Goal: Task Accomplishment & Management: Use online tool/utility

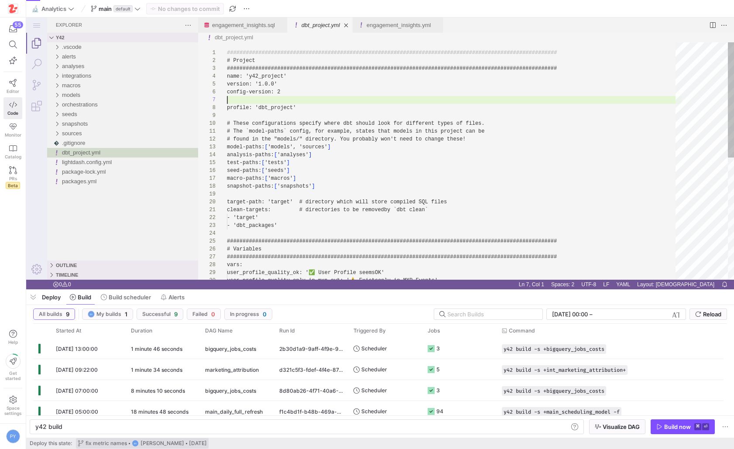
scroll to position [47, 0]
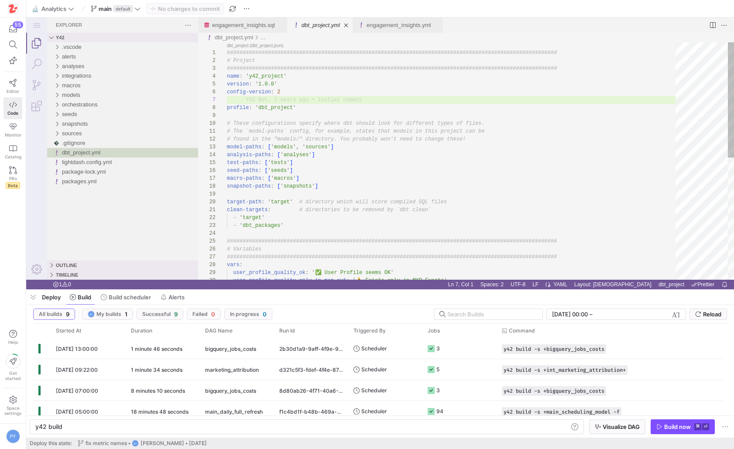
type textarea "# The `model-paths` config, for example, states that models in this project can…"
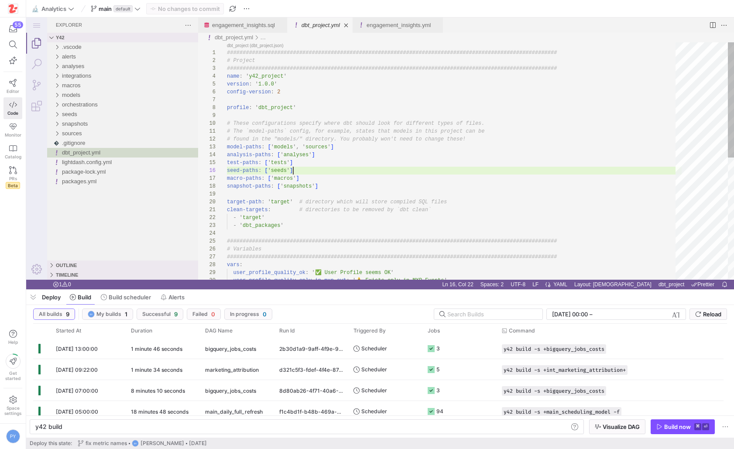
click at [429, 174] on div "################################################## ############################…" at bounding box center [454, 285] width 455 height 487
click at [140, 6] on icon at bounding box center [137, 9] width 6 height 6
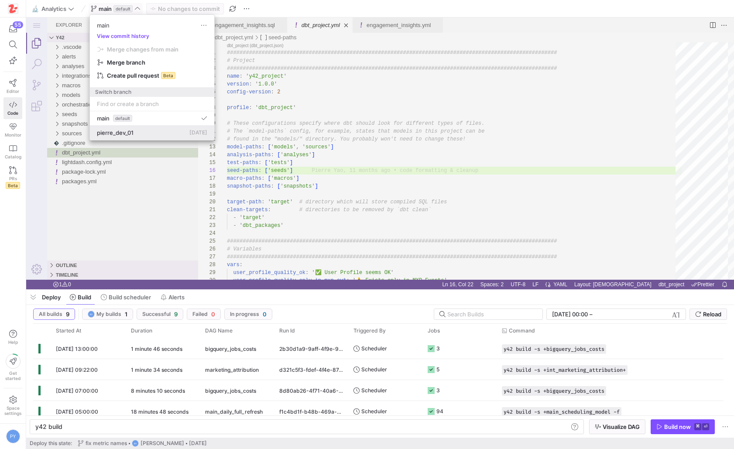
click at [122, 130] on span "pierre_dev_01" at bounding box center [115, 132] width 37 height 7
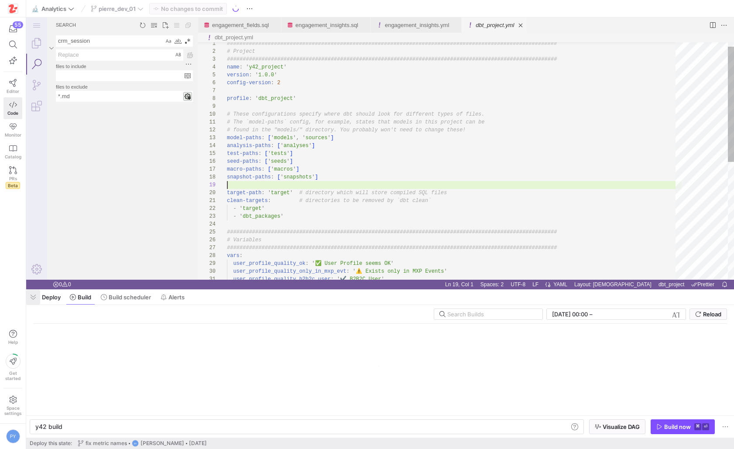
scroll to position [63, 0]
click at [33, 300] on span "button" at bounding box center [33, 297] width 14 height 15
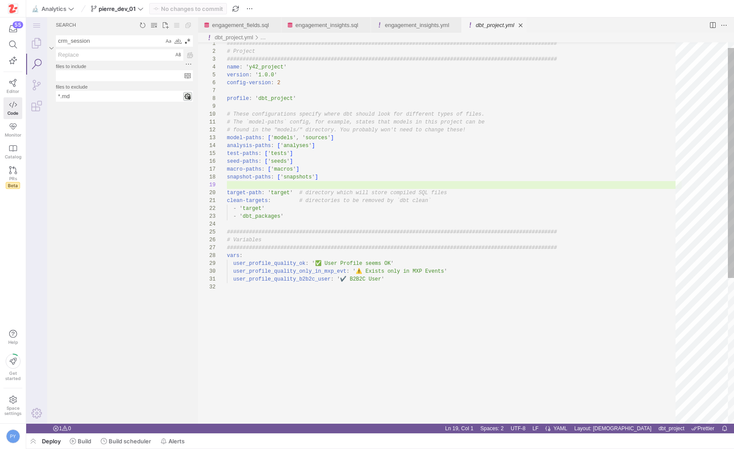
click at [460, 124] on div "################################################## ############################…" at bounding box center [454, 348] width 455 height 631
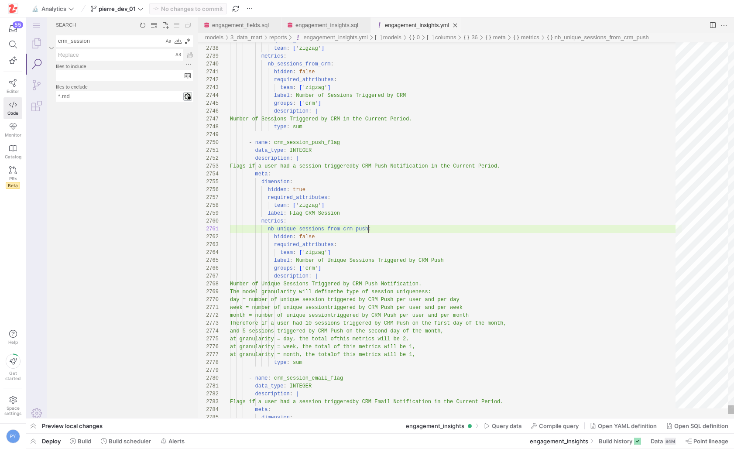
scroll to position [0, 139]
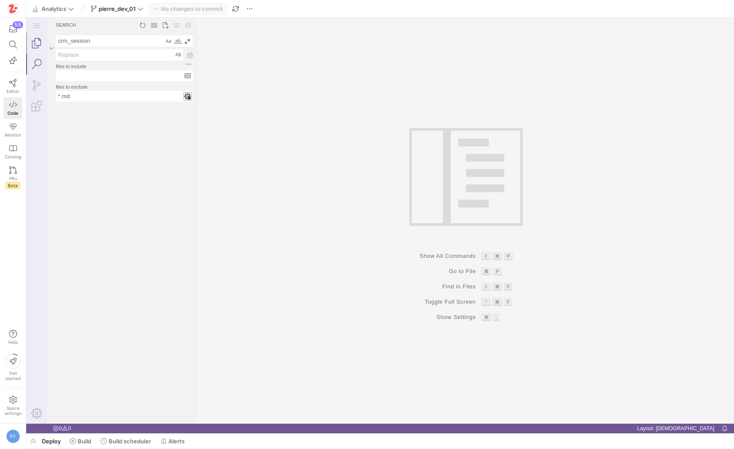
click at [27, 35] on link "Explorer (⇧⌘E)" at bounding box center [36, 43] width 21 height 21
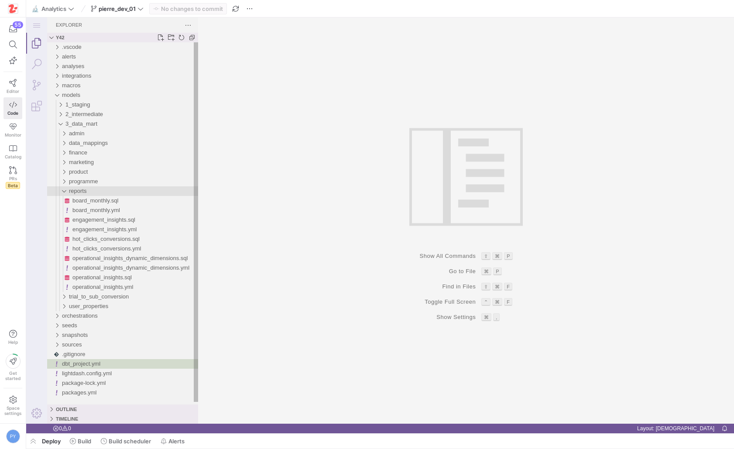
click at [86, 194] on span "reports" at bounding box center [77, 191] width 17 height 7
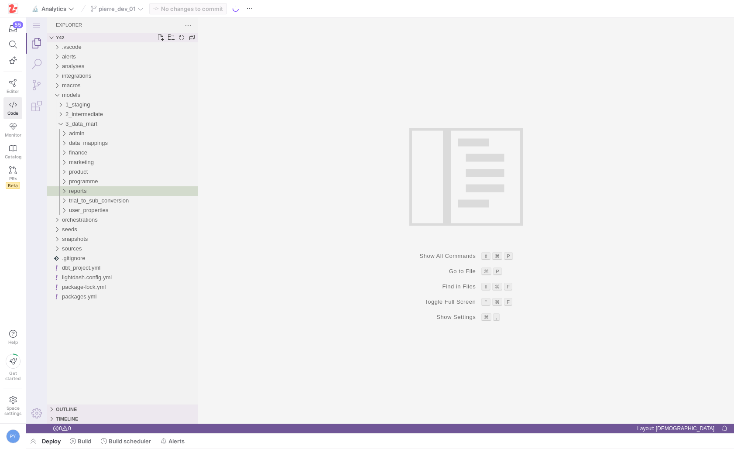
click at [90, 186] on div "reports" at bounding box center [133, 191] width 129 height 10
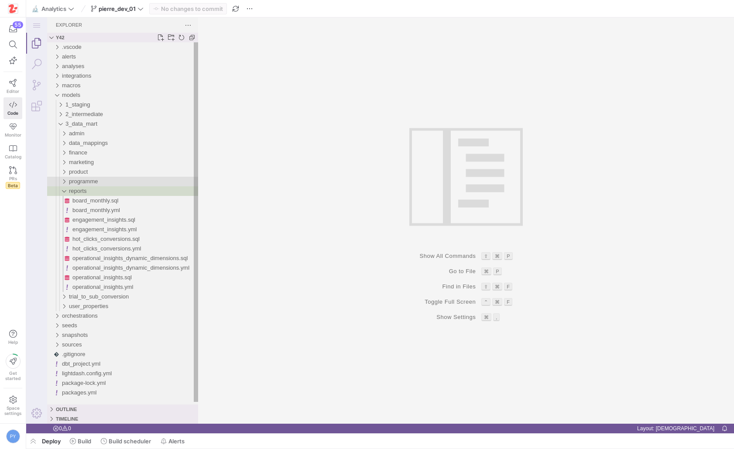
click at [92, 183] on span "programme" at bounding box center [83, 181] width 29 height 7
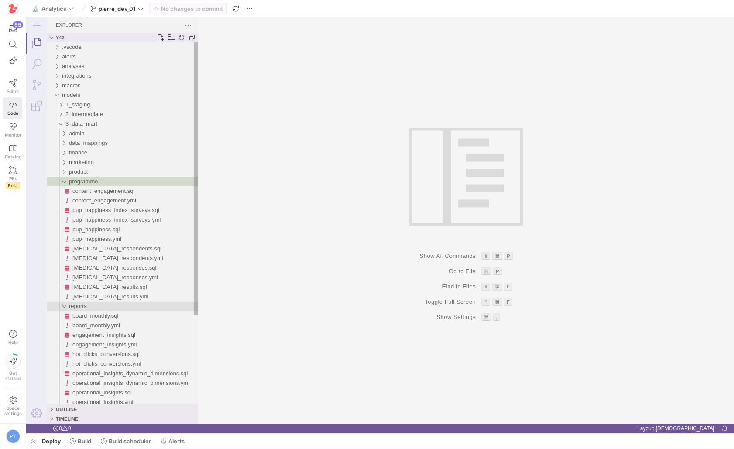
click at [89, 307] on div "reports" at bounding box center [133, 306] width 129 height 10
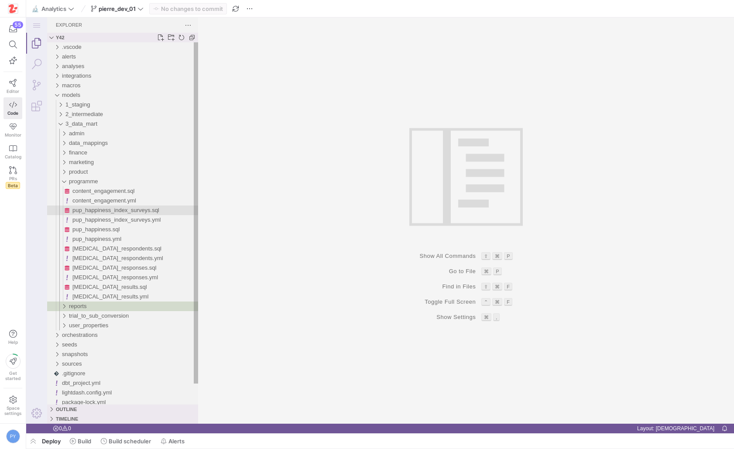
click at [124, 209] on span "pup_happiness_index_surveys.sql" at bounding box center [115, 210] width 87 height 7
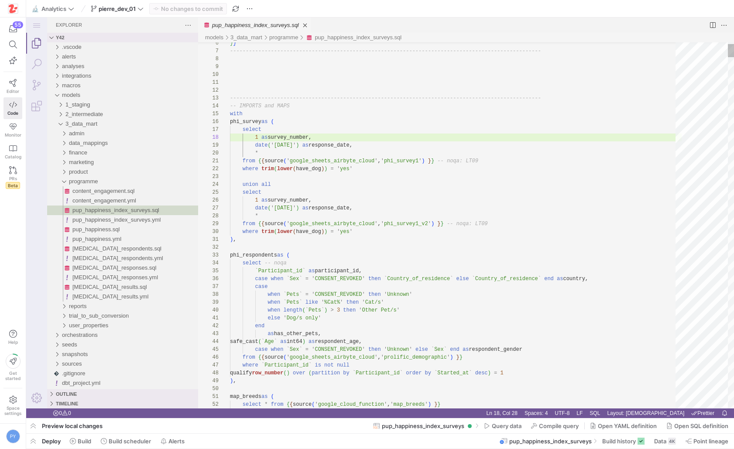
scroll to position [63, 139]
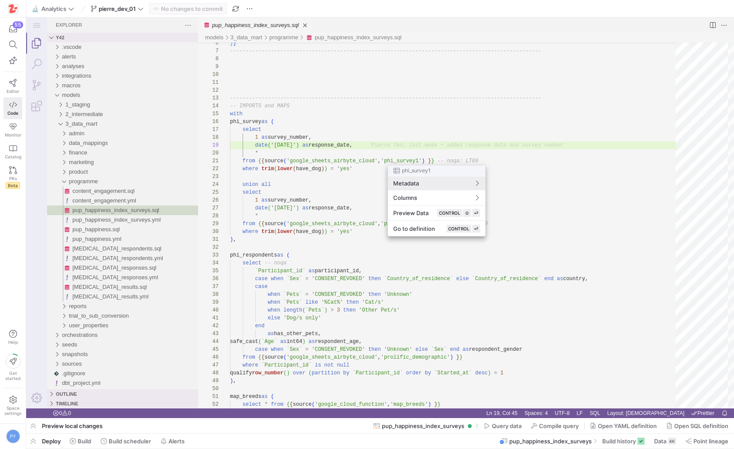
click at [389, 143] on div at bounding box center [367, 224] width 734 height 449
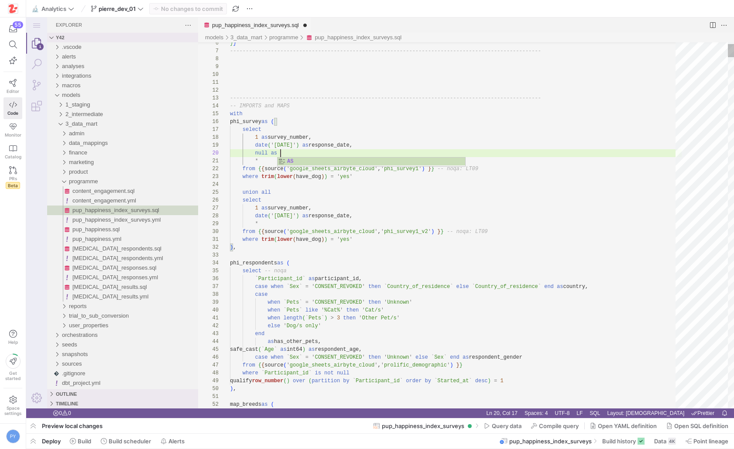
scroll to position [71, 51]
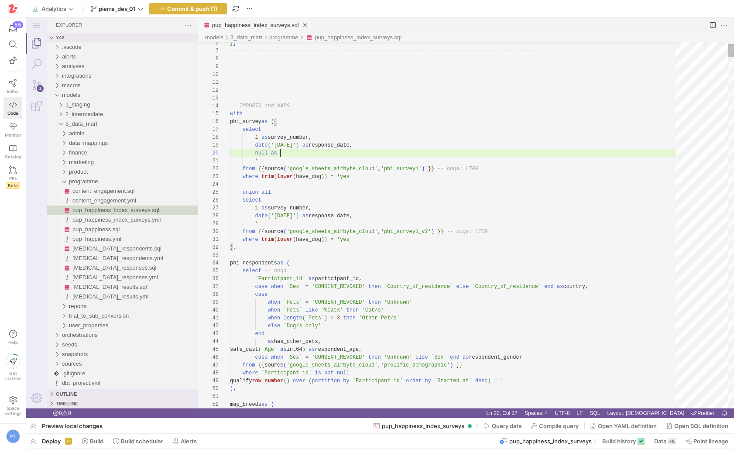
paste textarea "is_first_dog"
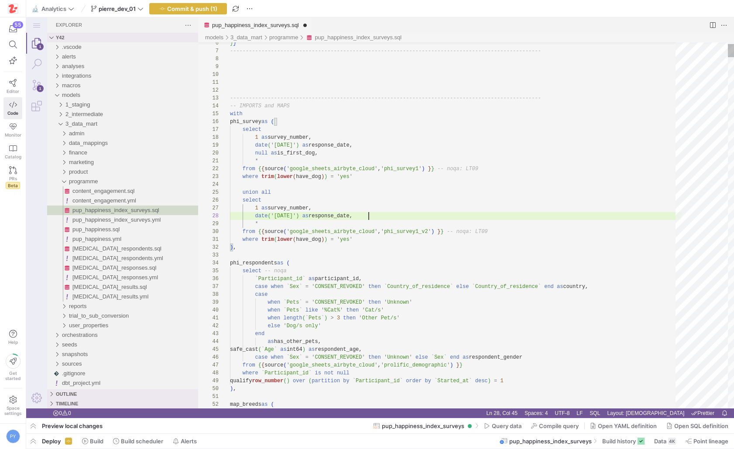
paste textarea "is_first_dog"
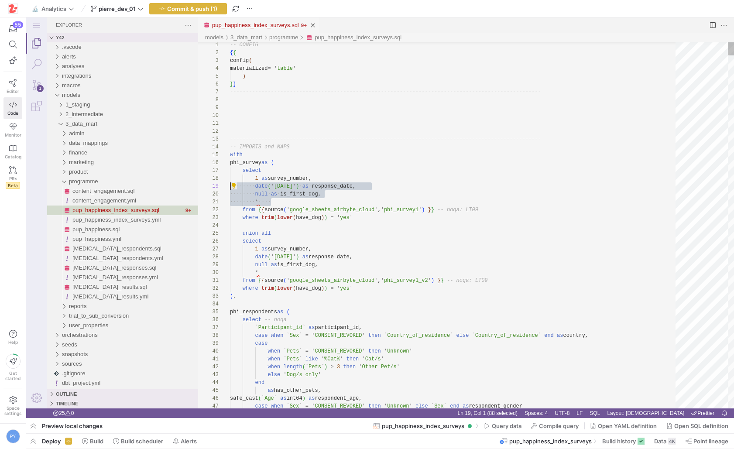
scroll to position [71, 0]
drag, startPoint x: 344, startPoint y: 202, endPoint x: 191, endPoint y: 194, distance: 153.3
paste textarea "q11_interactions, q12_predictability, q13_situation, q14_overwhelmed, q15_copin…"
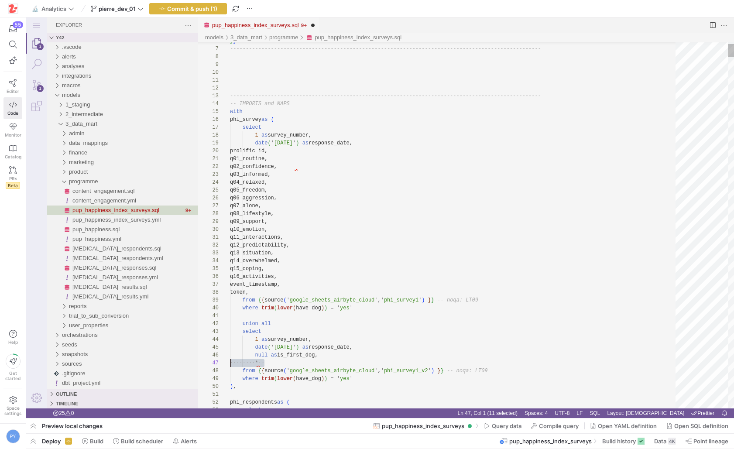
scroll to position [47, 0]
drag, startPoint x: 285, startPoint y: 363, endPoint x: 195, endPoint y: 363, distance: 90.7
paste textarea "q14_overwhelmed, q15_coping, q16_activities, event_timestamp, token, from {{ so…"
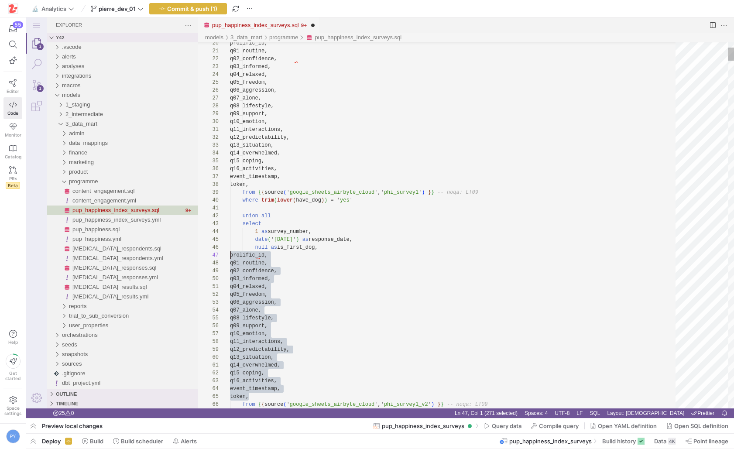
drag, startPoint x: 240, startPoint y: 258, endPoint x: 228, endPoint y: 258, distance: 11.3
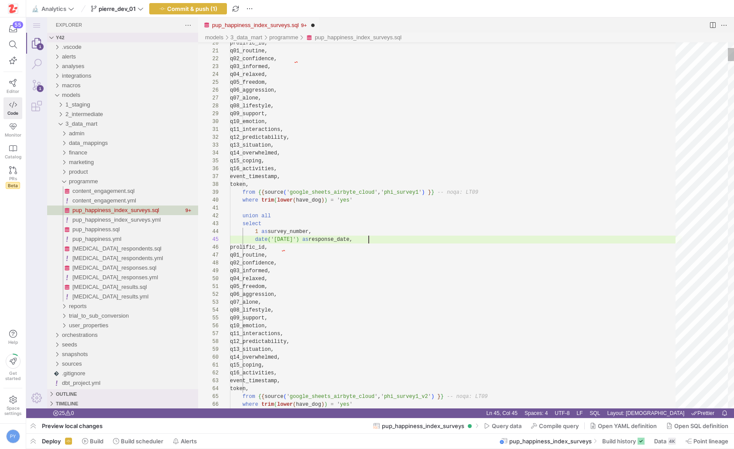
scroll to position [31, 138]
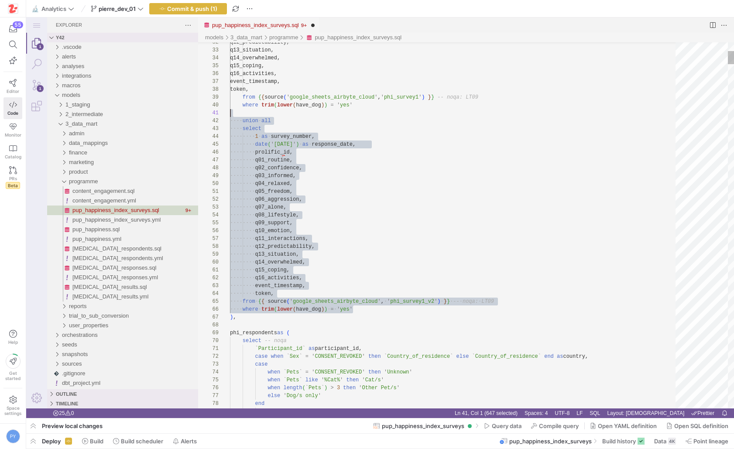
scroll to position [71, 123]
drag, startPoint x: 373, startPoint y: 308, endPoint x: 401, endPoint y: 106, distance: 203.2
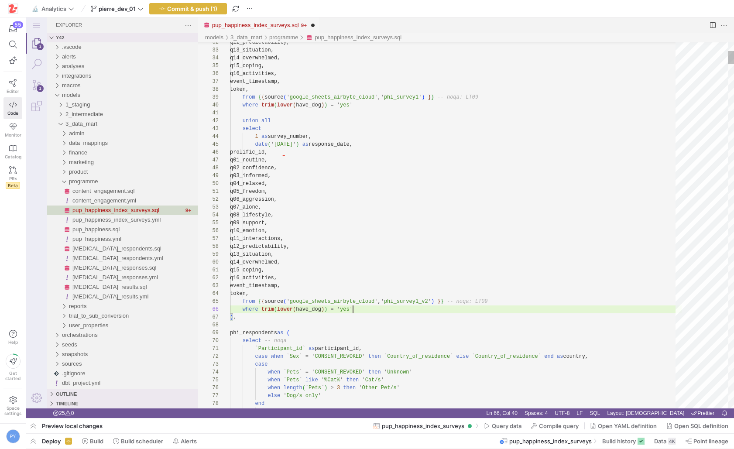
paste textarea "from {{ source('google_sheets_airbyte_cloud', 'phi_survey1_v2') }} -- noqa: LT0…"
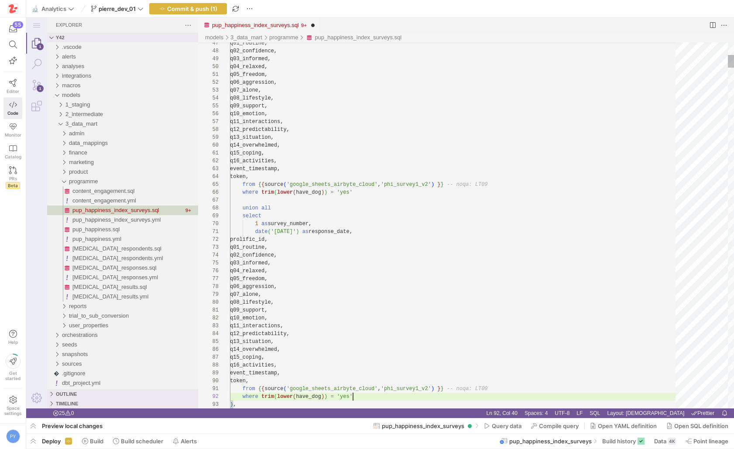
scroll to position [8, 123]
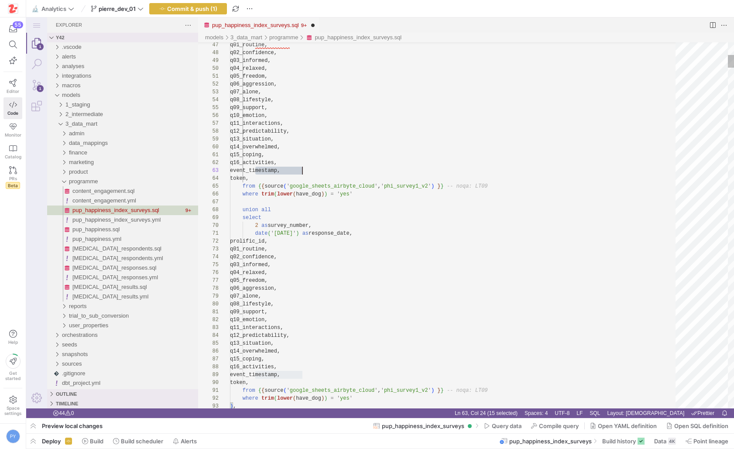
click at [641, 49] on div "Next Match (Enter)" at bounding box center [642, 50] width 10 height 10
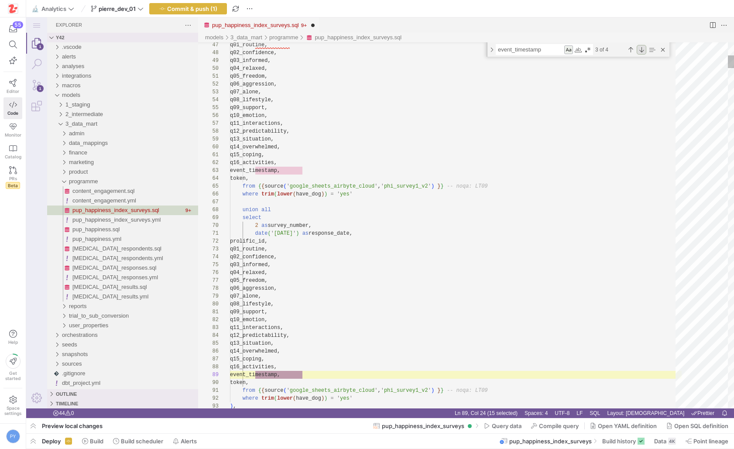
scroll to position [79, 72]
click at [641, 49] on div "Next Match (Enter)" at bounding box center [642, 50] width 10 height 10
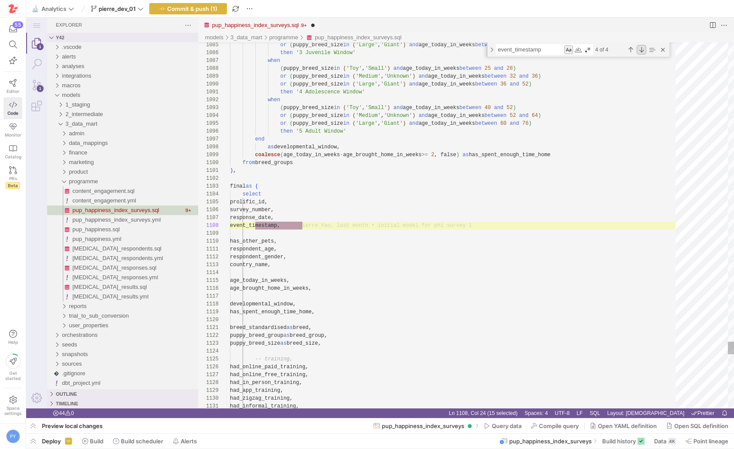
click at [641, 49] on div "Next Match (Enter)" at bounding box center [642, 50] width 10 height 10
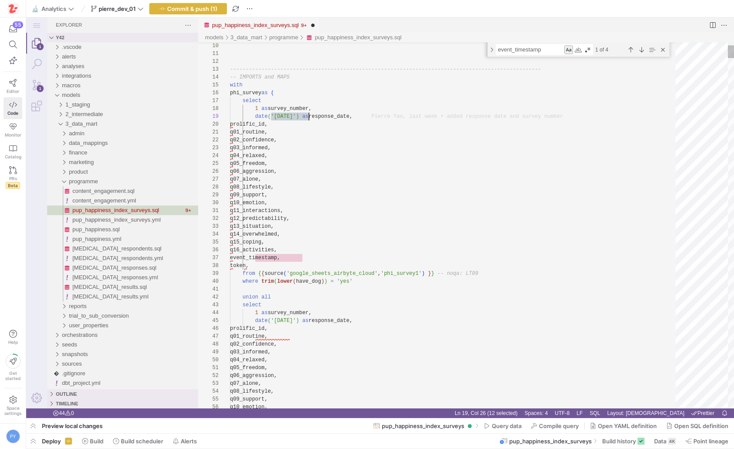
scroll to position [63, 79]
drag, startPoint x: 272, startPoint y: 117, endPoint x: 309, endPoint y: 117, distance: 37.5
paste textarea "q16_activities, event_timestamp, token, from {{ source('google_sheets_airbyte_c…"
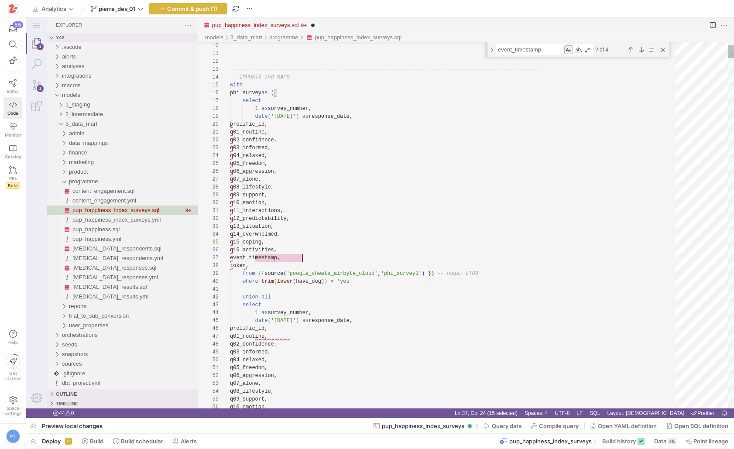
scroll to position [47, 72]
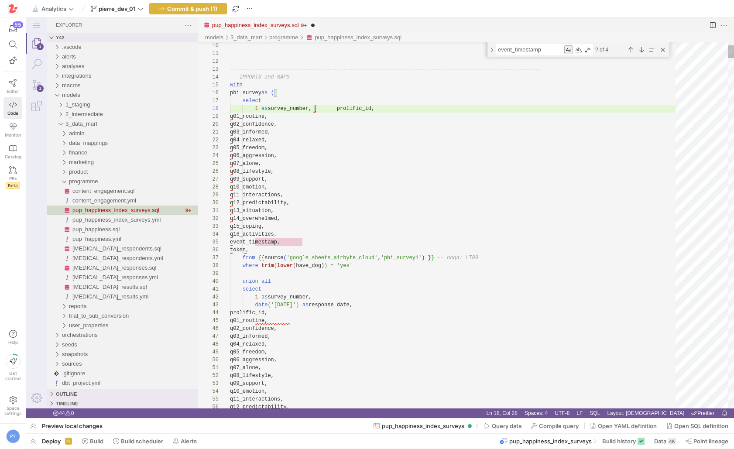
scroll to position [63, 0]
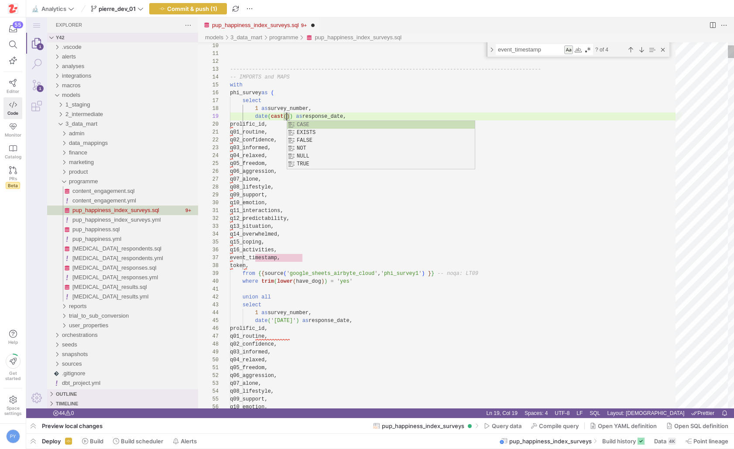
paste textarea ") as response_date, date(cast()) as response_date"
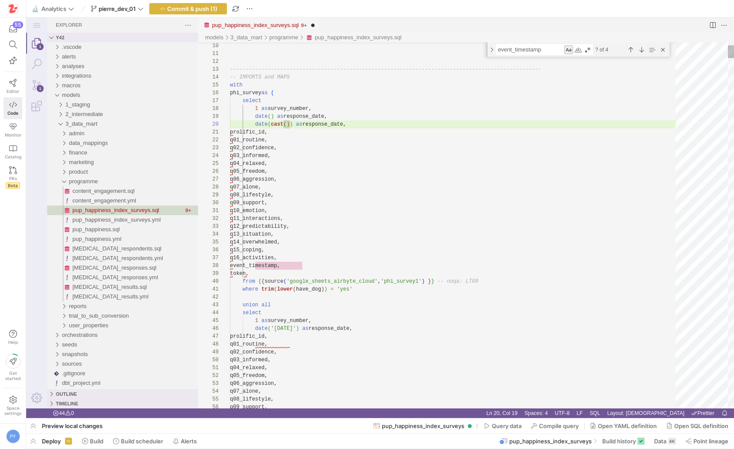
scroll to position [63, 57]
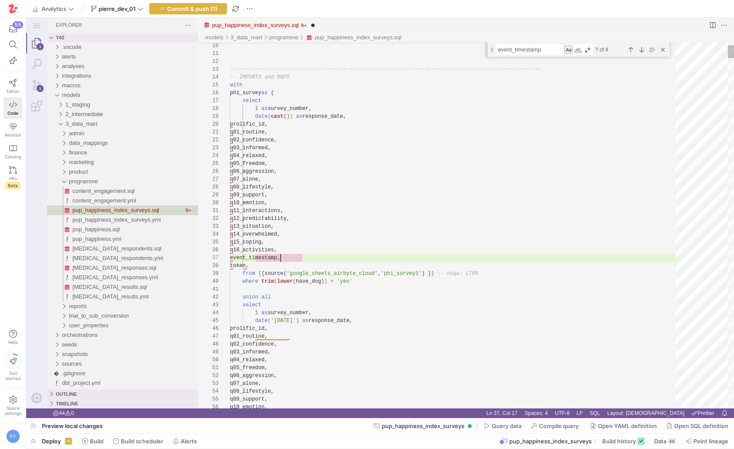
scroll to position [47, 72]
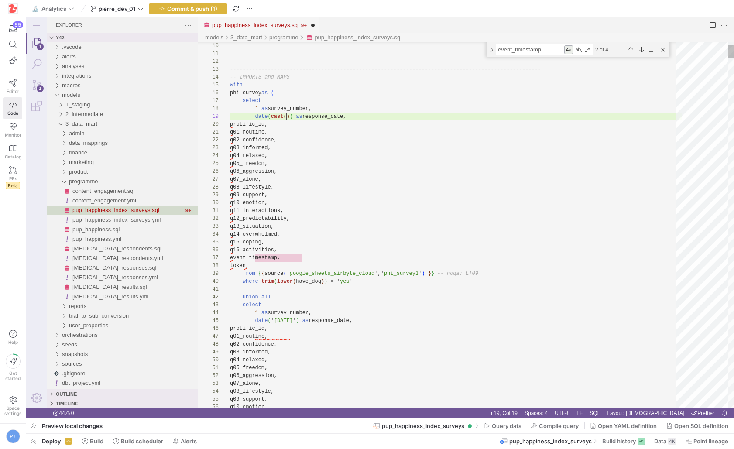
paste textarea "event_timestamp"
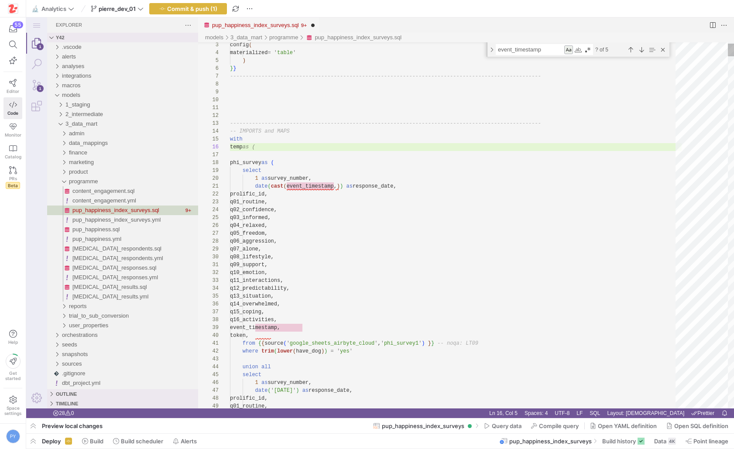
scroll to position [39, 0]
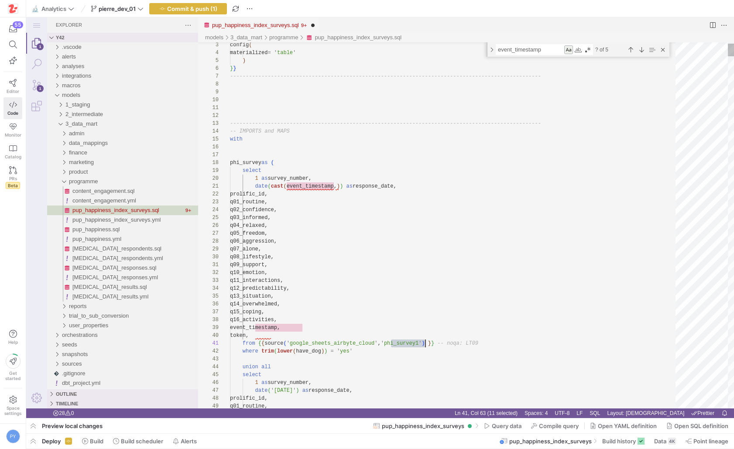
scroll to position [0, 195]
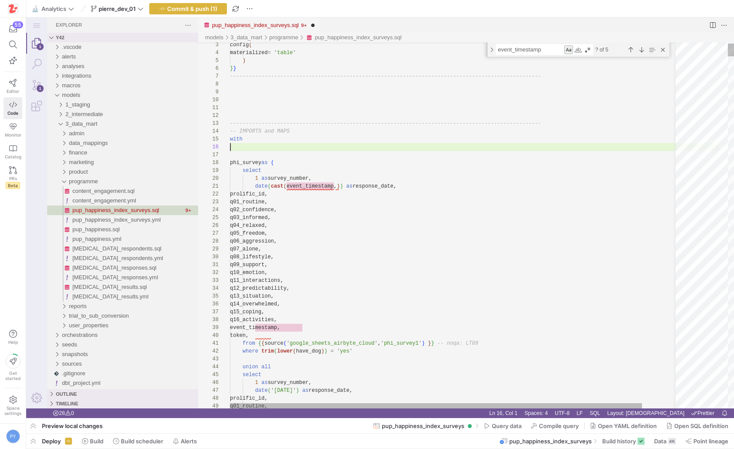
paste textarea "phi_survey1"
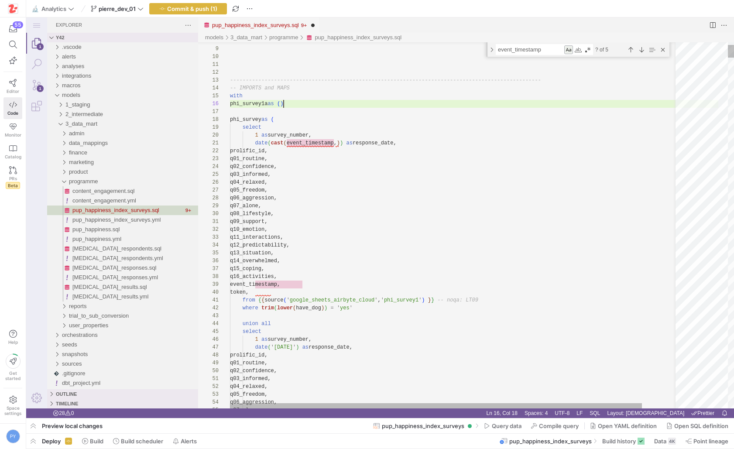
scroll to position [39, 54]
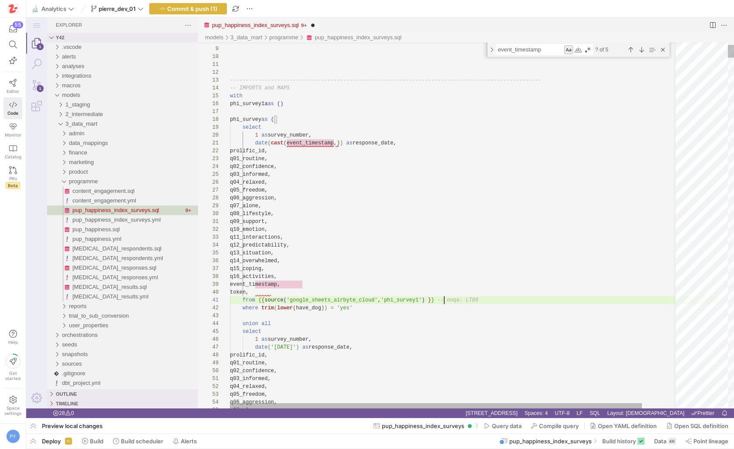
scroll to position [0, 13]
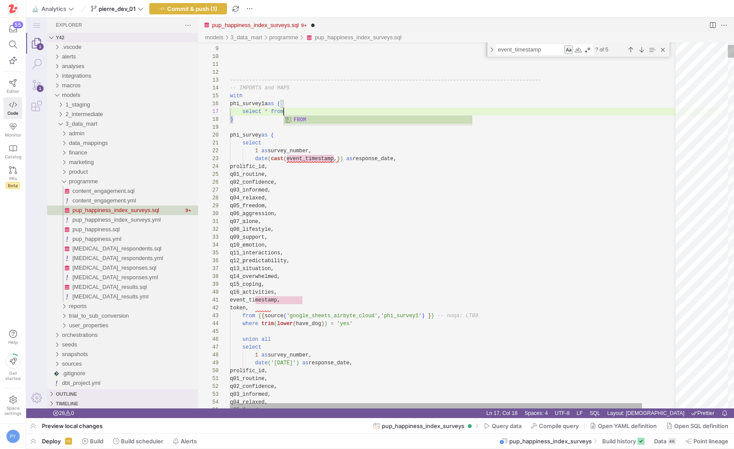
paste textarea "from {{ source('google_sheets_airbyte_cloud', 'phi_survey1') }}"
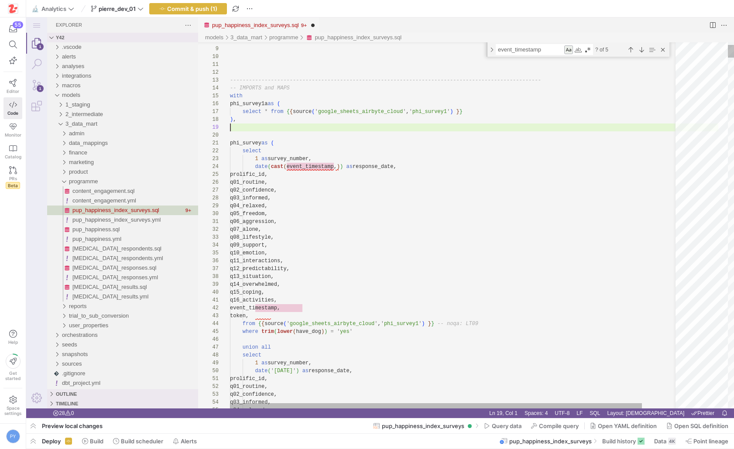
scroll to position [71, 0]
paste textarea "select * from {{ source('google_sheets_airbyte_cloud', 'phi_survey1') }} ) phi_…"
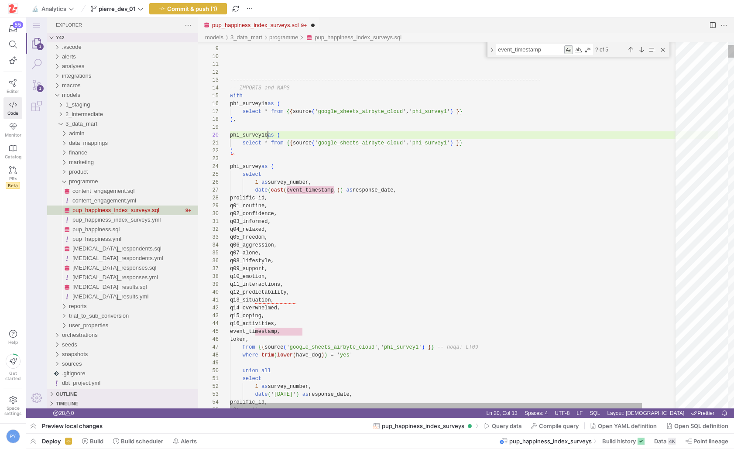
scroll to position [71, 38]
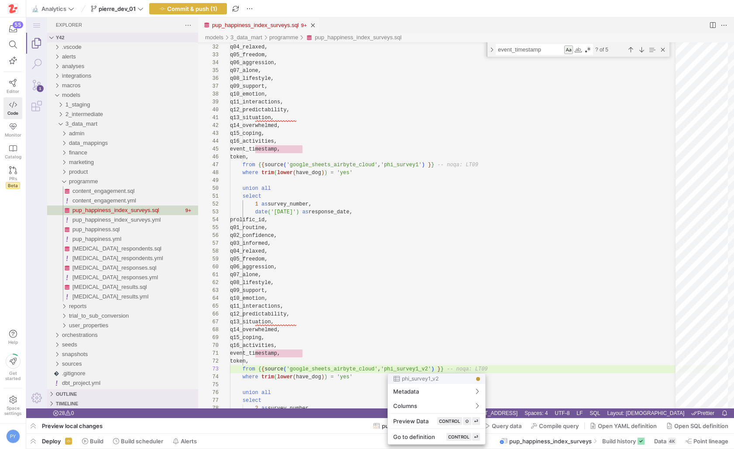
click at [413, 369] on div at bounding box center [367, 224] width 734 height 449
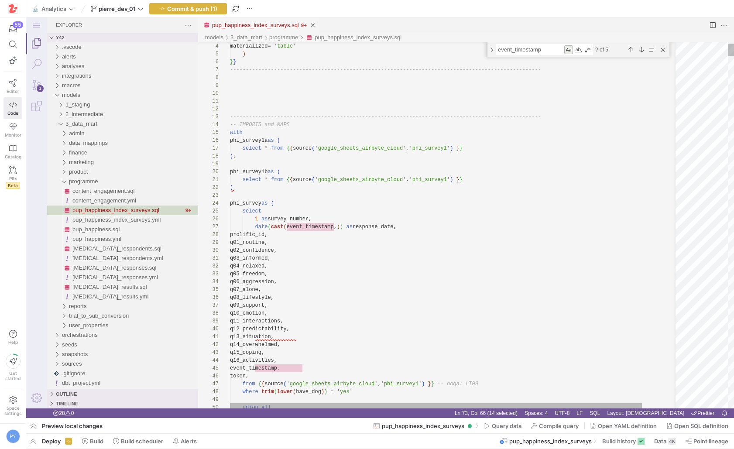
paste textarea "_v2"
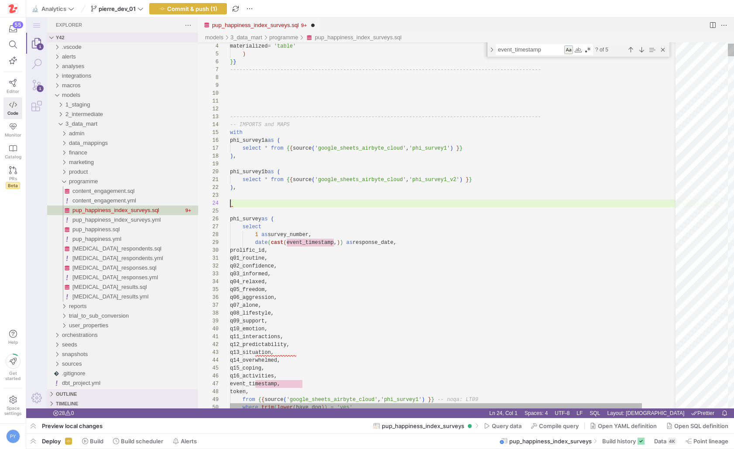
scroll to position [24, 0]
paste textarea "phi_survey1b as ( select * from {{ source('google_sheets_airbyte_cloud', 'phi_s…"
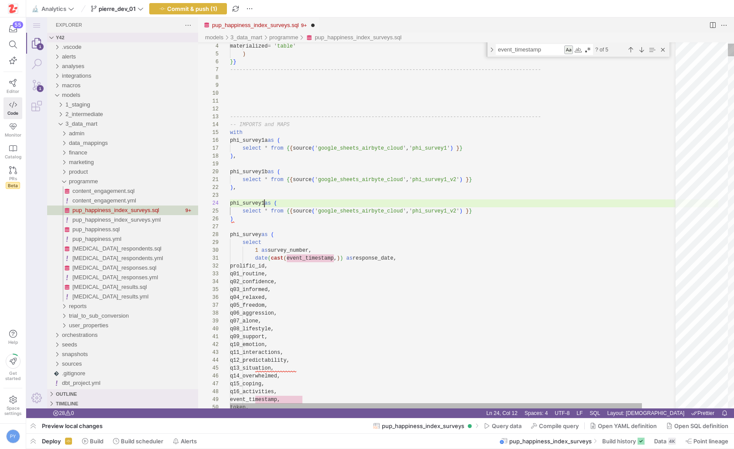
scroll to position [24, 34]
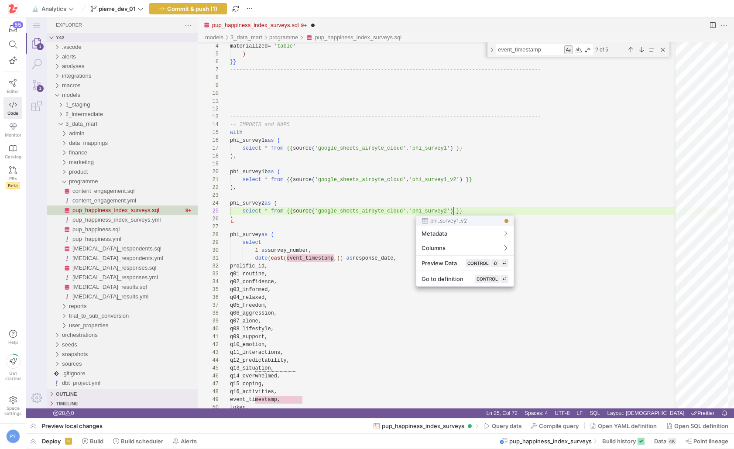
scroll to position [31, 224]
click at [353, 207] on div at bounding box center [367, 224] width 734 height 449
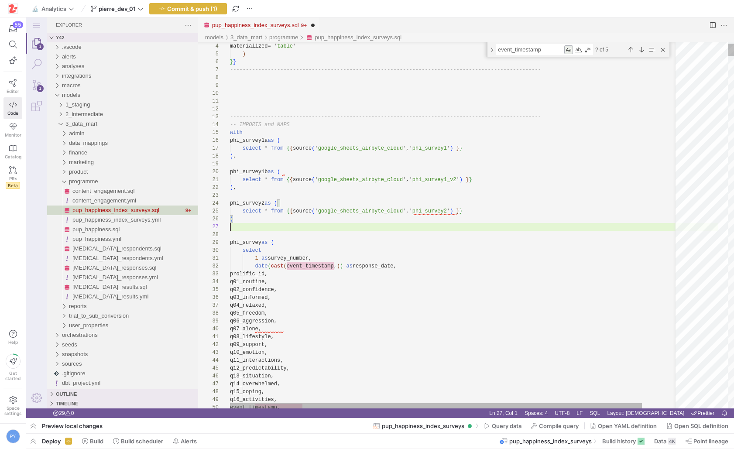
scroll to position [0, 0]
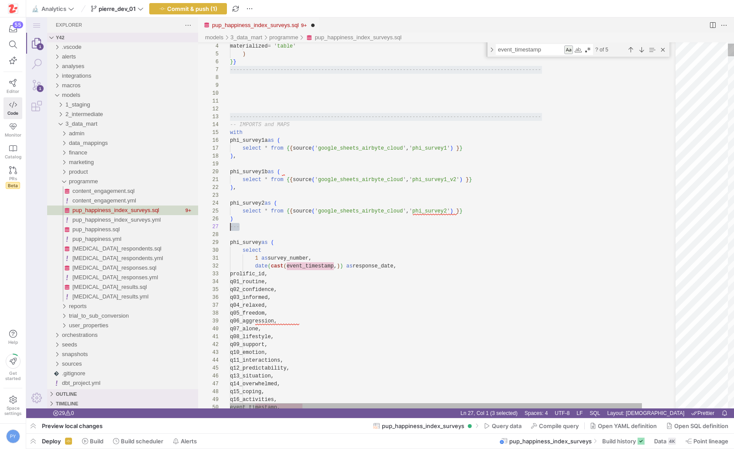
paste textarea "-------------------------------------------------------------------------------…"
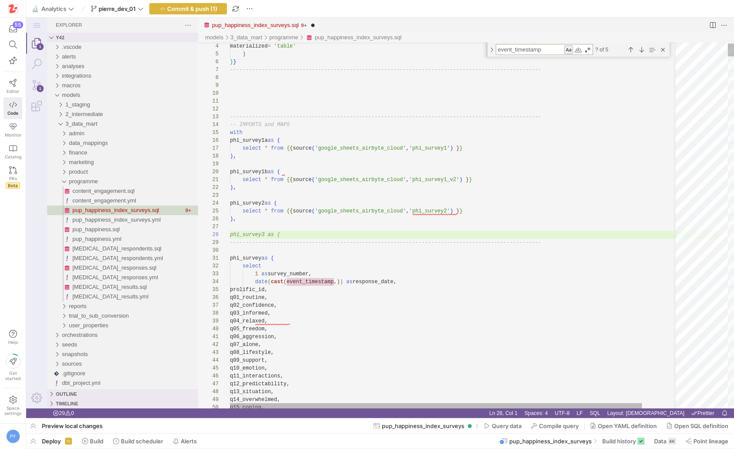
type textarea "phi_survey as ( select 1 as survey_number, date(cast(event_timestamp, )) as res…"
type textarea "de"
type textarea "safe_cast(`Age` as int64) as respondent_age, case when `Sex` = 'CONSENT_REVOKED…"
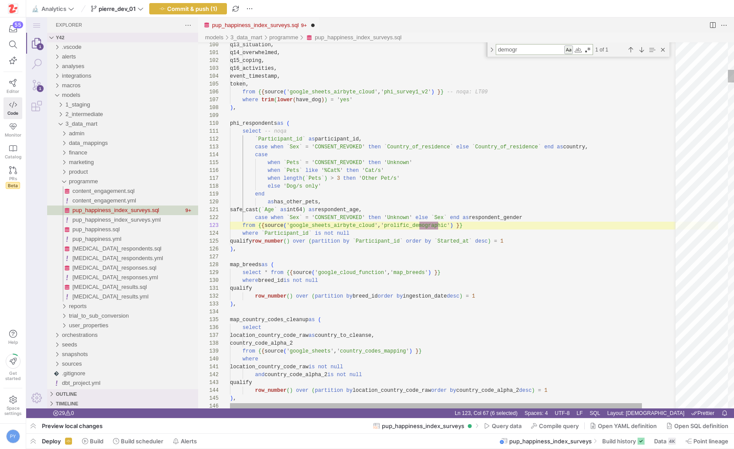
type textarea "demogr"
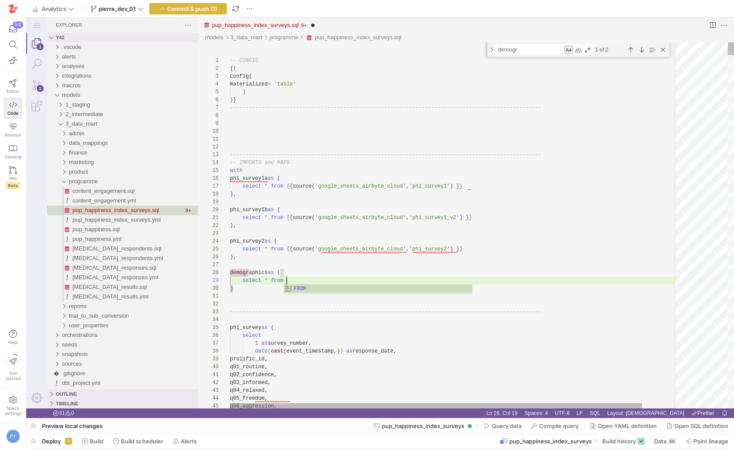
paste textarea "from {{ source('google_sheets_airbyte_cloud', 'prolific_demographic') }}"
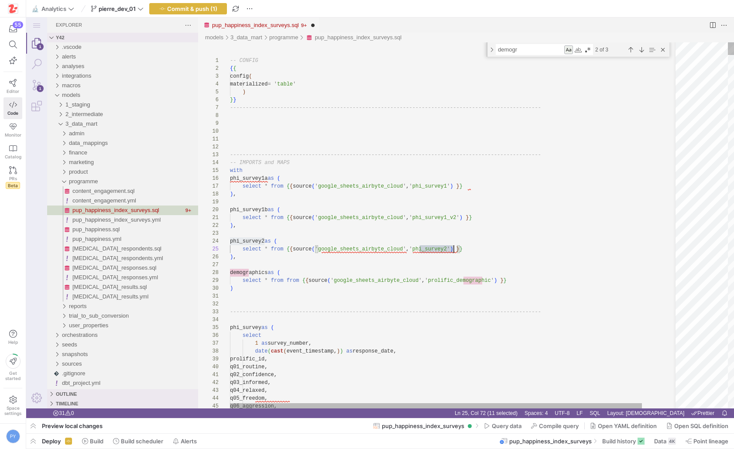
type textarea "select * from {{ source('google_sheets_airbyte_cloud', 'phi_survey1_v2') }} ), …"
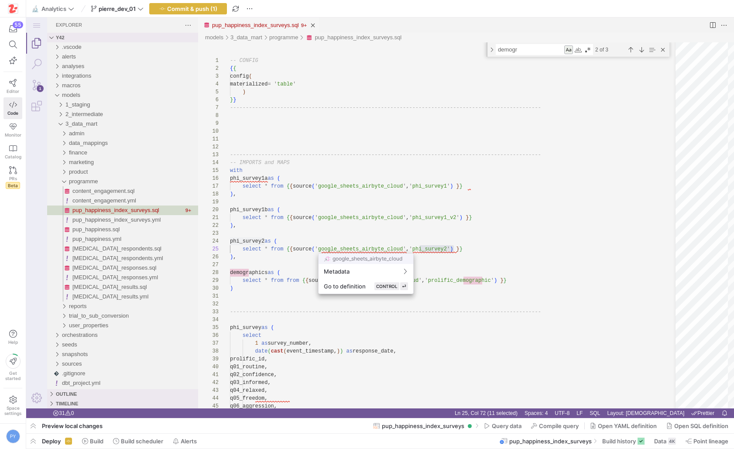
click at [69, 360] on div at bounding box center [367, 224] width 734 height 449
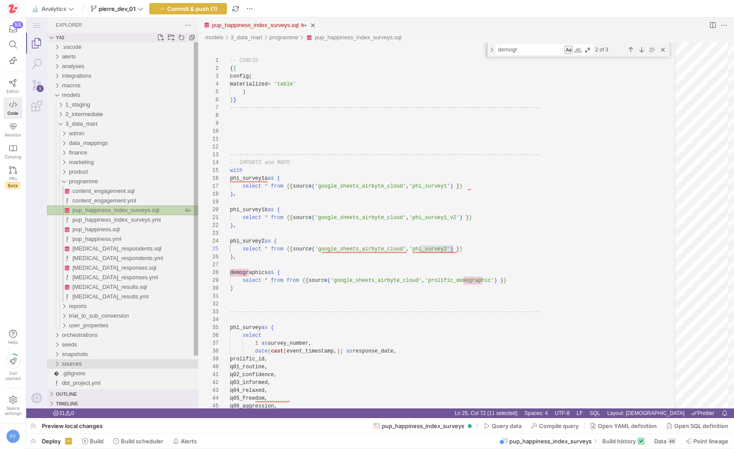
click at [64, 360] on span "sources" at bounding box center [72, 363] width 20 height 7
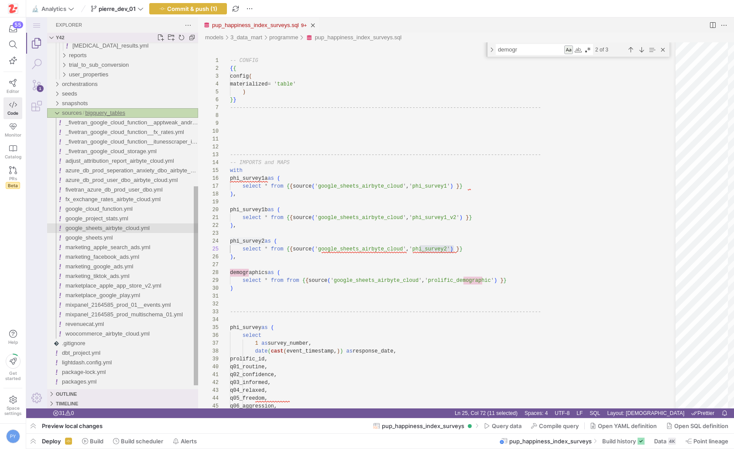
click at [110, 226] on span "google_sheets_airbyte_cloud.yml" at bounding box center [107, 228] width 84 height 7
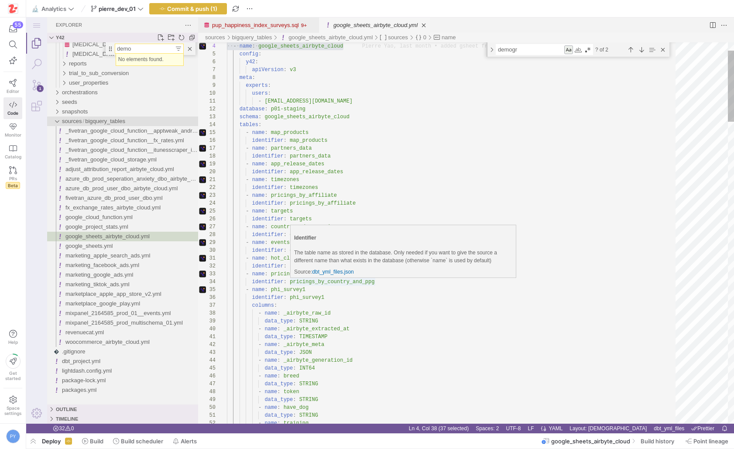
type input "demo"
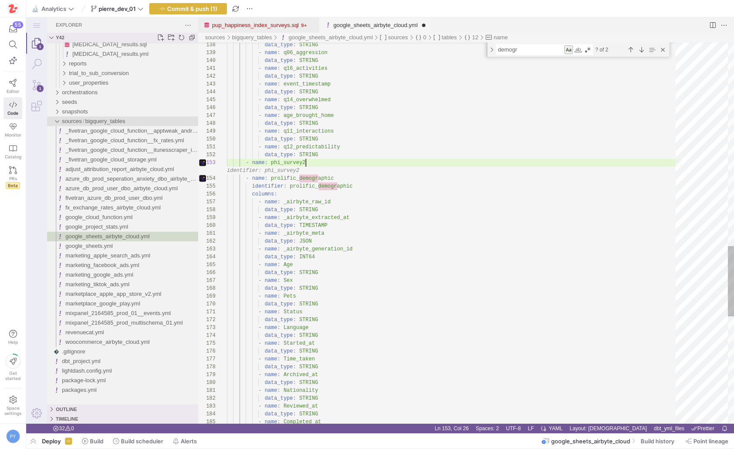
type textarea "- name: q12_predictability data_type: STRING - name: phi_survey2 identifier: ph…"
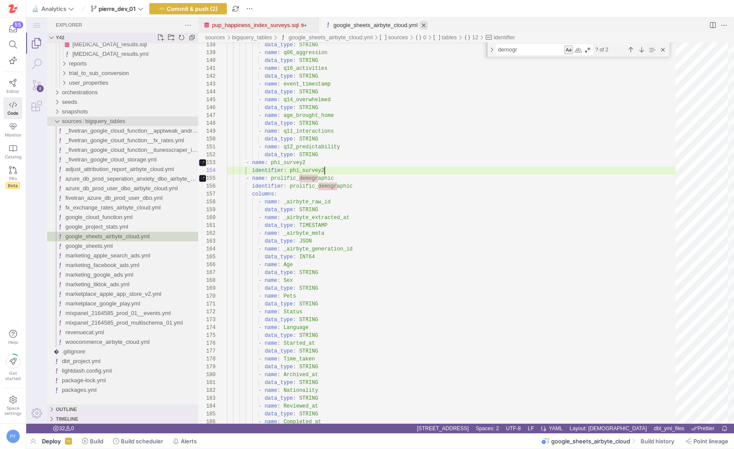
click at [428, 25] on link "Close (⌘W)" at bounding box center [423, 25] width 9 height 9
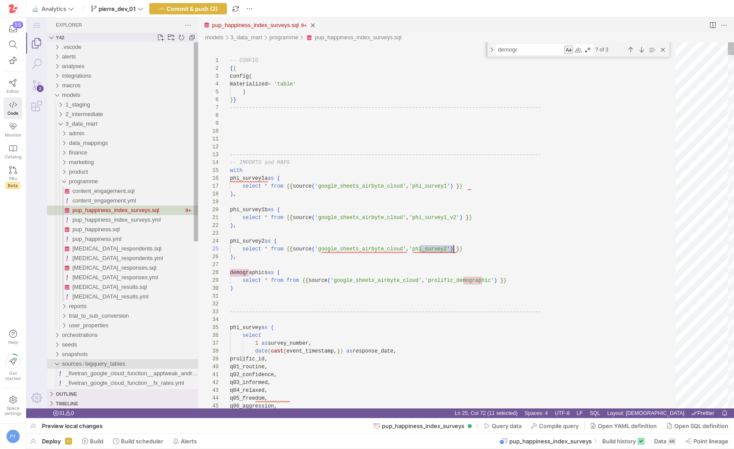
scroll to position [31, 224]
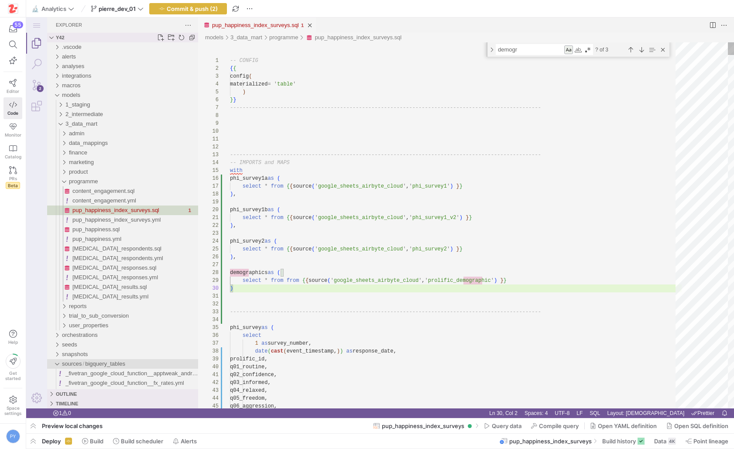
scroll to position [71, 6]
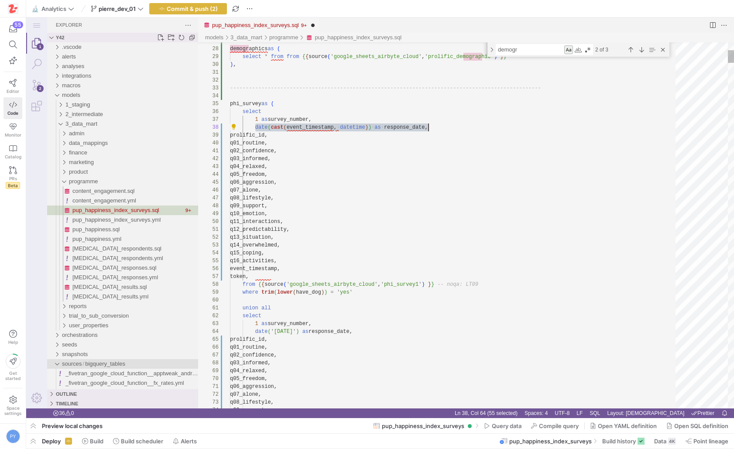
paste textarea "cast(event_timestamp, datetime)"
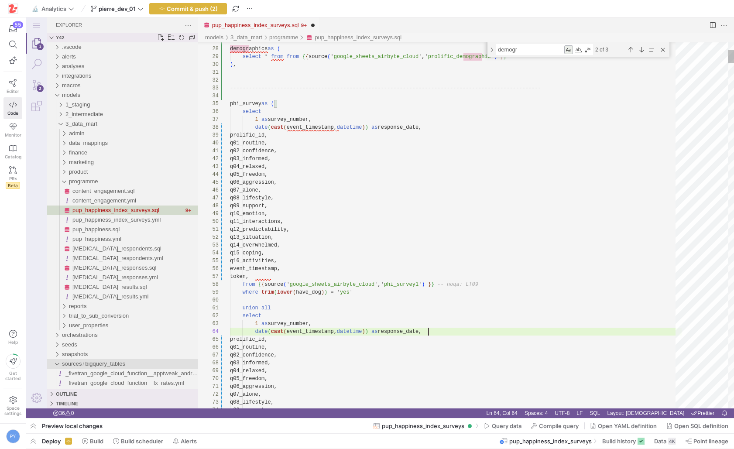
scroll to position [24, 198]
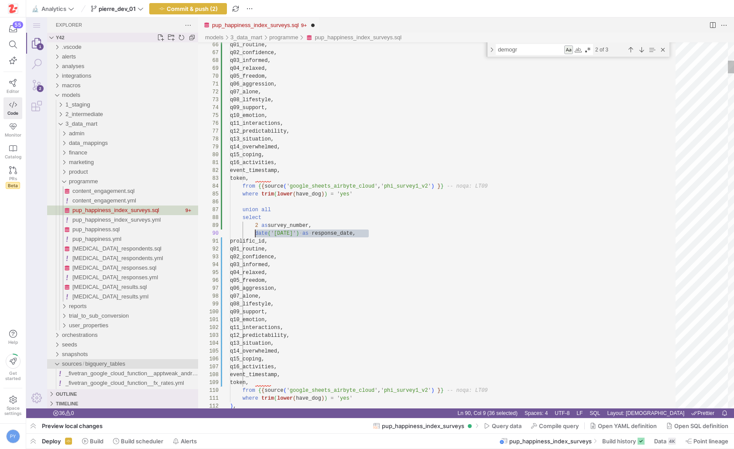
paste textarea "cast(event_timestamp, datetime)"
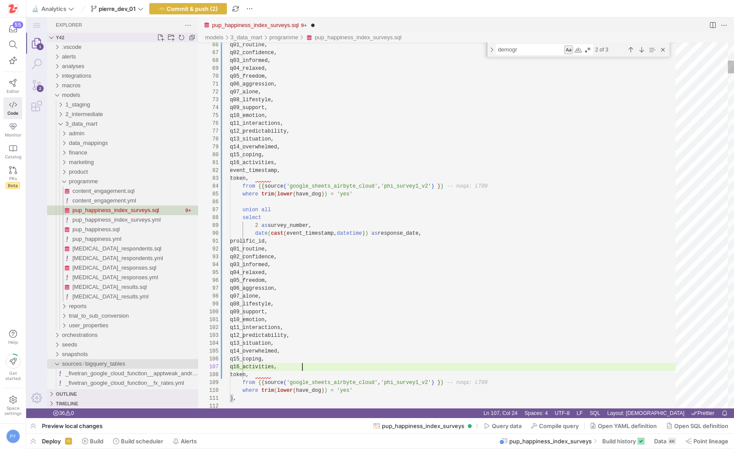
scroll to position [47, 72]
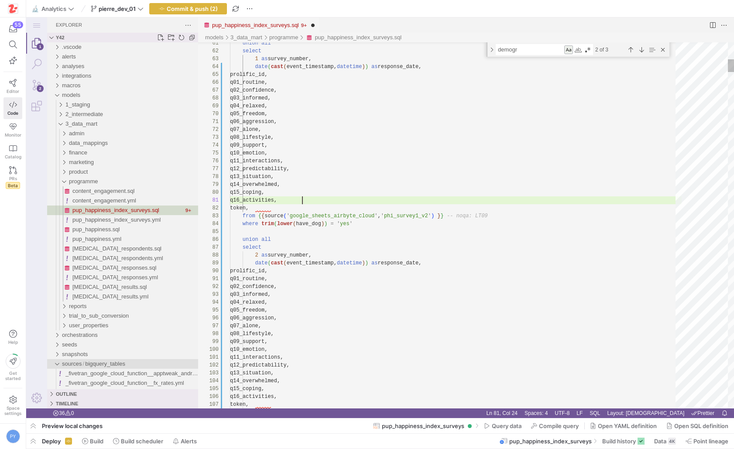
scroll to position [0, 72]
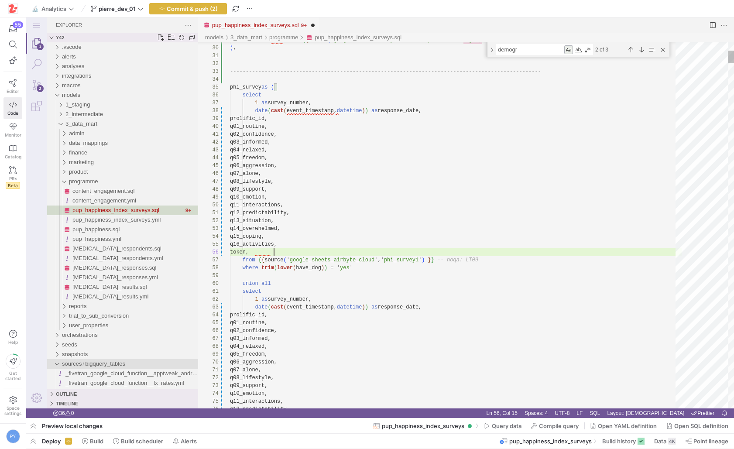
type textarea "q12_predictability, q13_situation, q14_overwhelmed, q15_coping, q16_activities,…"
click at [261, 252] on div at bounding box center [367, 224] width 734 height 449
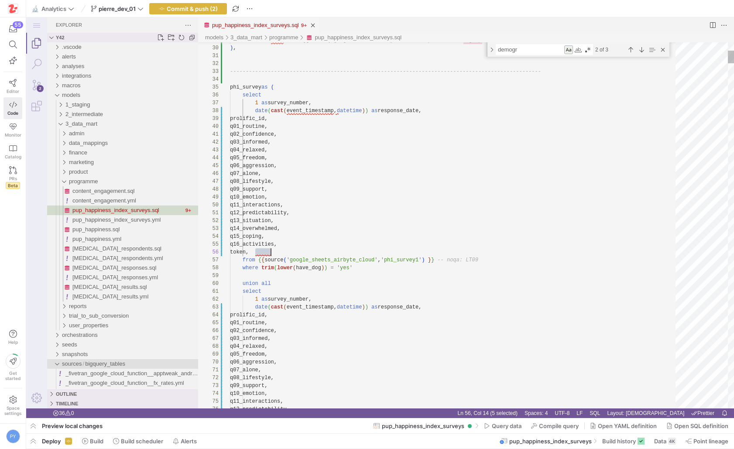
type textarea "token"
click at [640, 51] on div "Next Match (Enter)" at bounding box center [642, 50] width 10 height 10
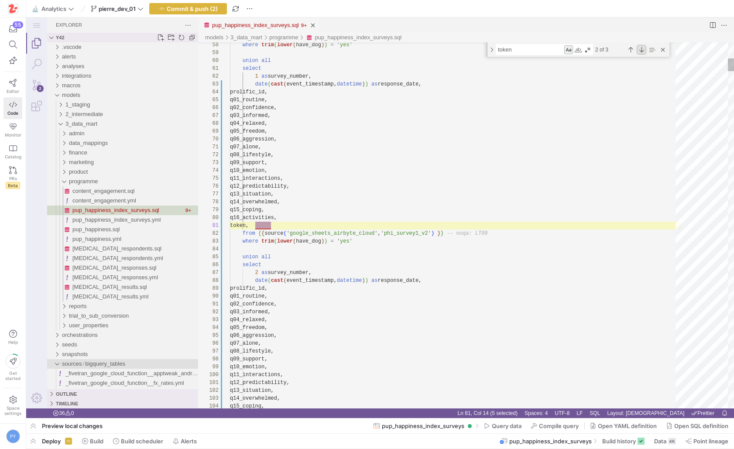
click at [640, 51] on div "Next Match (Enter)" at bounding box center [642, 50] width 10 height 10
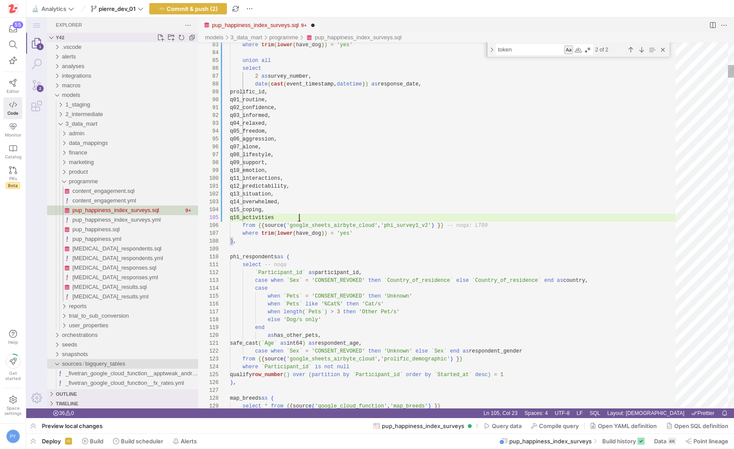
scroll to position [31, 69]
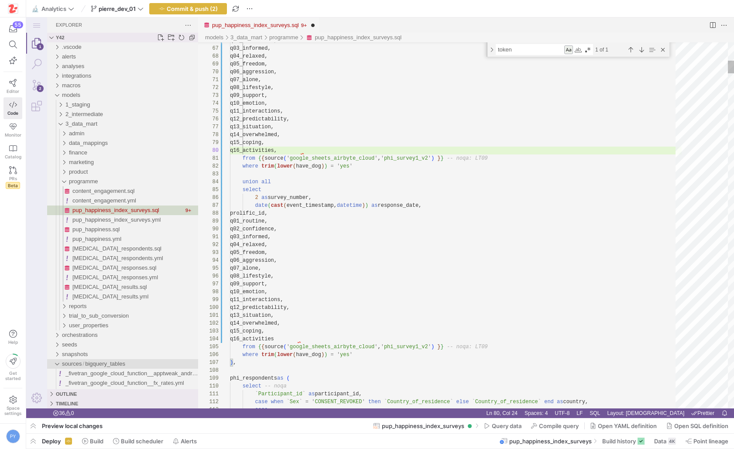
scroll to position [71, 69]
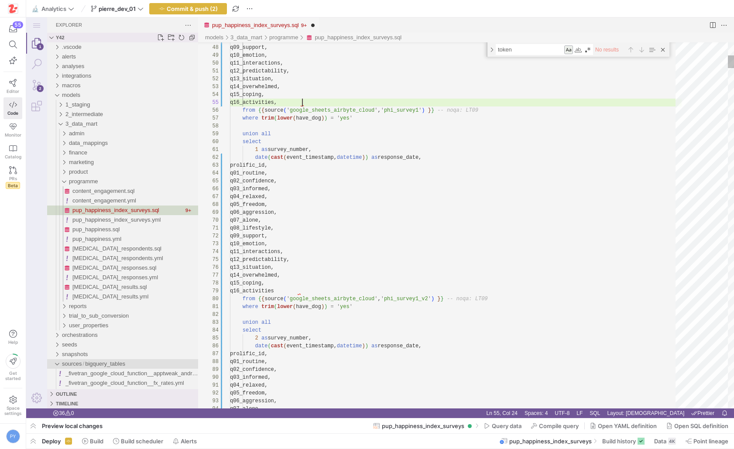
scroll to position [31, 69]
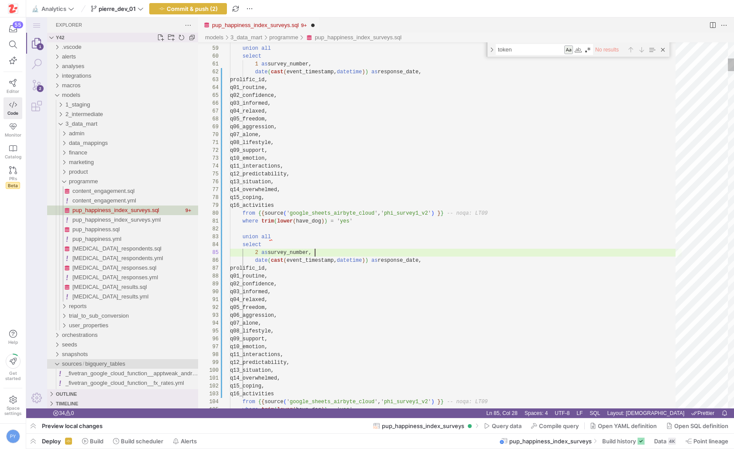
scroll to position [31, 85]
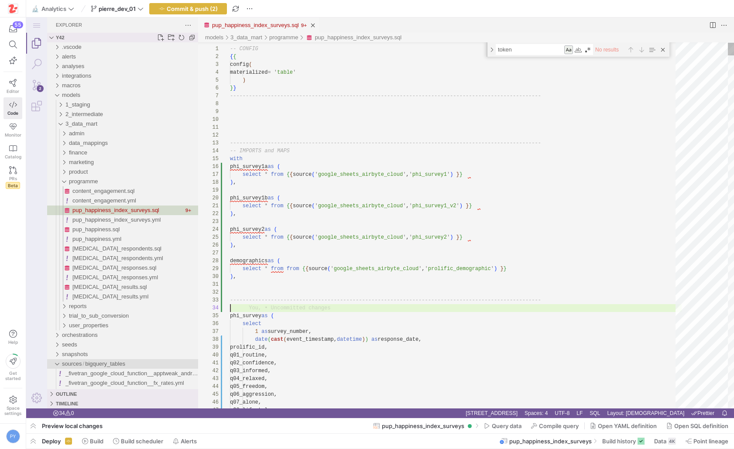
paste textarea "-------------------------------------------------------------------------------…"
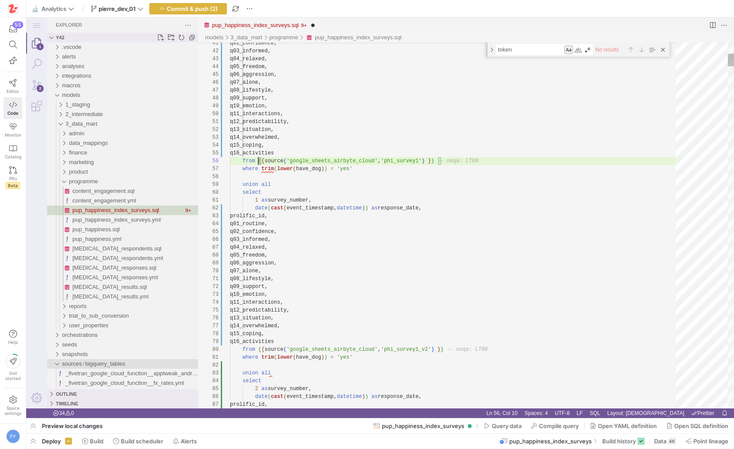
paste textarea "phi_survey1a"
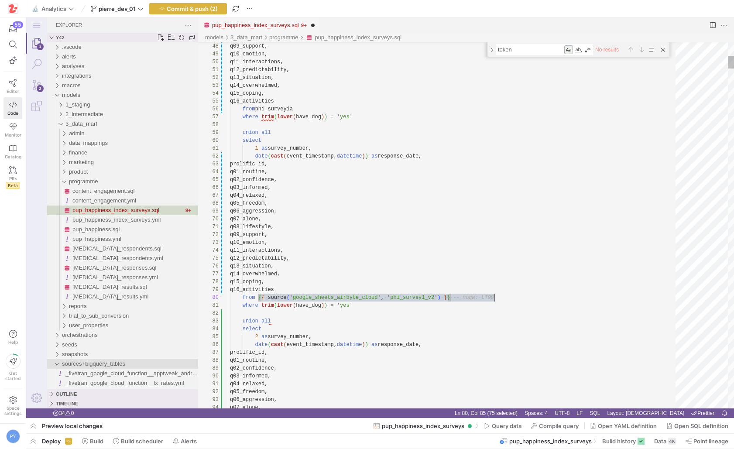
paste textarea "phi_survey1a"
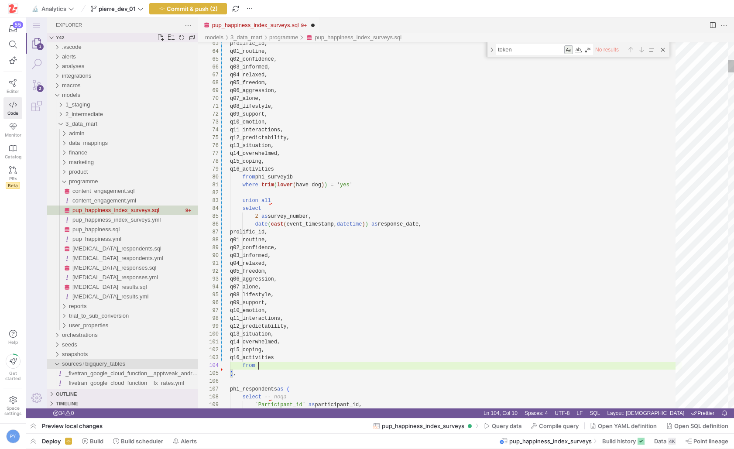
paste textarea "phi_survey1a"
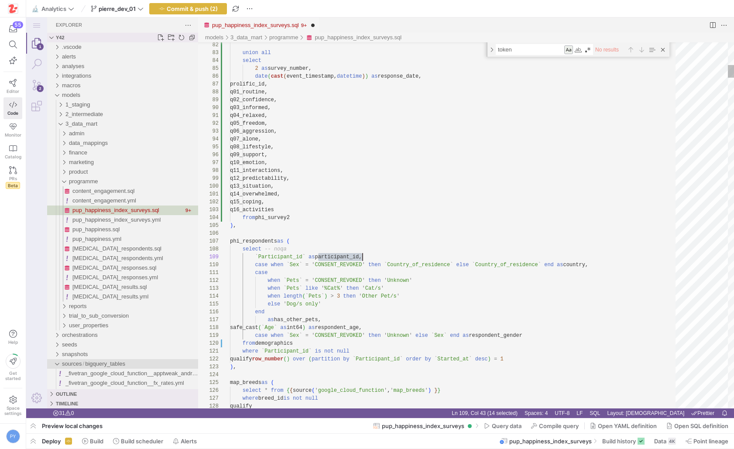
scroll to position [63, 133]
type textarea "q14_overwhelmed, q15_coping, q16_activities from phi_survey2 ), phi_respondents…"
type textarea "participant_id"
click at [643, 48] on div "Next Match (Enter)" at bounding box center [642, 50] width 10 height 10
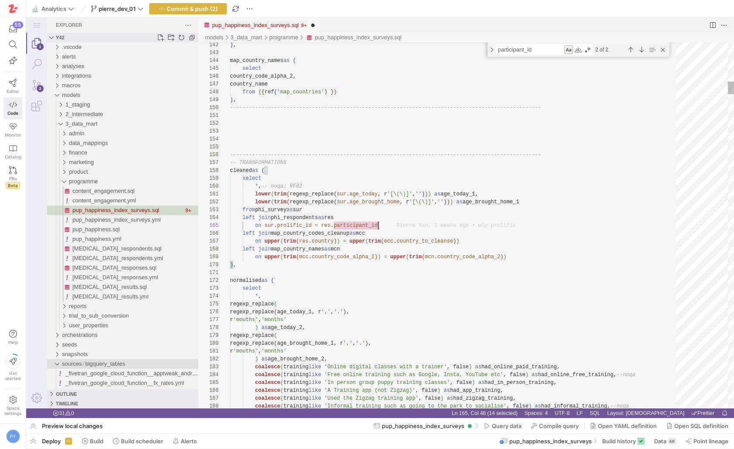
scroll to position [31, 139]
paste textarea "rolific"
click at [629, 51] on div "Previous Match (⇧Enter)" at bounding box center [631, 50] width 10 height 10
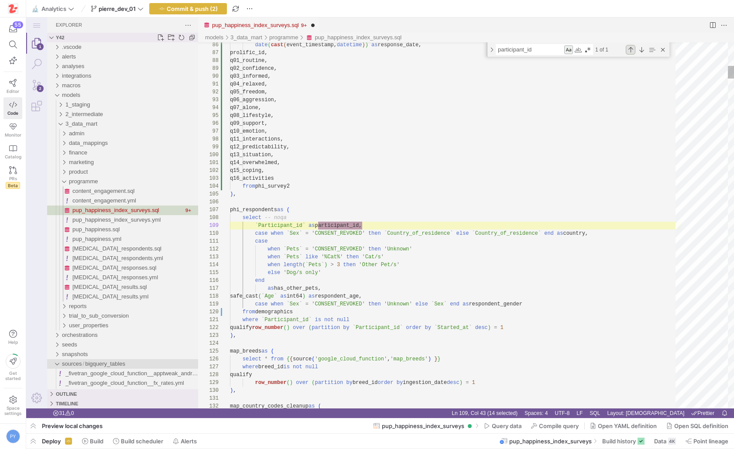
scroll to position [0, 133]
paste textarea "rolific"
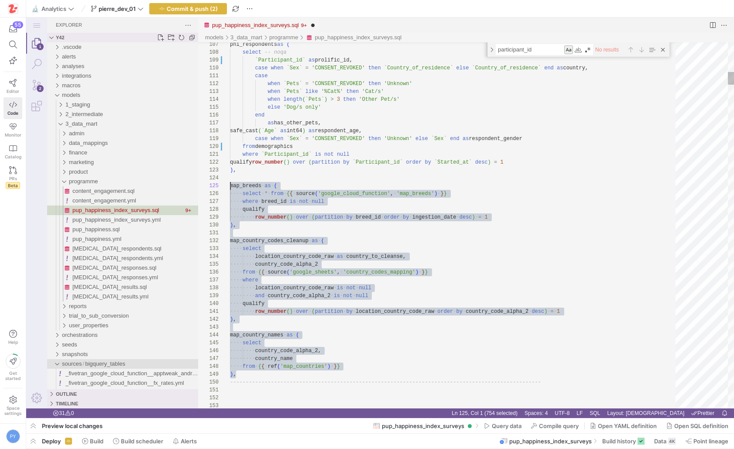
scroll to position [31, 0]
drag, startPoint x: 257, startPoint y: 375, endPoint x: 220, endPoint y: 188, distance: 190.8
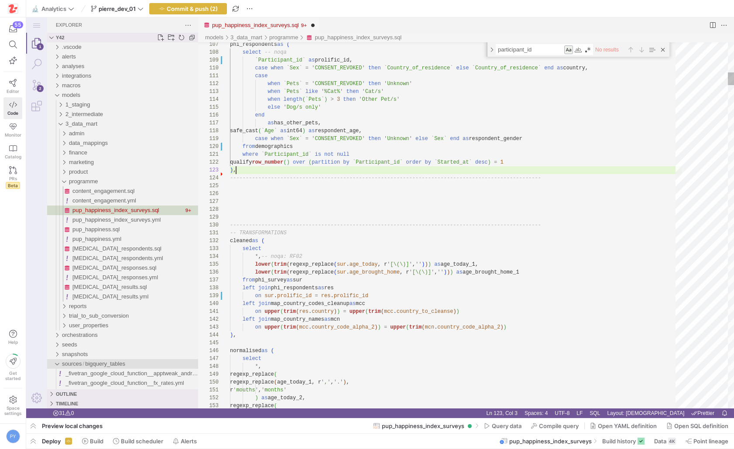
scroll to position [16, 6]
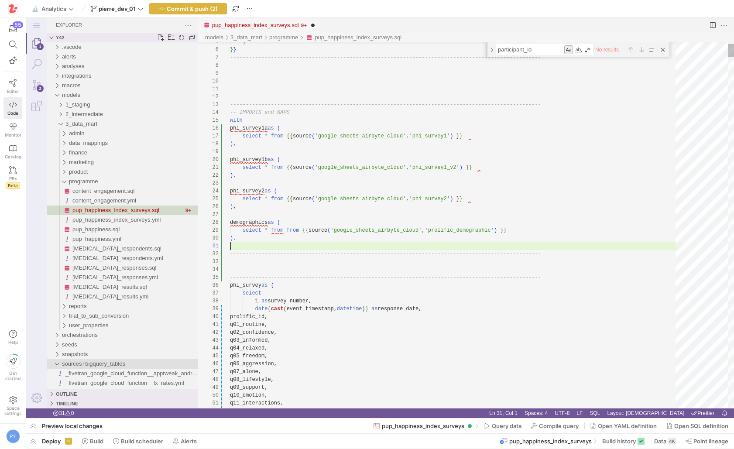
scroll to position [8, 0]
paste textarea "map_country_names as ( select country_code_alpha_2, country_name from {{ ref('m…"
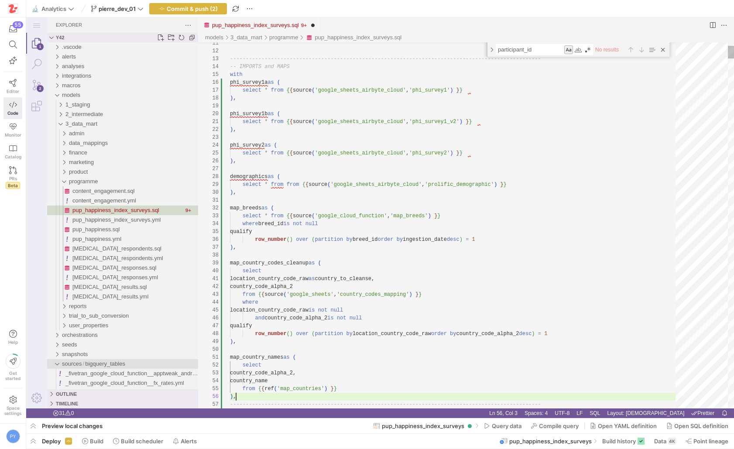
scroll to position [39, 6]
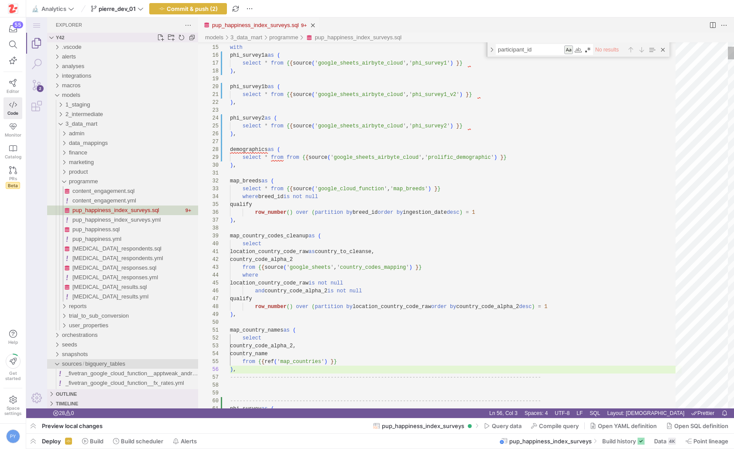
type textarea "select * from {{ source('google_sheets_airbyte_cloud', 'phi_survey1_v2') }} ), …"
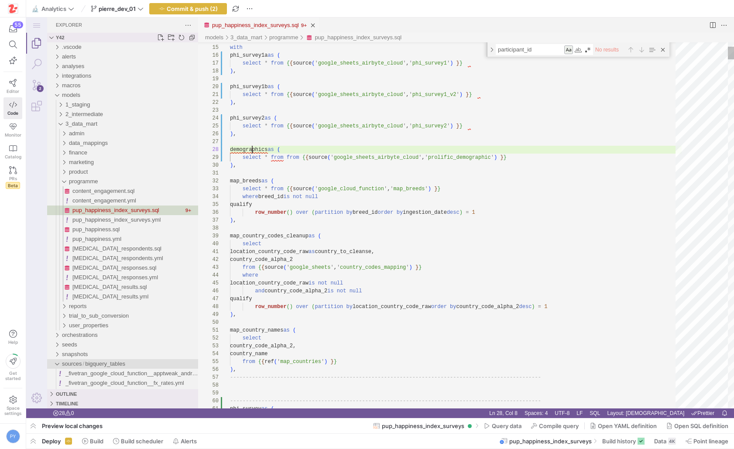
type textarea "demographics"
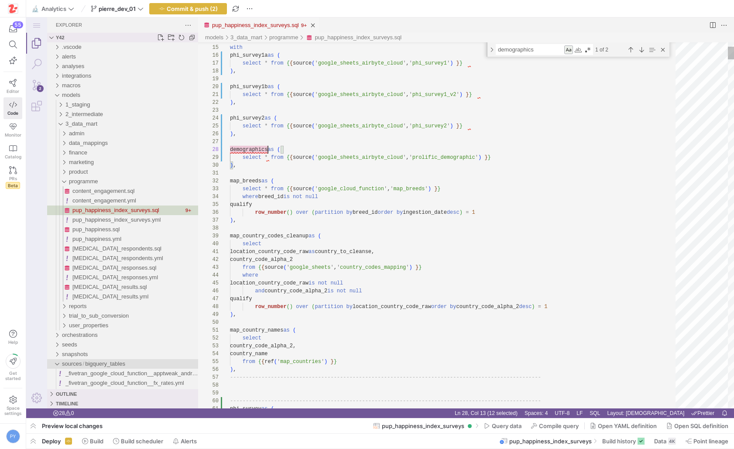
scroll to position [55, 38]
click at [641, 50] on div "Next Match (Enter)" at bounding box center [642, 50] width 10 height 10
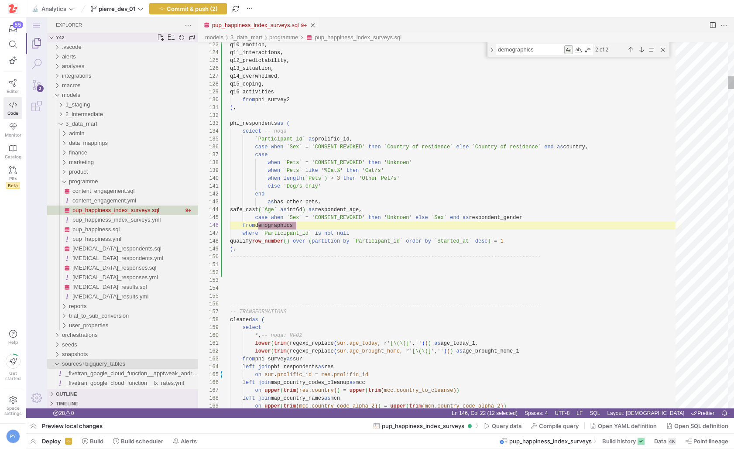
scroll to position [8, 0]
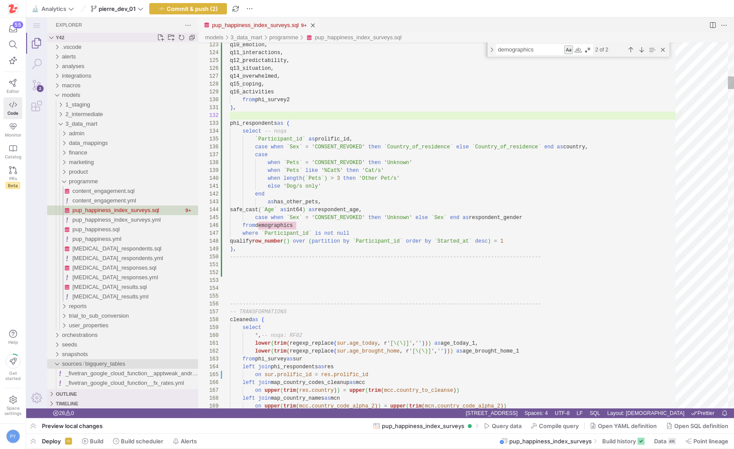
paste textarea "-------------------------------------------------------------------------------…"
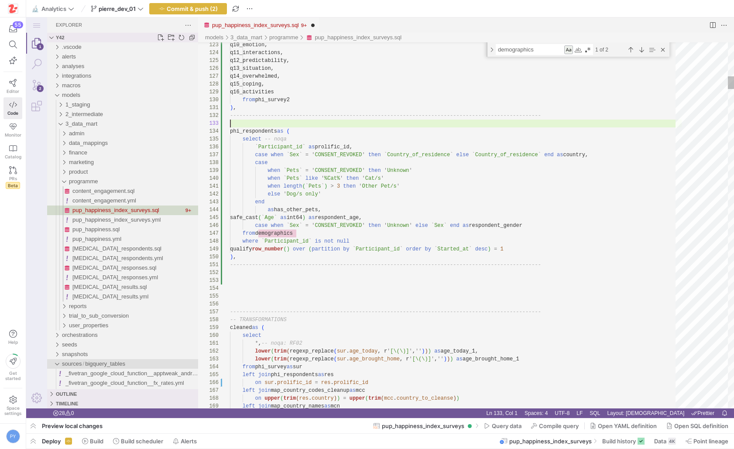
scroll to position [24, 0]
paste textarea "-------------------------------------------------------------------------------…"
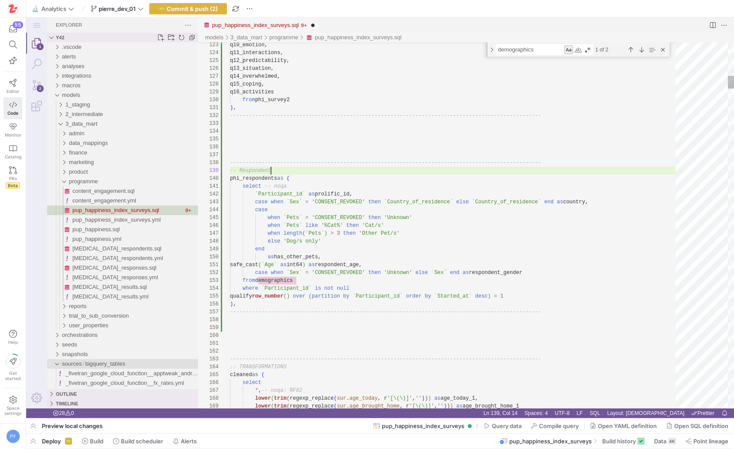
scroll to position [63, 44]
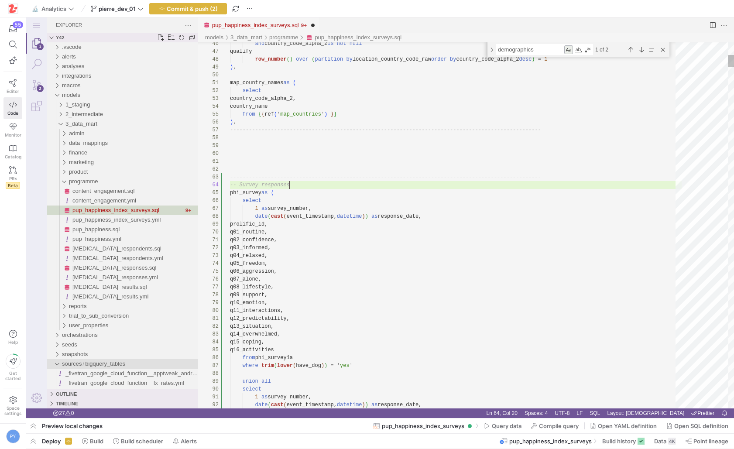
scroll to position [24, 60]
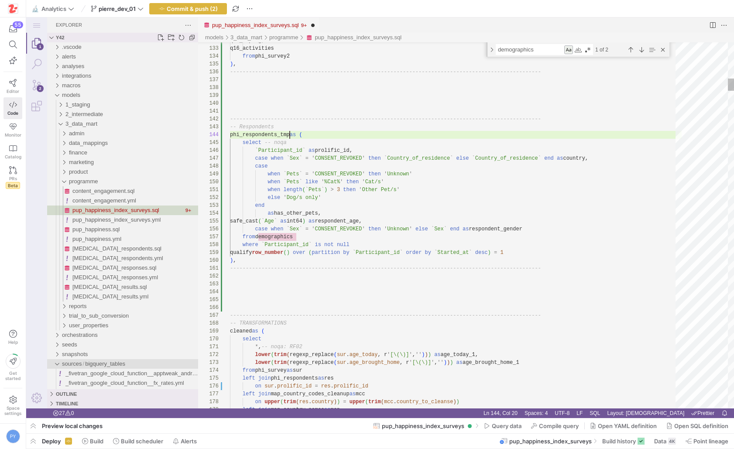
scroll to position [24, 63]
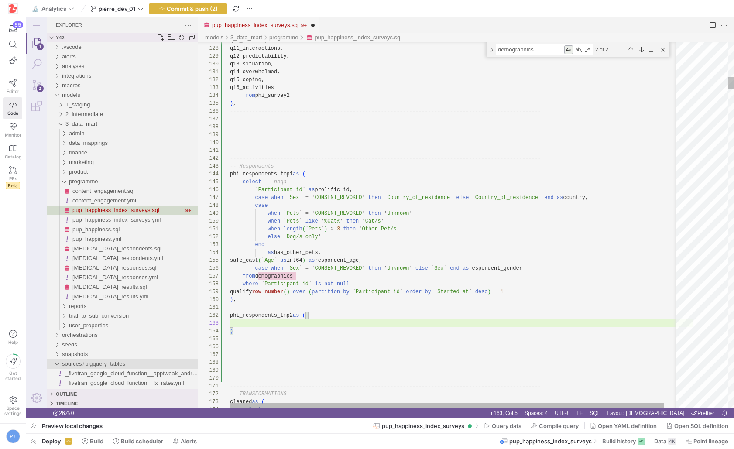
paste textarea "phi_survey1a"
paste textarea "rolific_idp"
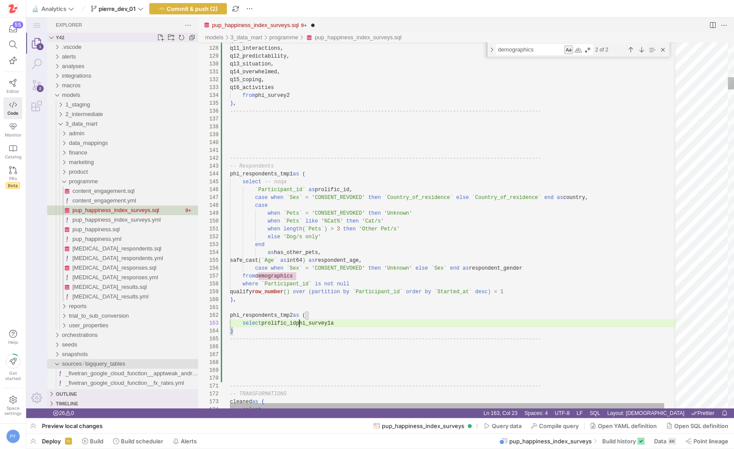
scroll to position [16, 75]
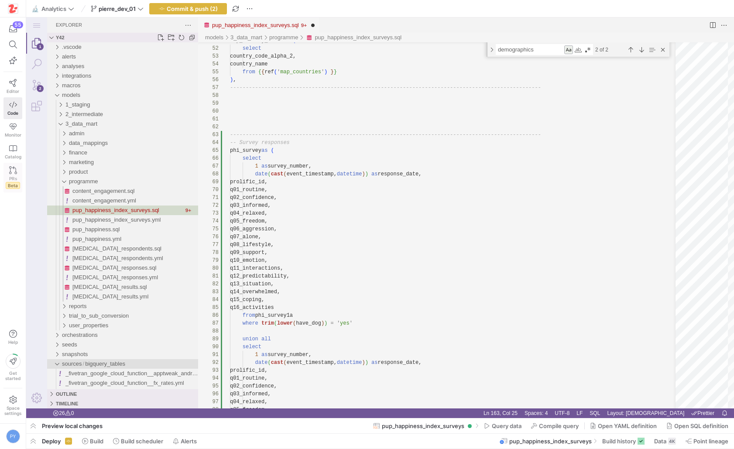
type textarea "phi_respondents_tmp2 as ( select prolific_id, phi_survey1a ) ------------------…"
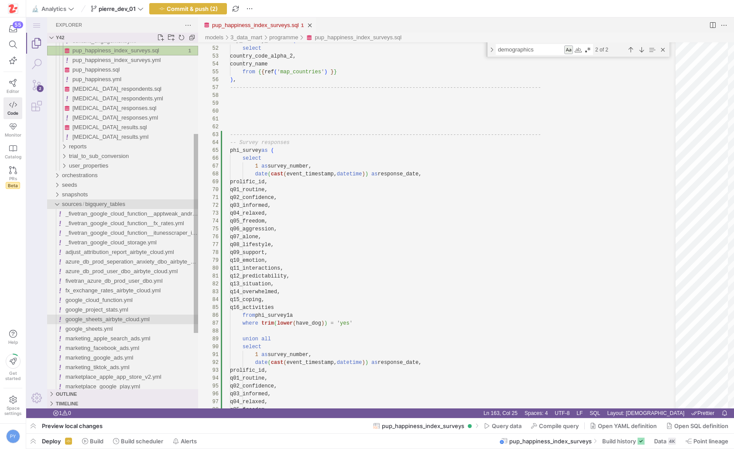
click at [113, 323] on div "google_sheets_airbyte_cloud.yml" at bounding box center [131, 320] width 133 height 10
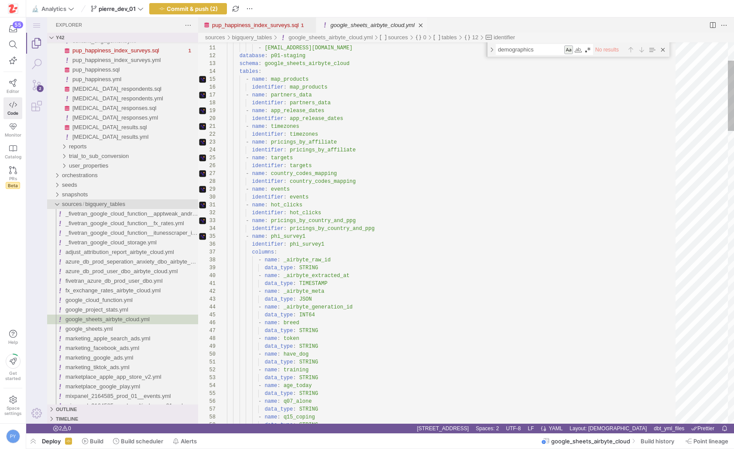
scroll to position [39, 98]
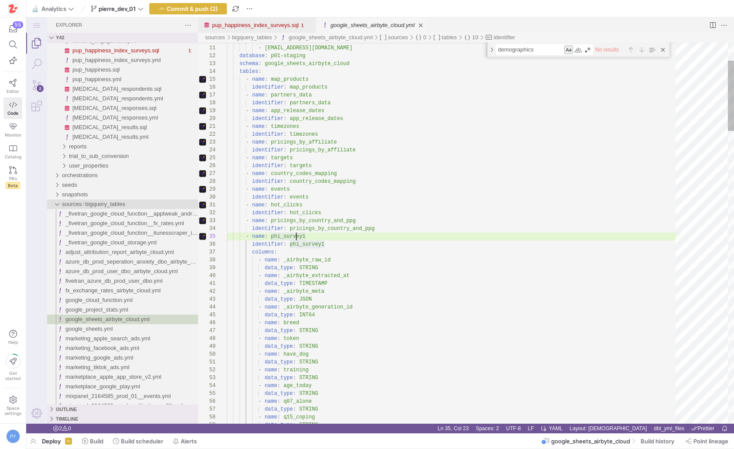
paste textarea "non_zz_survey_"
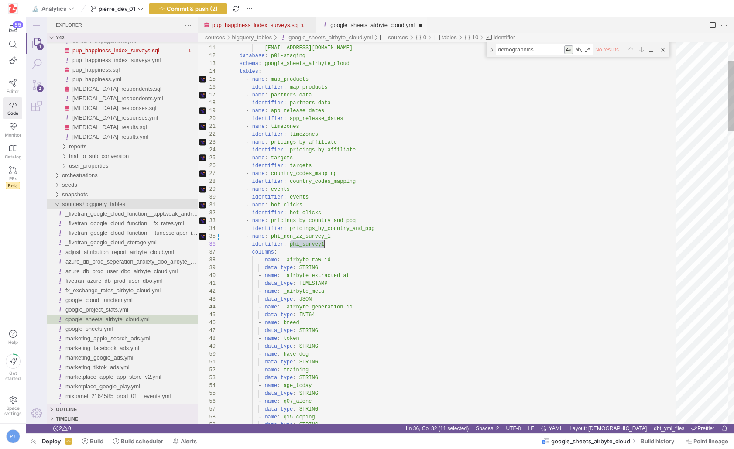
paste textarea "non_zz_survey_"
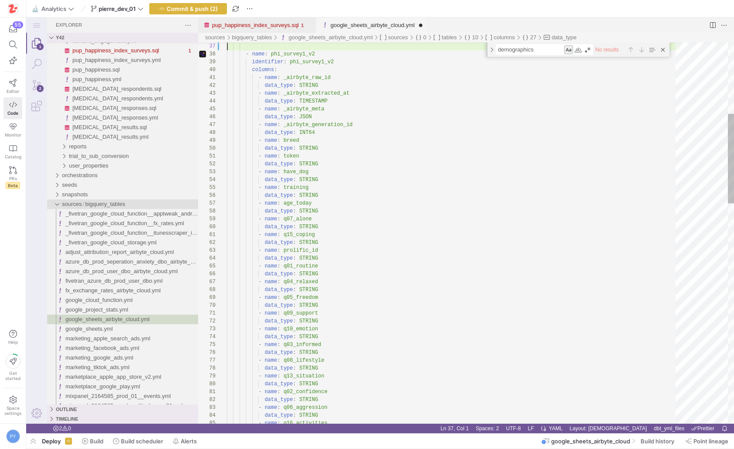
scroll to position [39, 123]
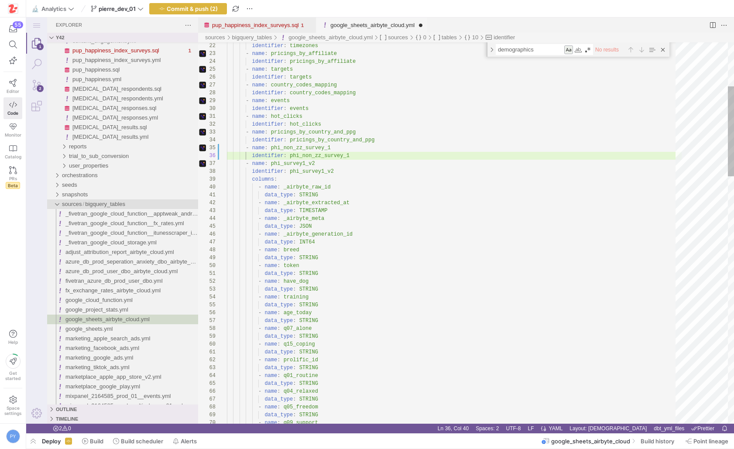
paste textarea "non_zz_survey_1"
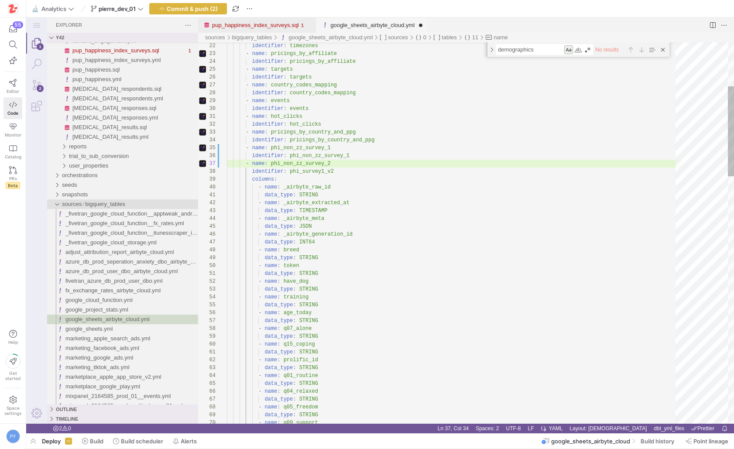
paste textarea "phi_non_zz_survey_1"
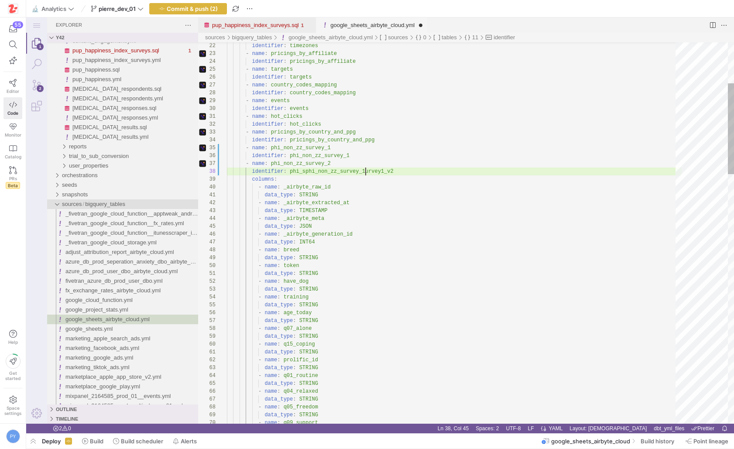
scroll to position [55, 25]
paste textarea "non_zz_survey_"
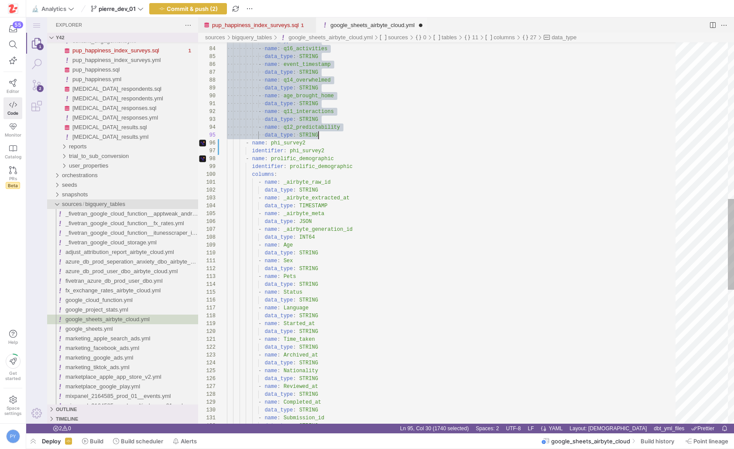
scroll to position [55, 123]
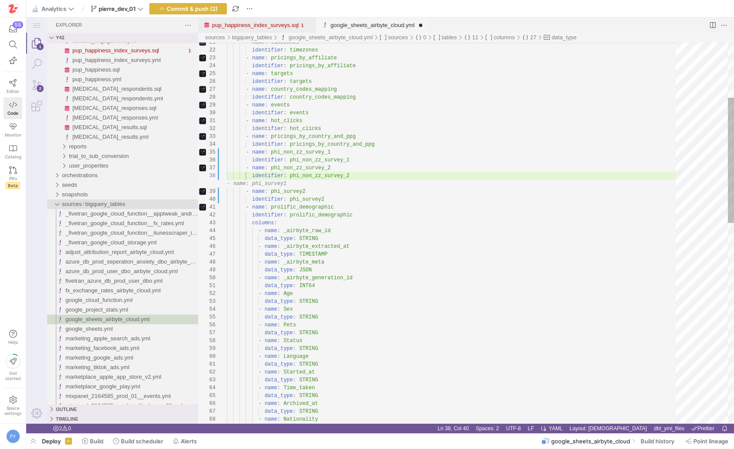
click at [328, 189] on div "- name : phi_survey2 identifier : phi_survey2 - name : prolific_demographic ide…" at bounding box center [454, 453] width 455 height 1157
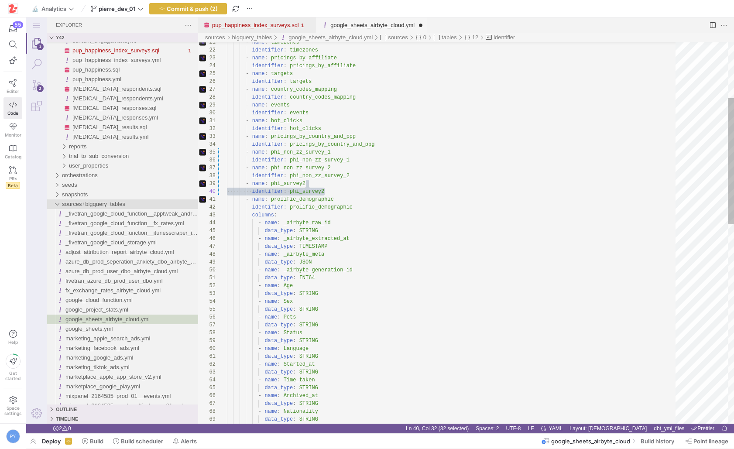
click at [339, 197] on div "- name : phi_survey2 ·‌·‌·‌·‌·‌·‌·‌·‌ identifier : ·‌ phi_survey2 - name : prol…" at bounding box center [454, 450] width 455 height 1150
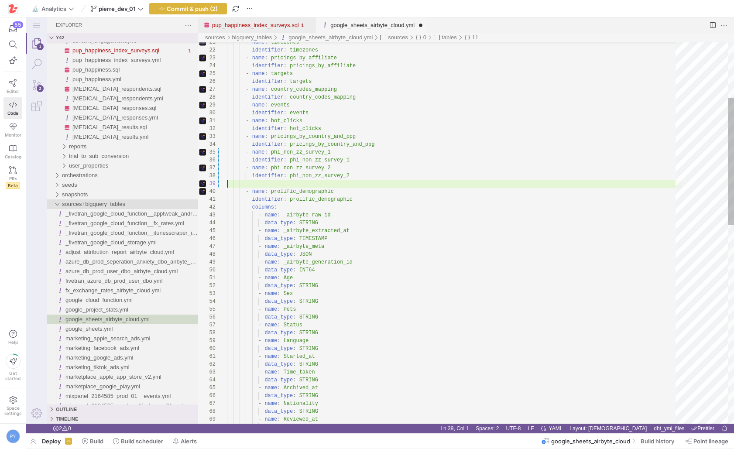
scroll to position [55, 123]
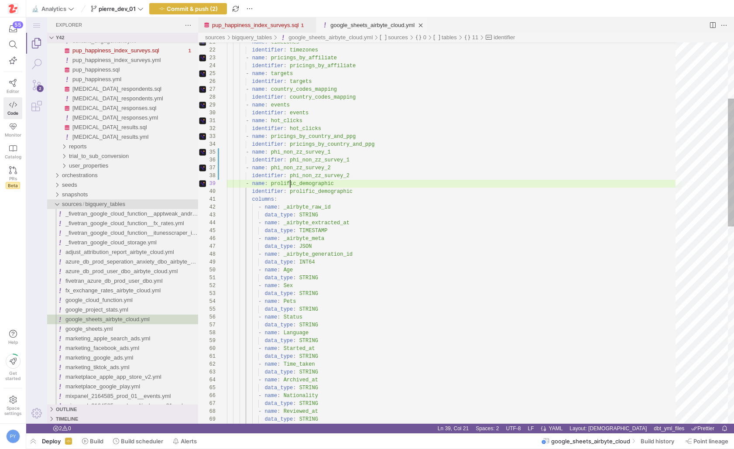
click at [291, 185] on div "- name : prolific_demographic identifier : prolific_demographic columns : - nam…" at bounding box center [454, 442] width 455 height 1134
paste textarea "hi_non_zz_survey_demographics"
click at [303, 192] on div "- name : phi_non_zz_survey_demographics identifier : prolific_demographic colum…" at bounding box center [454, 442] width 455 height 1134
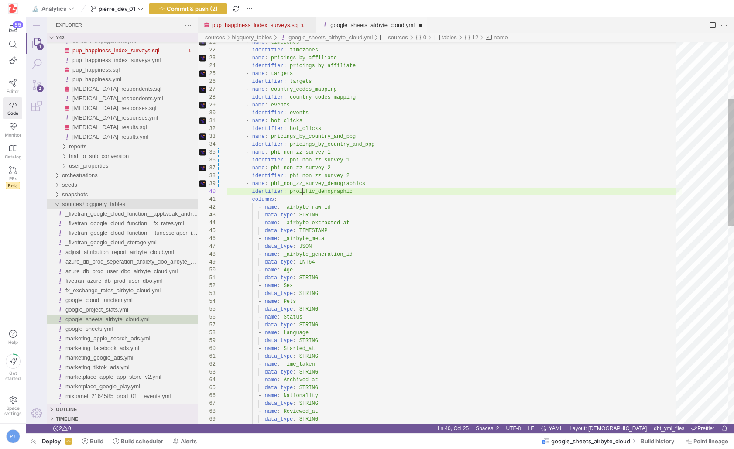
paste textarea "hi_non_zz_survey_demographics"
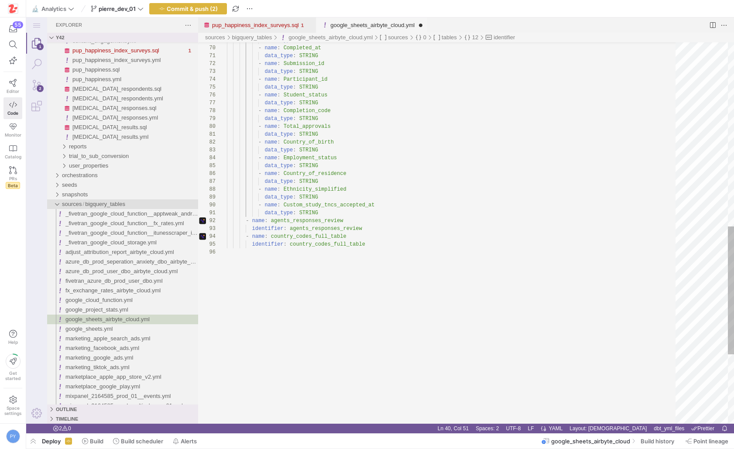
click at [335, 212] on div "data_type : STRING - name : Completed_at data_type : STRING - name : Submission…" at bounding box center [454, 63] width 455 height 1134
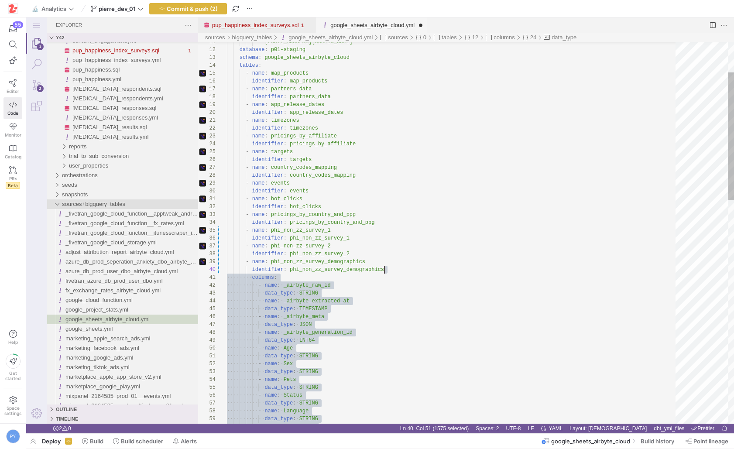
scroll to position [71, 157]
type textarea "- name: hot_clicks identifier: hot_clicks - name: pricings_by_country_and_ppg i…"
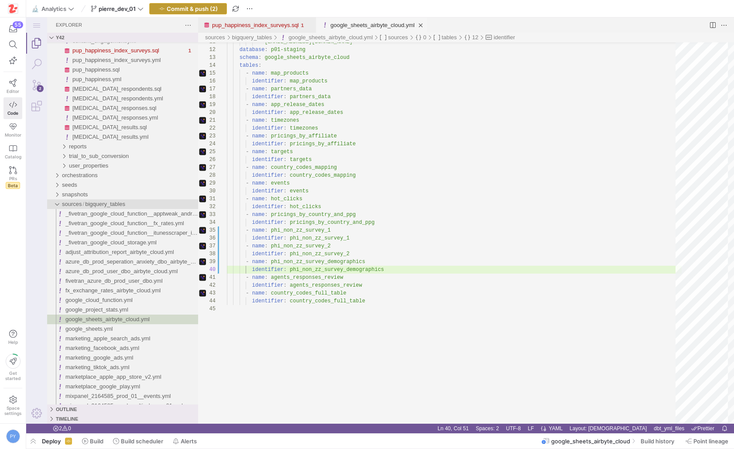
click at [180, 9] on span "Commit & push (2)" at bounding box center [192, 8] width 51 height 7
click at [244, 24] on link "pup_happiness_index_surveys.sql" at bounding box center [255, 25] width 87 height 7
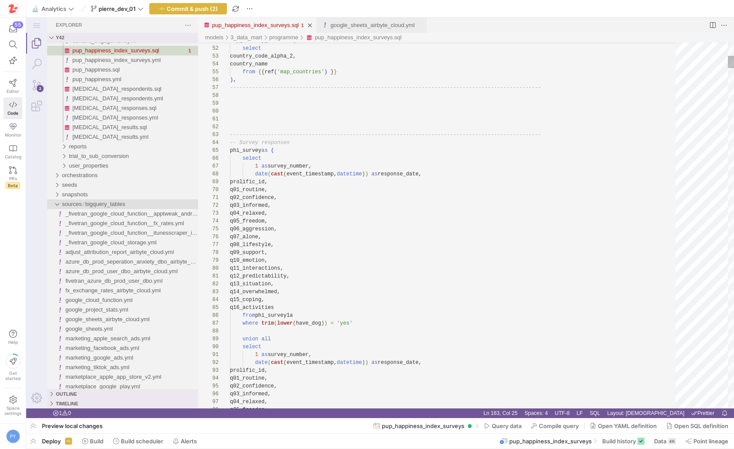
scroll to position [0, 75]
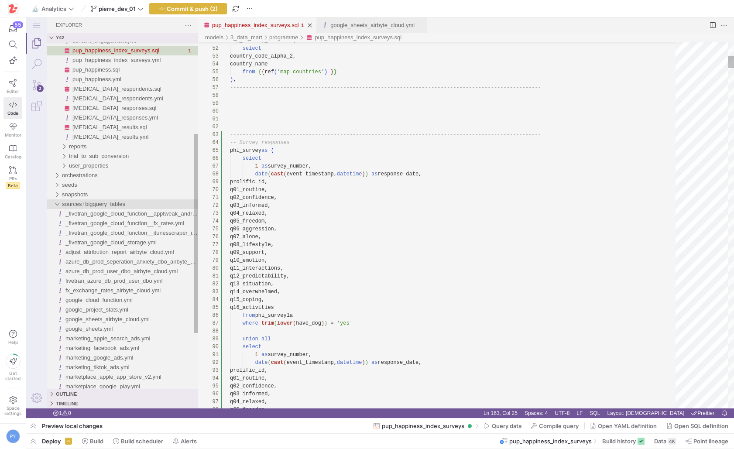
type textarea "-- CONFIG {{ config( materialized = 'table' ) }} ------------------------------…"
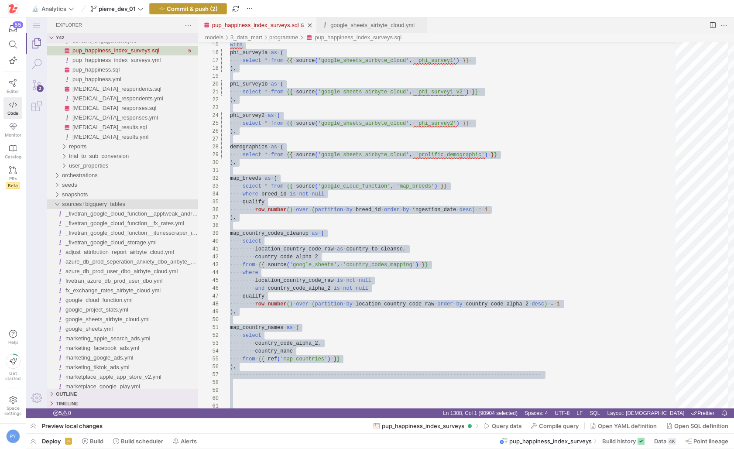
click at [207, 11] on span "Commit & push (2)" at bounding box center [192, 8] width 51 height 7
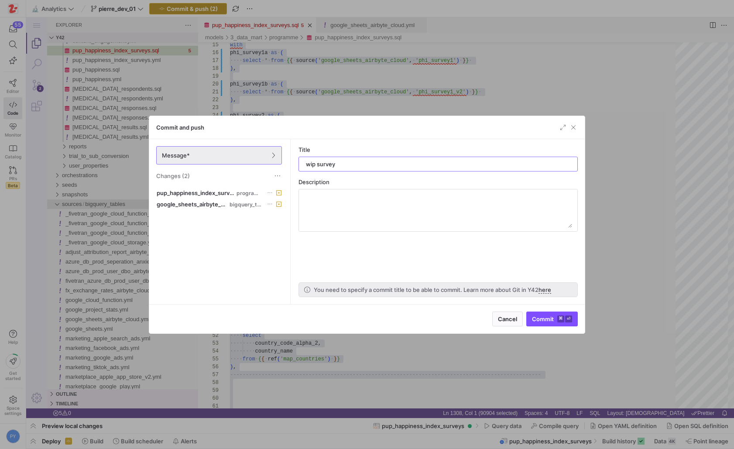
type input "wip survey"
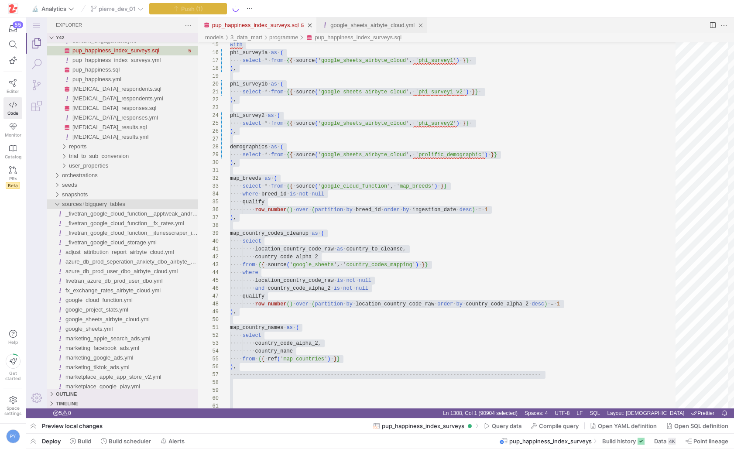
click at [337, 23] on link "google_sheets_airbyte_cloud.yml" at bounding box center [372, 25] width 84 height 7
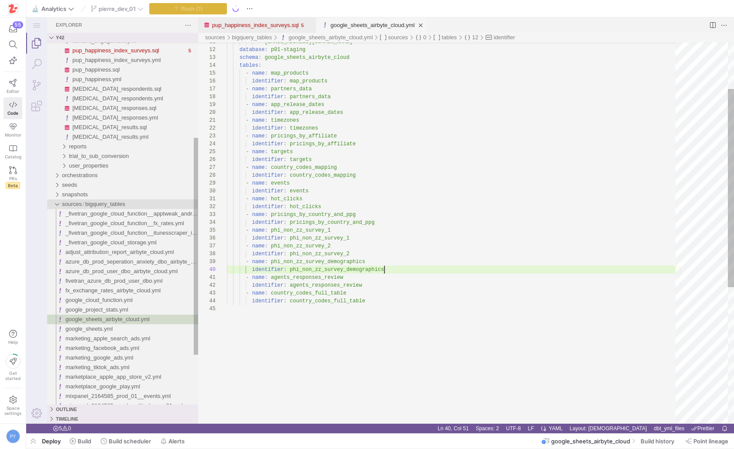
scroll to position [71, 157]
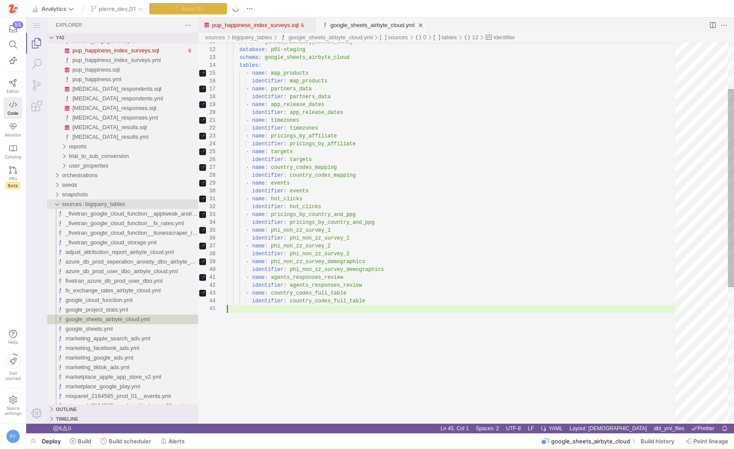
click at [310, 318] on div "- [EMAIL_ADDRESS][DOMAIN_NAME] database : p01-staging schema : google_sheets_ai…" at bounding box center [454, 319] width 455 height 733
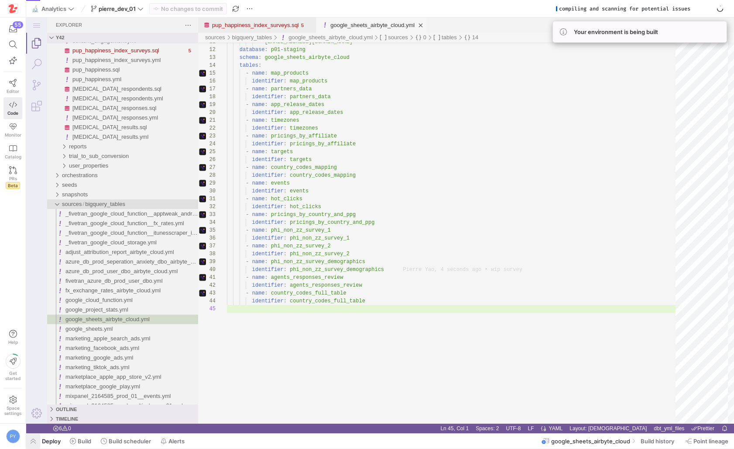
click at [37, 442] on span "button" at bounding box center [33, 441] width 14 height 15
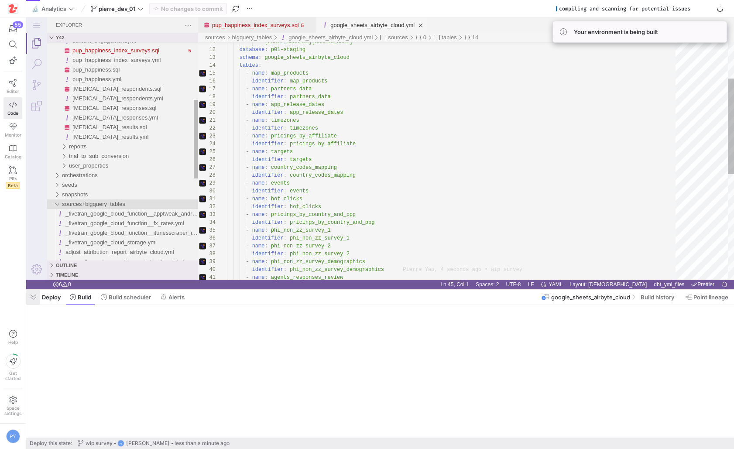
type textarea "version: 2 sources: - name: google_sheets_airbyte_cloud config: y42: apiVersion…"
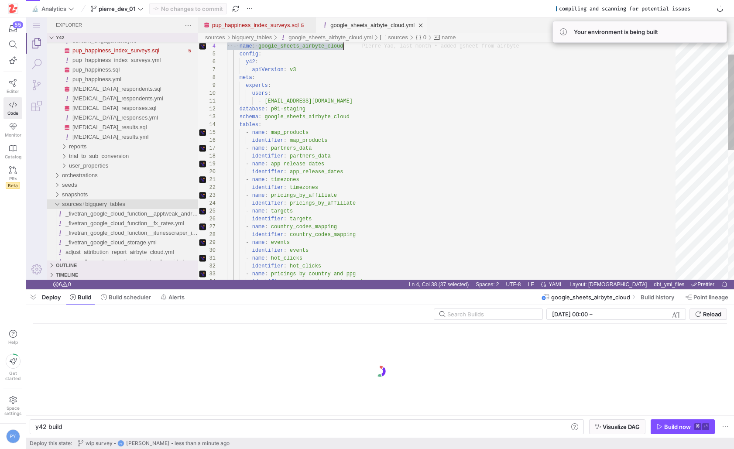
scroll to position [0, 26]
click at [11, 86] on icon at bounding box center [13, 83] width 8 height 8
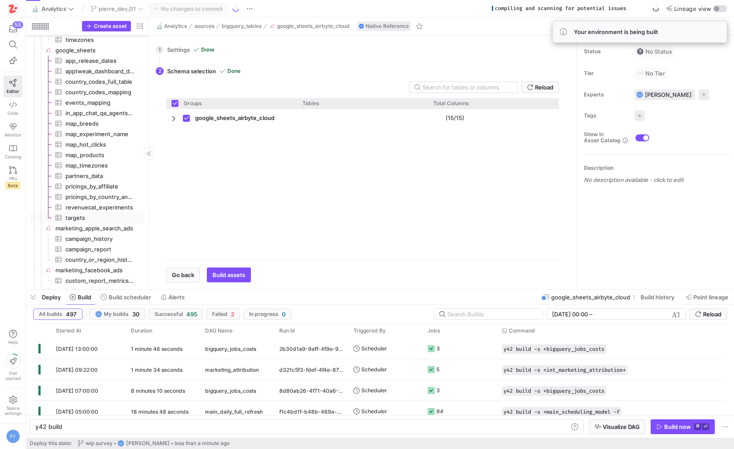
scroll to position [743, 0]
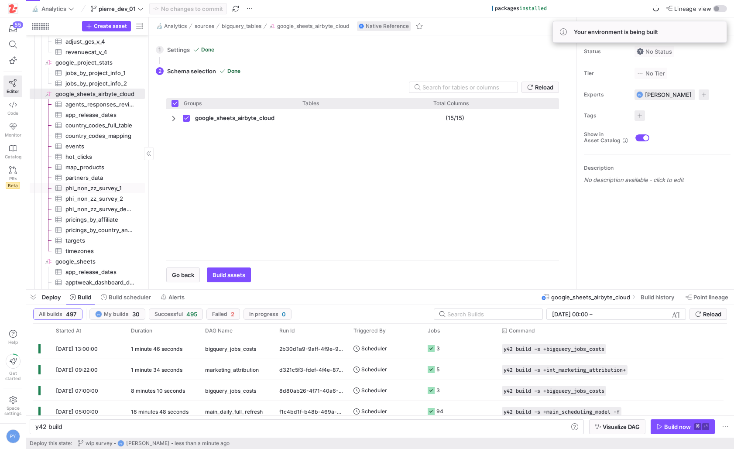
click at [95, 188] on span "phi_non_zz_survey_1​​​​​​​​​" at bounding box center [99, 188] width 69 height 10
type textarea "y42 build -s source:google_sheets_airbyte_cloud.phi_non_zz_survey_1"
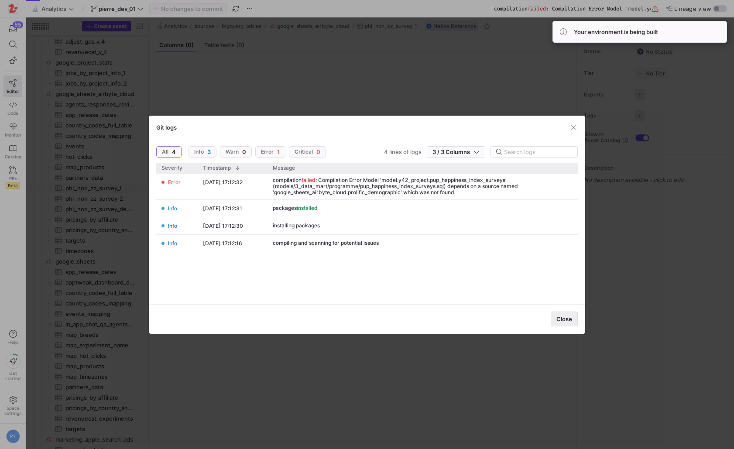
click at [564, 315] on span "Close" at bounding box center [564, 318] width 16 height 7
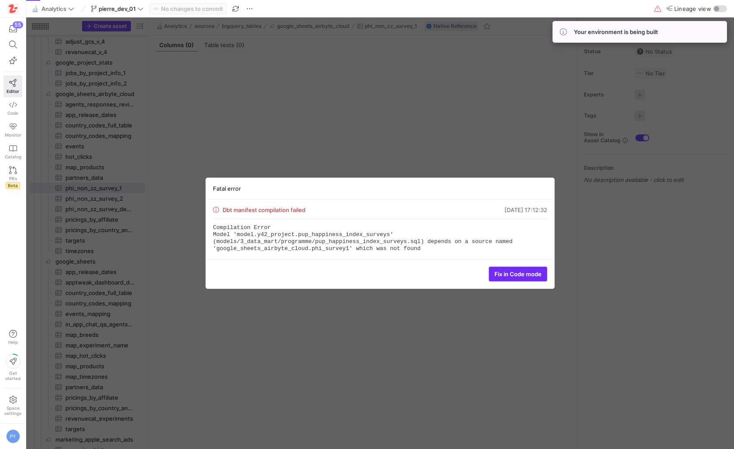
click at [522, 274] on span "Fix in Code mode" at bounding box center [517, 273] width 47 height 7
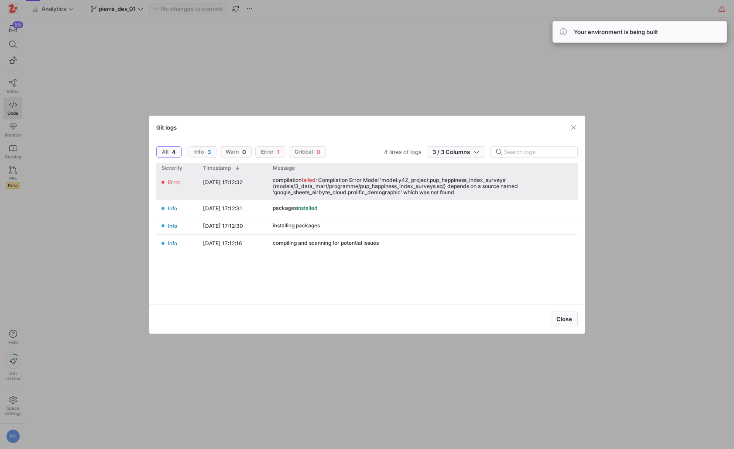
click at [336, 188] on div "compilation failed : Compilation Error Model 'model.y42_project.pup_happiness_i…" at bounding box center [423, 186] width 300 height 18
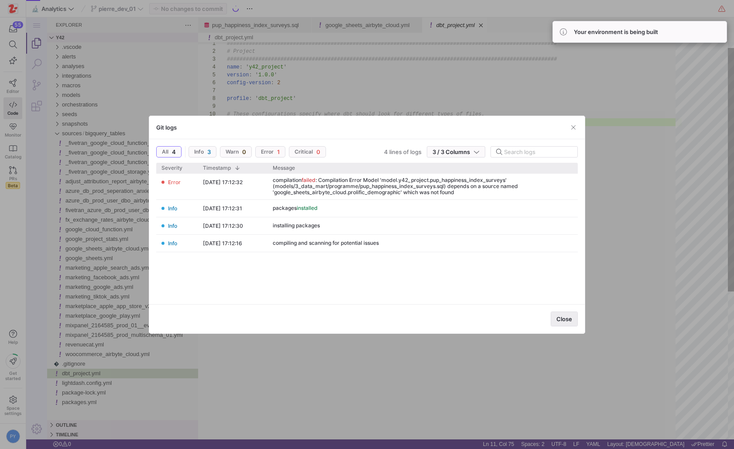
click at [562, 318] on span "Close" at bounding box center [564, 318] width 16 height 7
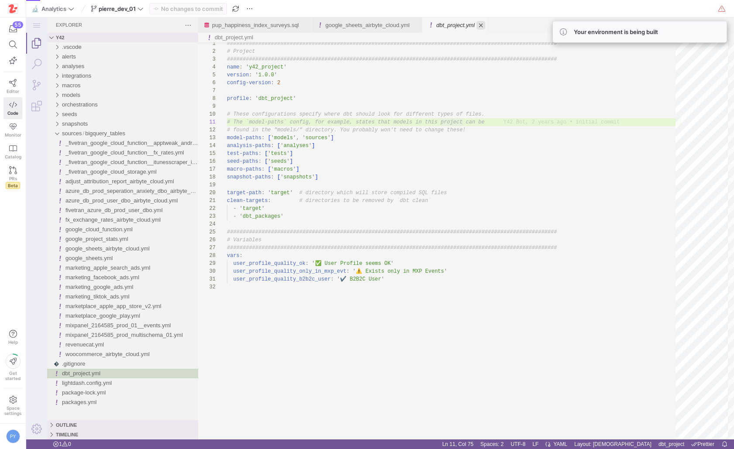
click at [485, 23] on link "Close (⌘W)" at bounding box center [480, 25] width 9 height 9
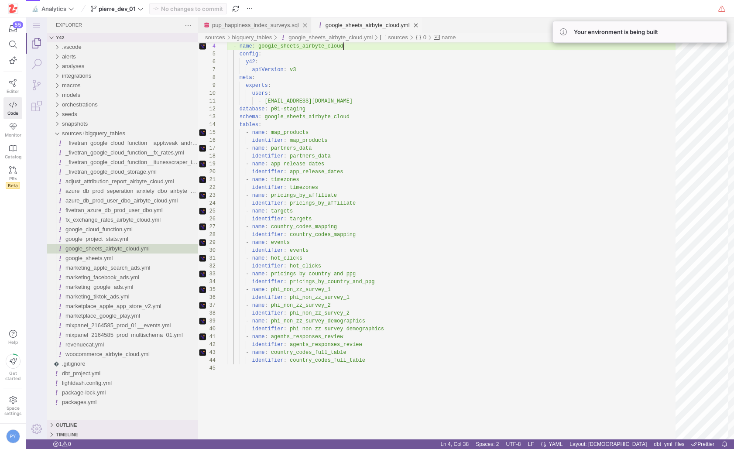
click at [242, 28] on div "pup_happiness_index_surveys.sql" at bounding box center [255, 24] width 87 height 15
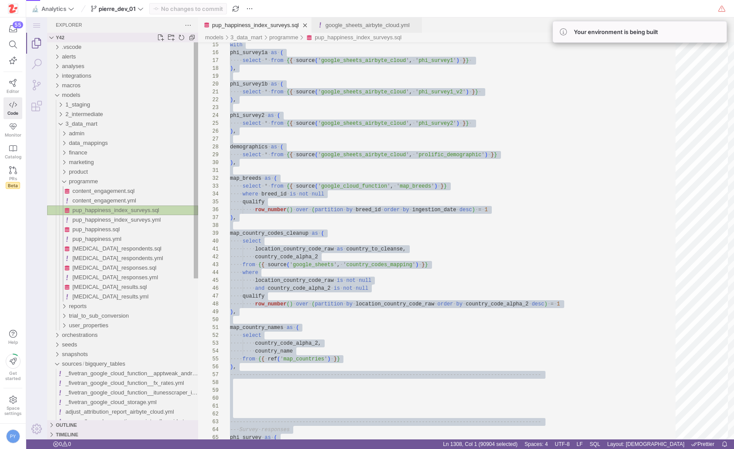
click at [127, 210] on span "pup_happiness_index_surveys.sql" at bounding box center [115, 210] width 87 height 7
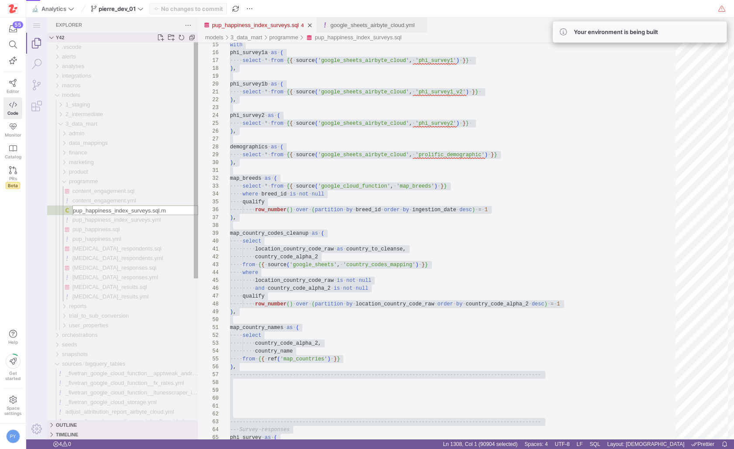
type input "[URL]"
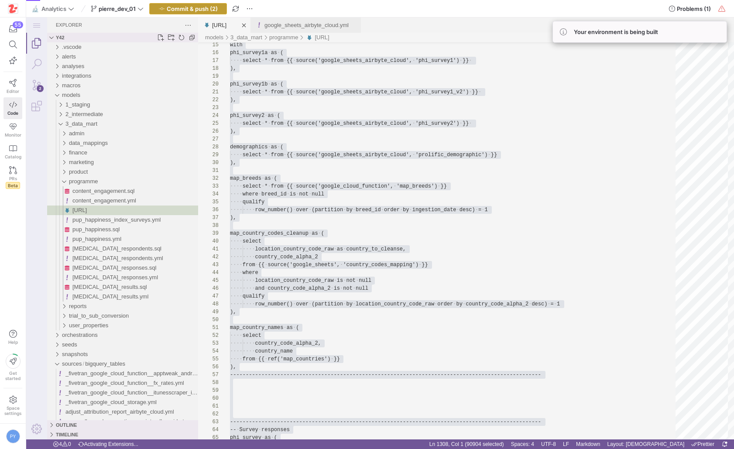
click at [184, 10] on span "Commit & push (2)" at bounding box center [192, 8] width 51 height 7
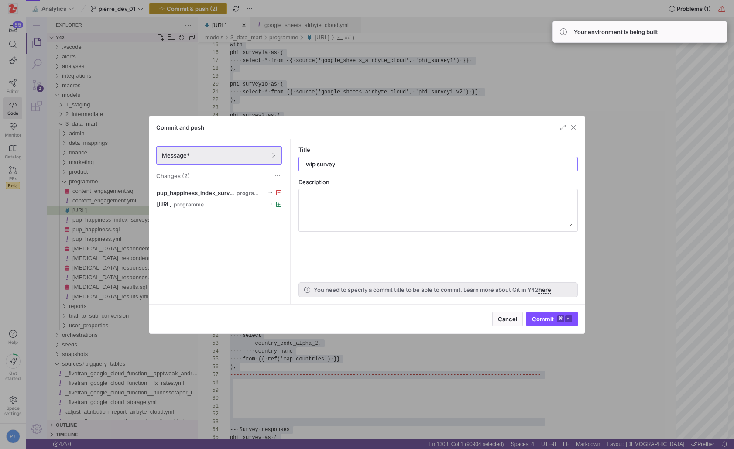
type input "wip surveys"
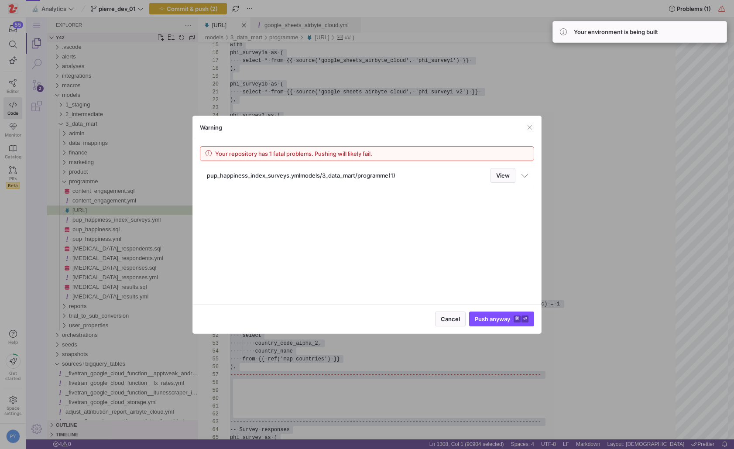
click at [522, 177] on span at bounding box center [524, 174] width 5 height 7
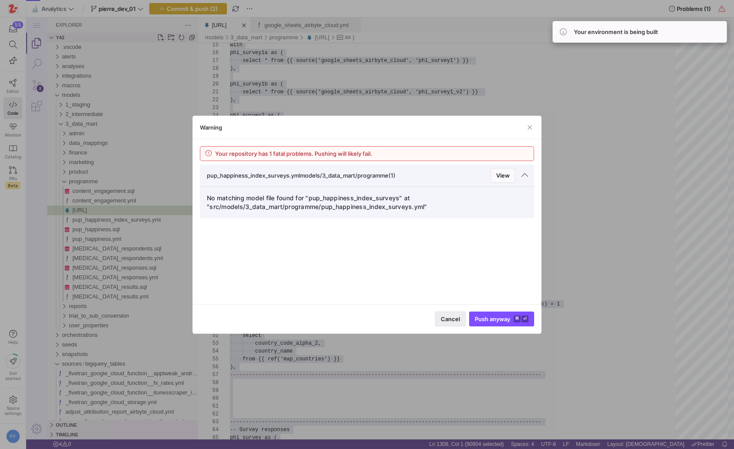
click at [456, 322] on span "Cancel" at bounding box center [450, 318] width 19 height 7
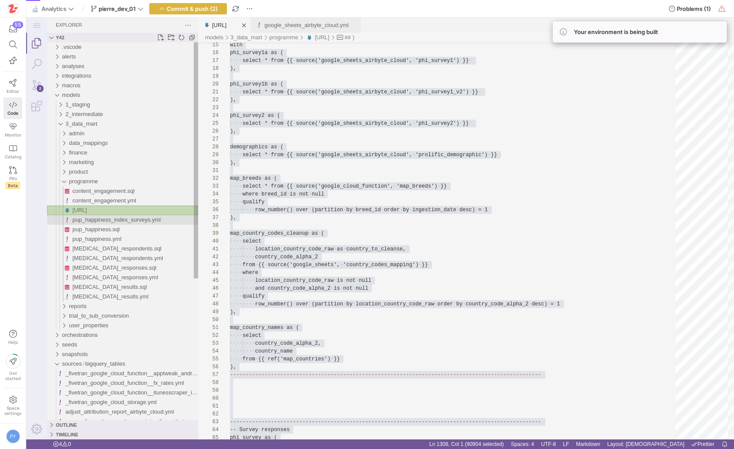
click at [159, 218] on span "pup_happiness_index_surveys.yml" at bounding box center [116, 219] width 88 height 7
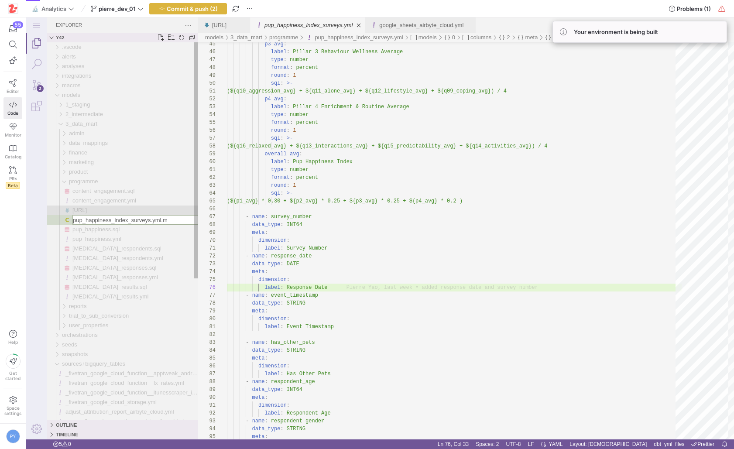
type input "[URL]"
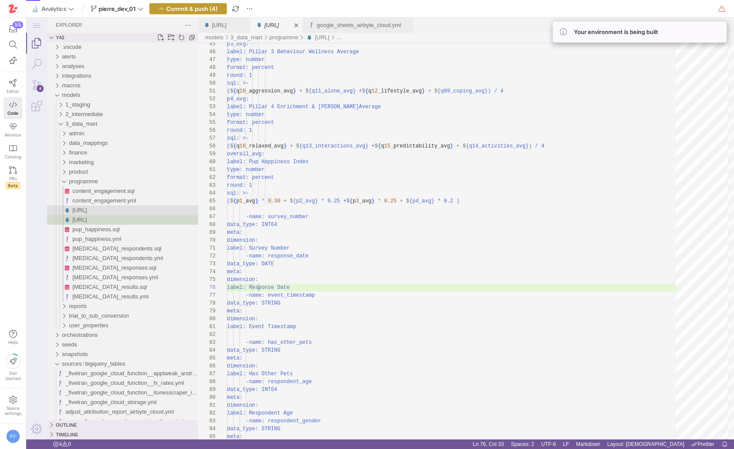
click at [204, 7] on span "Commit & push (4)" at bounding box center [191, 8] width 51 height 7
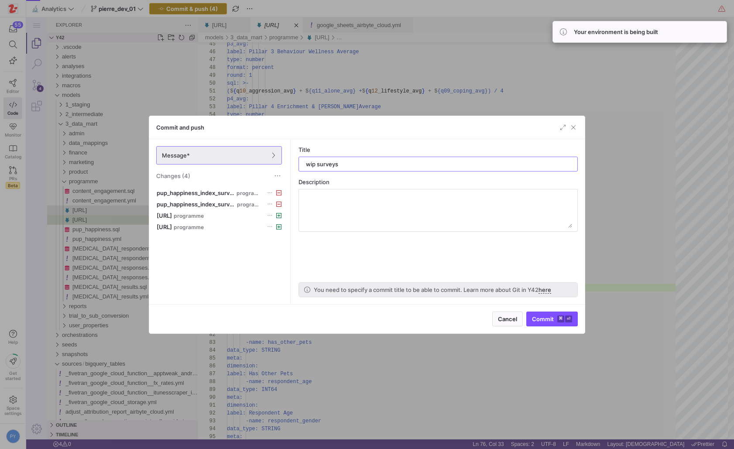
type input "wip surveys"
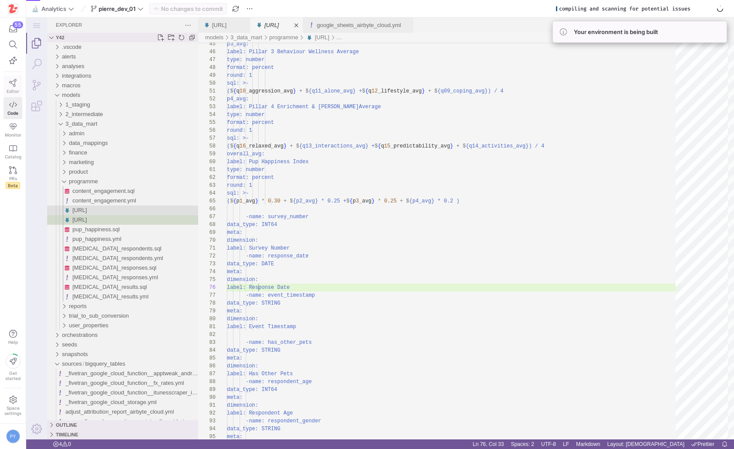
click at [13, 90] on span "Editor" at bounding box center [13, 91] width 13 height 5
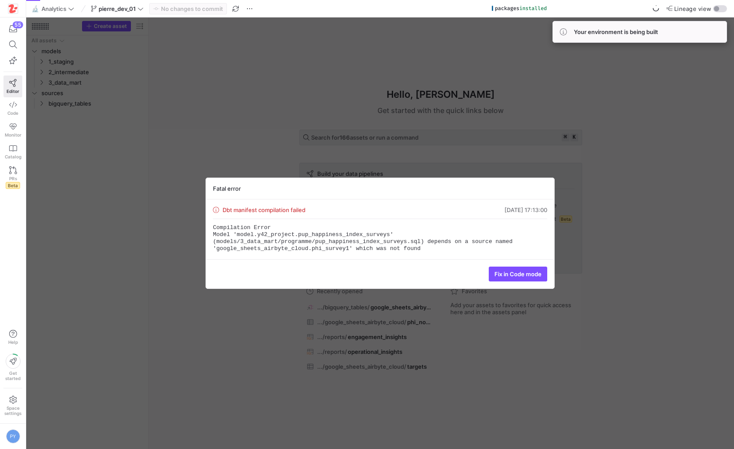
click at [458, 188] on div "Fatal error" at bounding box center [380, 188] width 348 height 21
click at [444, 169] on div "Fatal error Dbt manifest compilation failed 19/09/25, 17:13:00 Compilation Erro…" at bounding box center [380, 232] width 708 height 431
click at [363, 219] on div "Compilation Error Model 'model.y42_project.pup_happiness_index_surveys' (models…" at bounding box center [380, 236] width 334 height 34
click at [507, 277] on span "Fix in Code mode" at bounding box center [517, 273] width 47 height 7
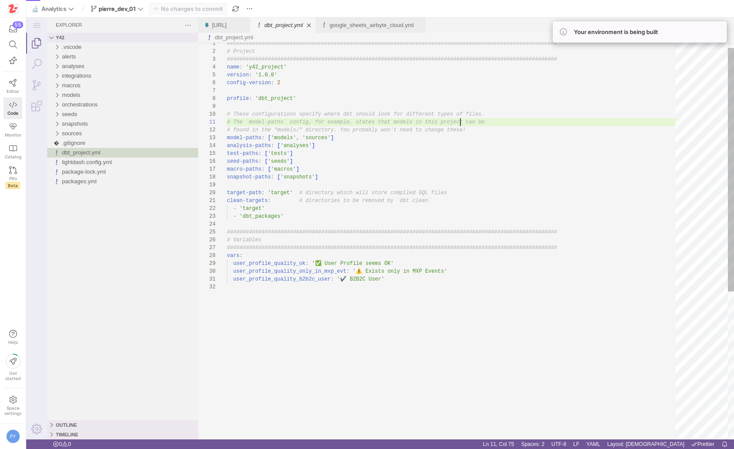
scroll to position [0, 233]
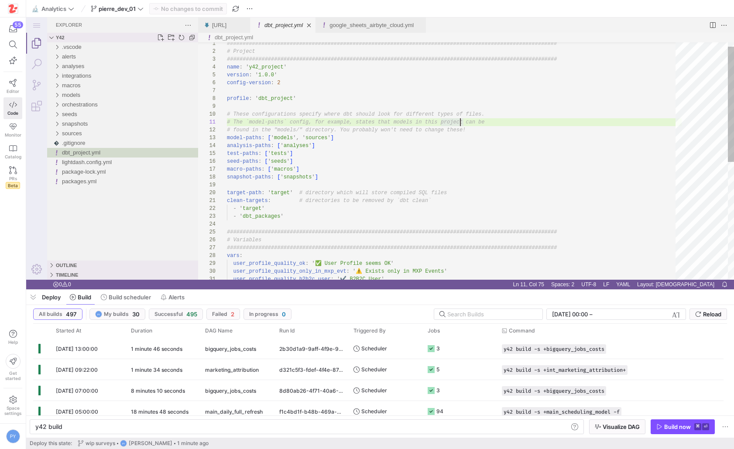
scroll to position [0, 233]
click at [9, 83] on icon at bounding box center [13, 83] width 8 height 8
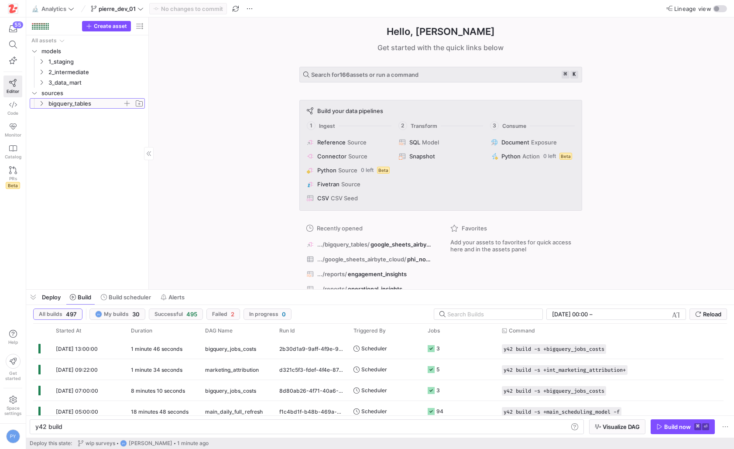
click at [41, 103] on icon "Press SPACE to select this row." at bounding box center [41, 103] width 6 height 5
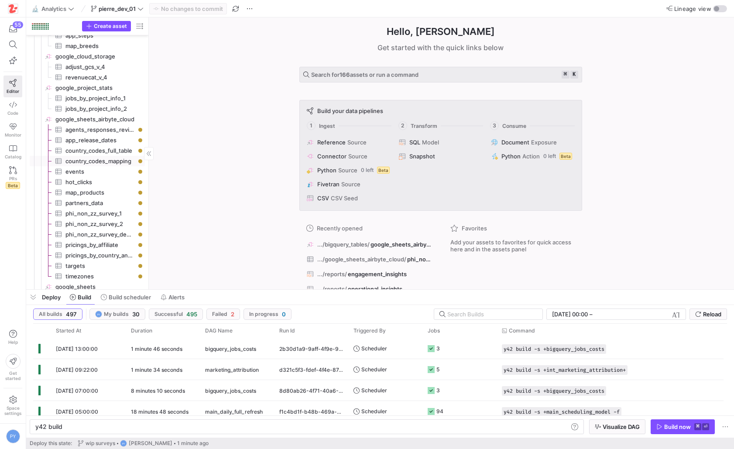
scroll to position [604, 0]
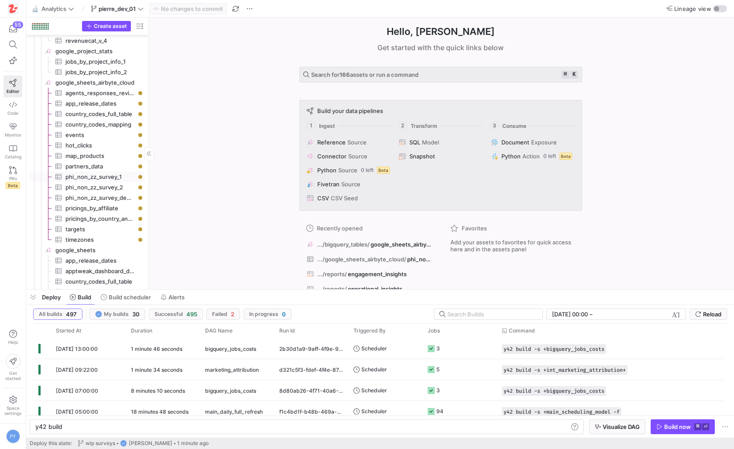
click at [80, 174] on span "phi_non_zz_survey_1​​​​​​​​​" at bounding box center [99, 177] width 69 height 10
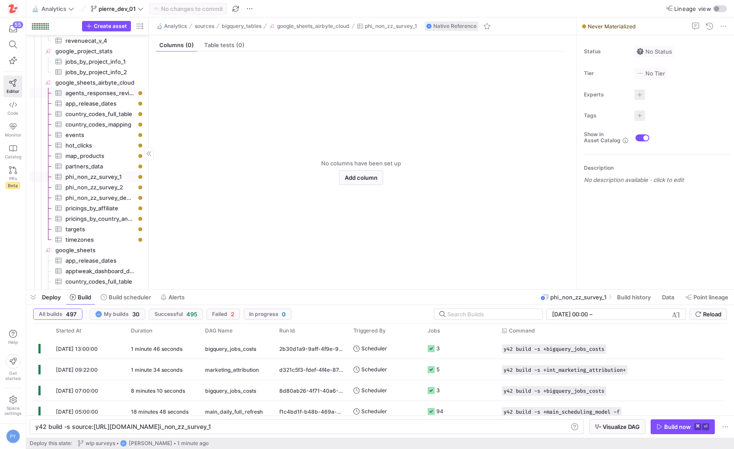
click at [106, 92] on span "agents_responses_review​​​​​​​​​" at bounding box center [99, 93] width 69 height 10
click at [98, 177] on span "phi_non_zz_survey_1​​​​​​​​​" at bounding box center [99, 177] width 69 height 10
click at [656, 421] on span "button" at bounding box center [682, 427] width 63 height 14
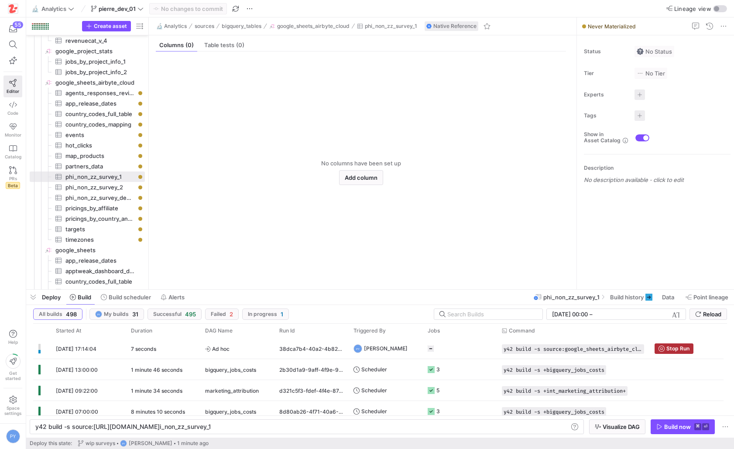
click at [110, 187] on span "phi_non_zz_survey_2​​​​​​​​​" at bounding box center [99, 187] width 69 height 10
click at [662, 426] on icon "button" at bounding box center [659, 427] width 6 height 6
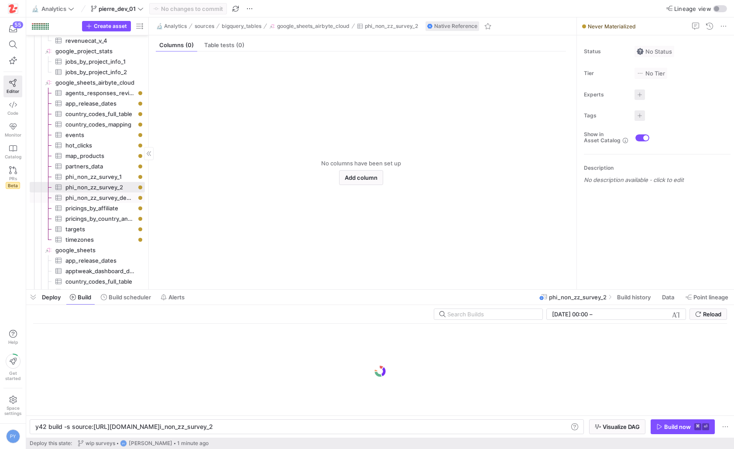
click at [104, 198] on span "phi_non_zz_survey_demographics​​​​​​​​​" at bounding box center [99, 198] width 69 height 10
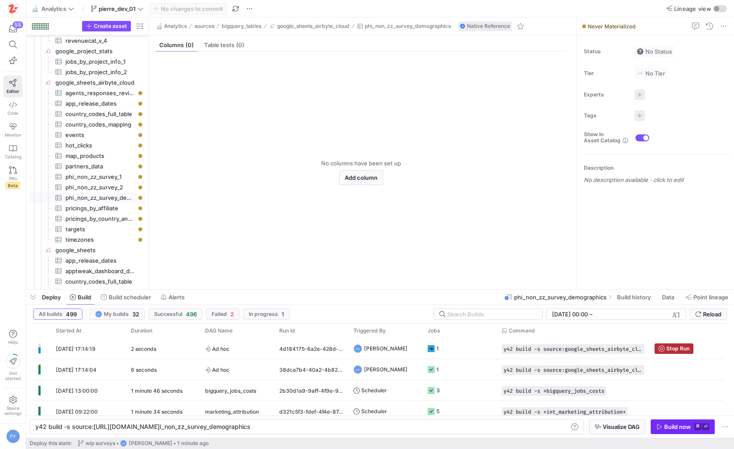
click at [668, 424] on div "Build now" at bounding box center [677, 426] width 27 height 7
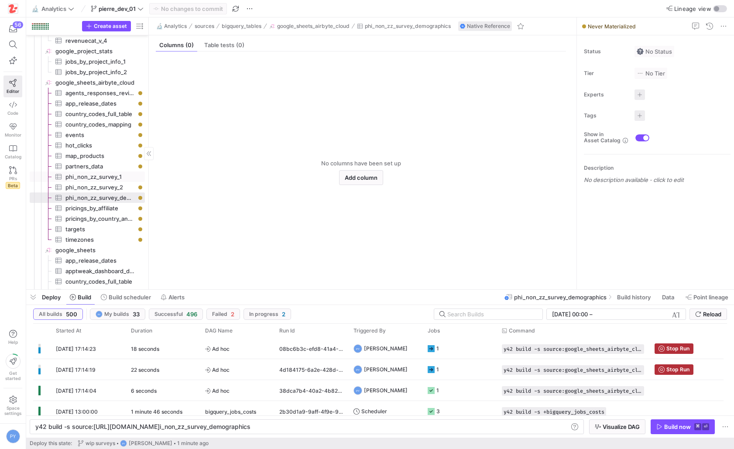
click at [88, 176] on span "phi_non_zz_survey_1​​​​​​​​​" at bounding box center [99, 177] width 69 height 10
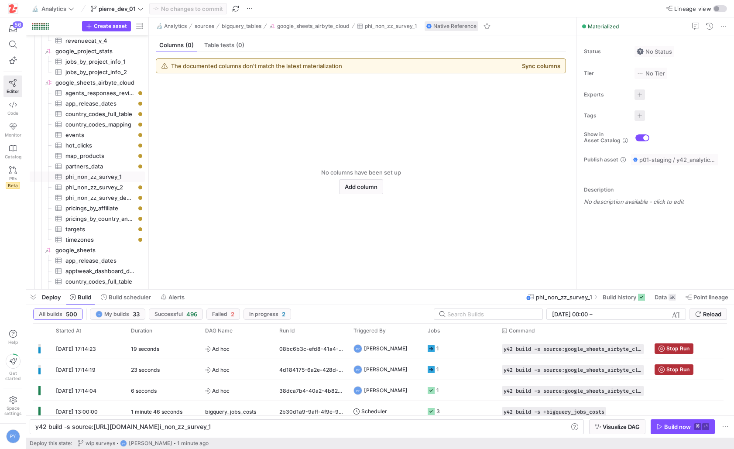
click at [525, 62] on div "The documented columns don't match the latest materialization Sync columns" at bounding box center [360, 66] width 409 height 14
click at [529, 66] on button "Sync columns" at bounding box center [541, 65] width 38 height 7
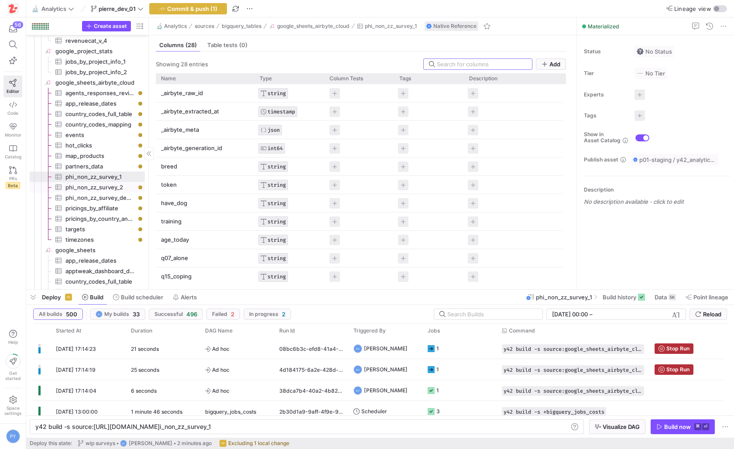
click at [84, 185] on span "phi_non_zz_survey_2​​​​​​​​​" at bounding box center [99, 187] width 69 height 10
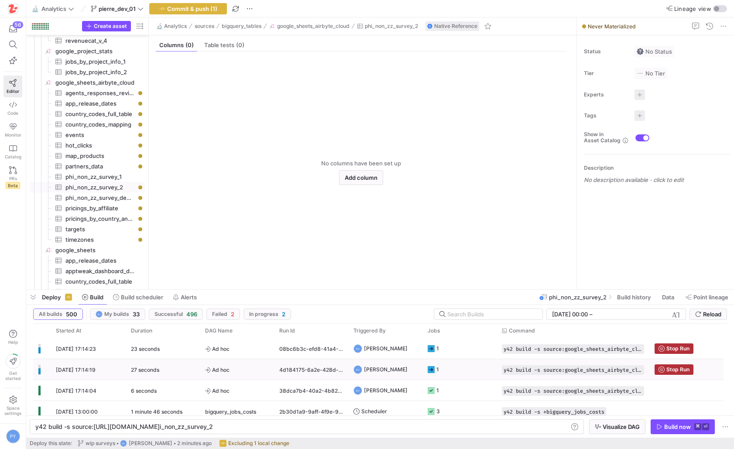
click at [217, 370] on span "Ad hoc" at bounding box center [237, 369] width 64 height 21
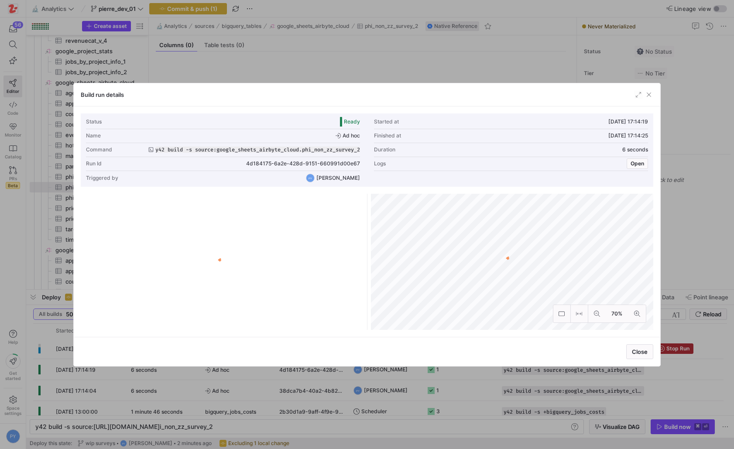
click at [178, 391] on div at bounding box center [367, 224] width 734 height 449
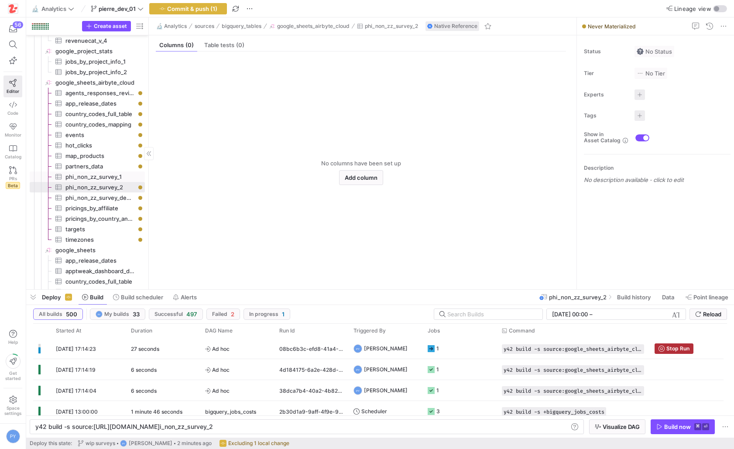
click at [113, 179] on span "phi_non_zz_survey_1​​​​​​​​​" at bounding box center [99, 177] width 69 height 10
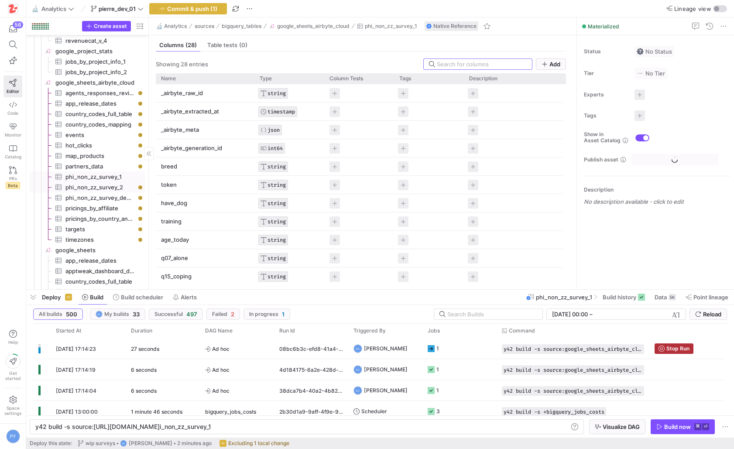
click at [100, 191] on span "phi_non_zz_survey_2​​​​​​​​​" at bounding box center [99, 187] width 69 height 10
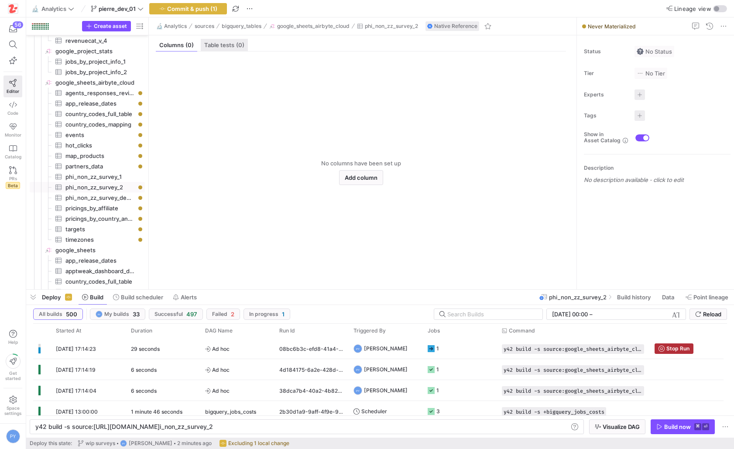
click at [227, 46] on span "Table tests (0)" at bounding box center [224, 45] width 40 height 6
click at [175, 50] on div "Columns (0)" at bounding box center [176, 45] width 41 height 13
click at [202, 48] on div "Table tests (0)" at bounding box center [224, 45] width 47 height 13
click at [104, 201] on span "phi_non_zz_survey_demographics​​​​​​​​​" at bounding box center [99, 198] width 69 height 10
click at [186, 47] on span "(0)" at bounding box center [189, 45] width 8 height 6
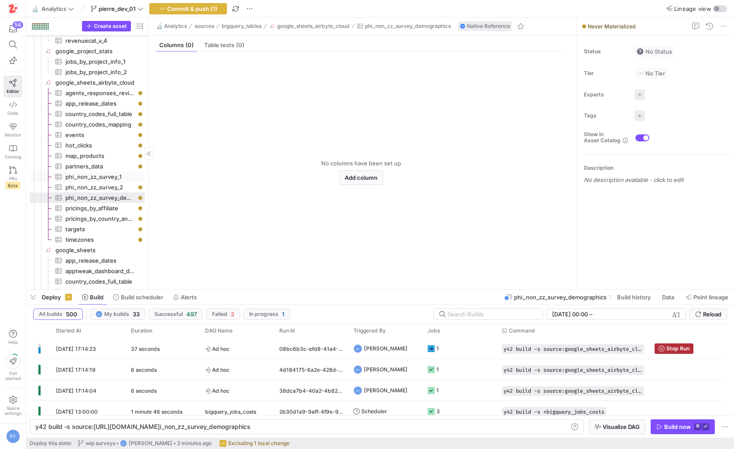
click at [101, 178] on span "phi_non_zz_survey_1​​​​​​​​​" at bounding box center [99, 177] width 69 height 10
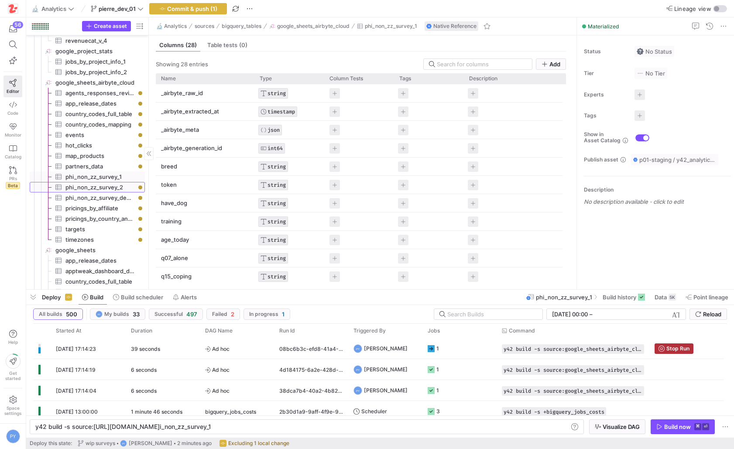
click at [99, 191] on span "phi_non_zz_survey_2​​​​​​​​​" at bounding box center [99, 187] width 69 height 10
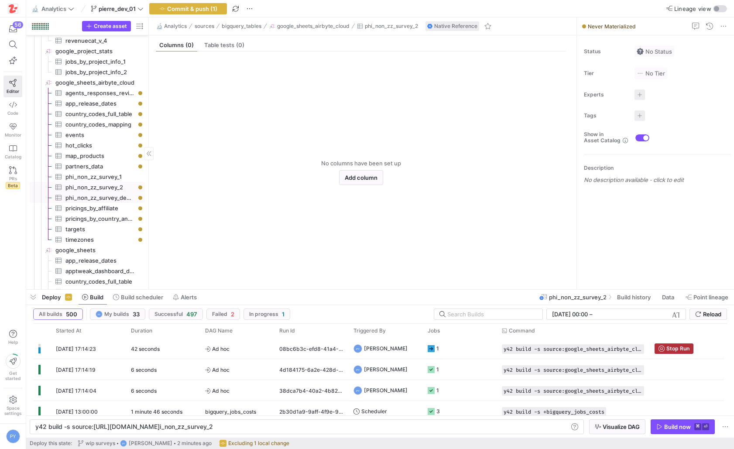
click at [93, 200] on span "phi_non_zz_survey_demographics​​​​​​​​​" at bounding box center [99, 198] width 69 height 10
click at [96, 190] on span "phi_non_zz_survey_2​​​​​​​​​" at bounding box center [99, 187] width 69 height 10
click at [96, 181] on span "phi_non_zz_survey_1​​​​​​​​​" at bounding box center [99, 177] width 69 height 10
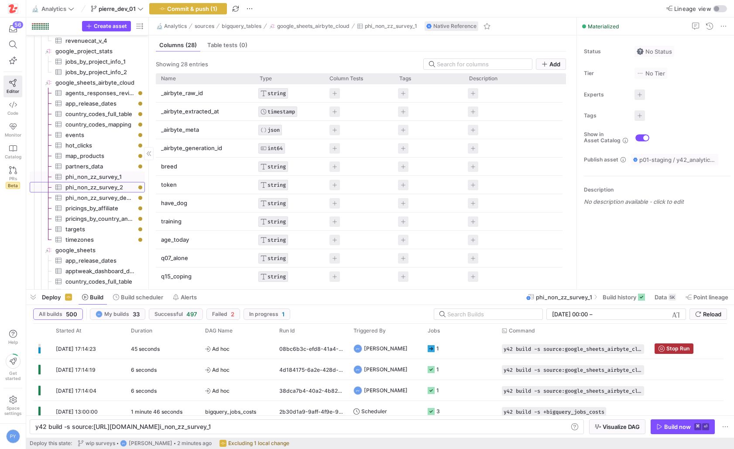
click at [97, 186] on span "phi_non_zz_survey_2​​​​​​​​​" at bounding box center [99, 187] width 69 height 10
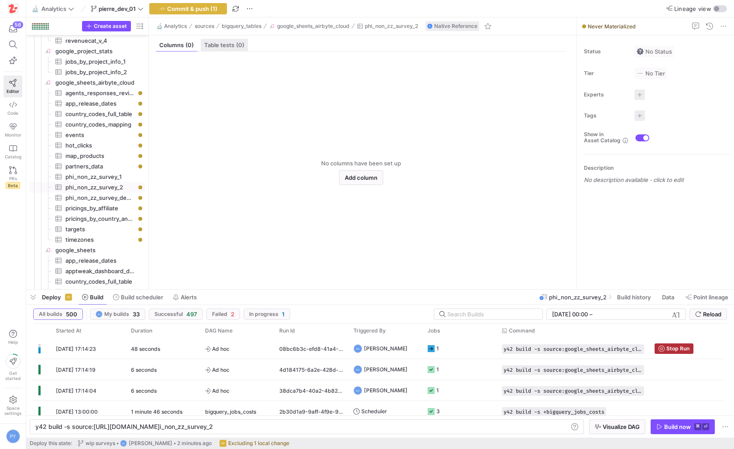
click at [214, 50] on div "Table tests (0)" at bounding box center [224, 45] width 47 height 13
click at [179, 46] on span "Columns (0)" at bounding box center [176, 45] width 34 height 6
click at [126, 372] on div "6 seconds" at bounding box center [163, 369] width 74 height 21
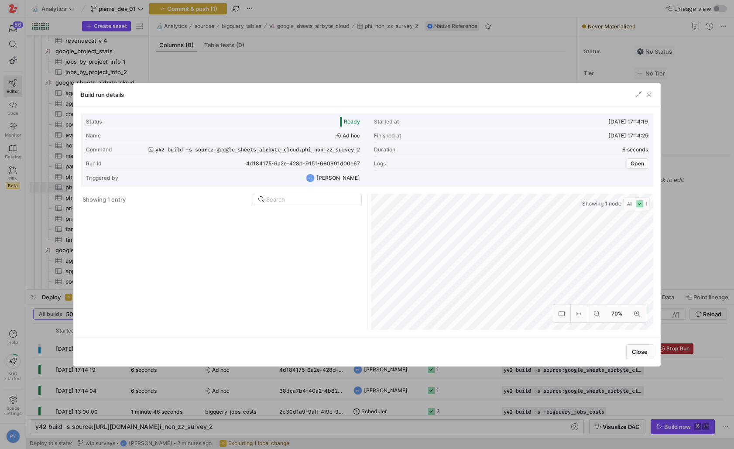
click at [226, 373] on div at bounding box center [367, 224] width 734 height 449
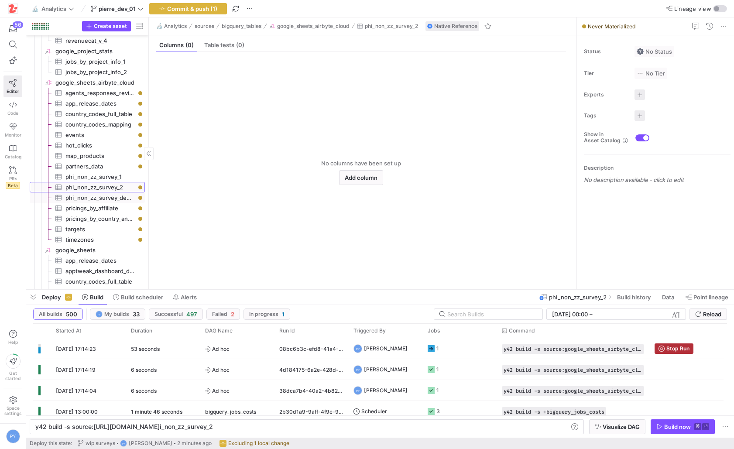
click at [96, 188] on span "phi_non_zz_survey_2​​​​​​​​​" at bounding box center [99, 187] width 69 height 10
click at [99, 173] on span "phi_non_zz_survey_1​​​​​​​​​" at bounding box center [99, 177] width 69 height 10
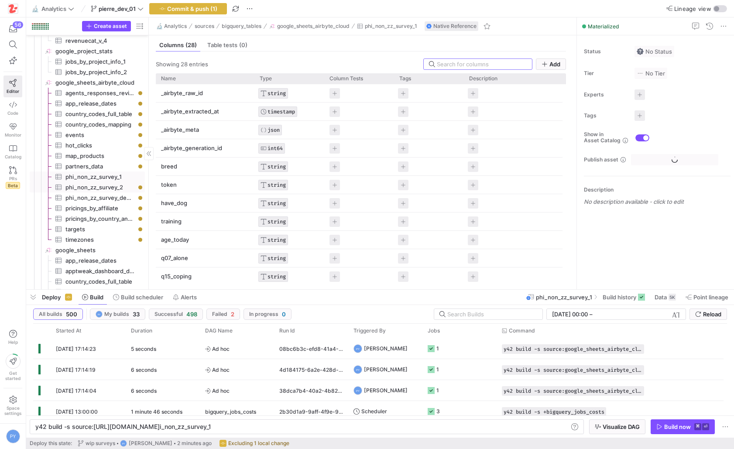
click at [97, 188] on span "phi_non_zz_survey_2​​​​​​​​​" at bounding box center [99, 187] width 69 height 10
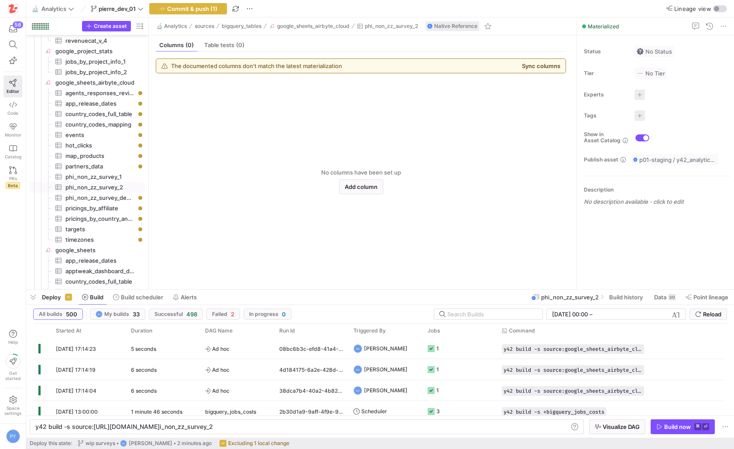
click at [528, 64] on button "Sync columns" at bounding box center [541, 65] width 38 height 7
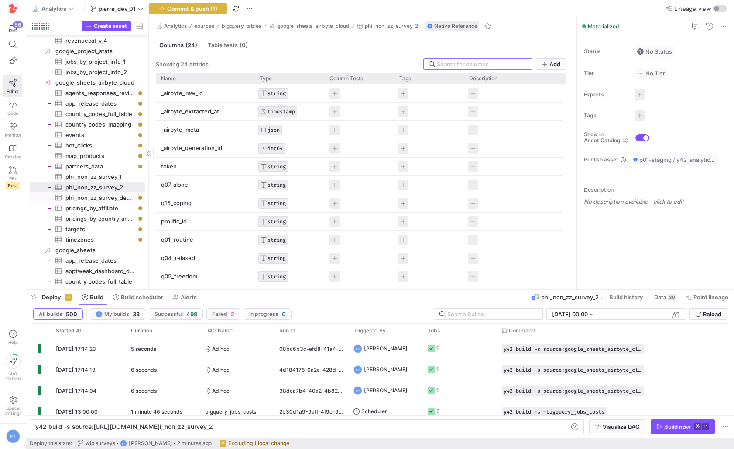
click at [115, 197] on span "phi_non_zz_survey_demographics​​​​​​​​​" at bounding box center [99, 198] width 69 height 10
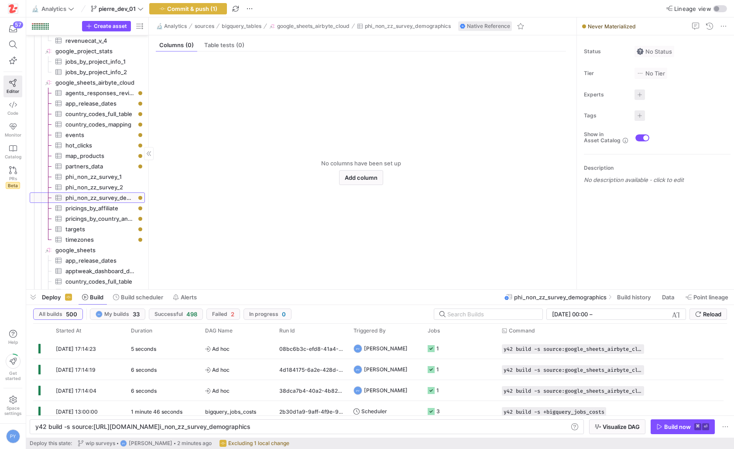
click at [130, 196] on span "phi_non_zz_survey_demographics​​​​​​​​​" at bounding box center [99, 198] width 69 height 10
click at [111, 187] on span "phi_non_zz_survey_2​​​​​​​​​" at bounding box center [99, 187] width 69 height 10
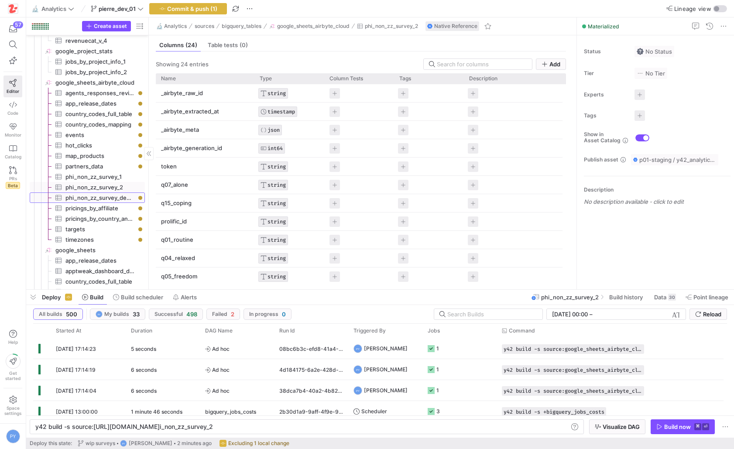
click at [102, 194] on span "phi_non_zz_survey_demographics​​​​​​​​​" at bounding box center [99, 198] width 69 height 10
type textarea "y42 build -s source:google_sheets_airbyte_cloud.phi_non_zz_survey_demographics"
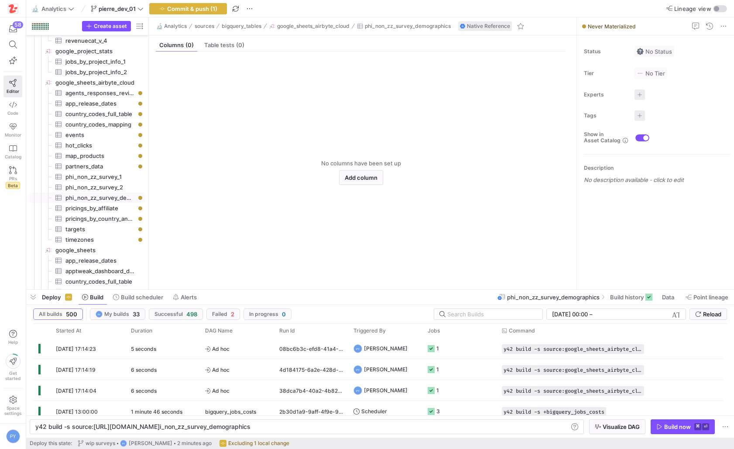
click at [324, 217] on y42-empty-state "No columns have been set up Add column" at bounding box center [361, 172] width 410 height 220
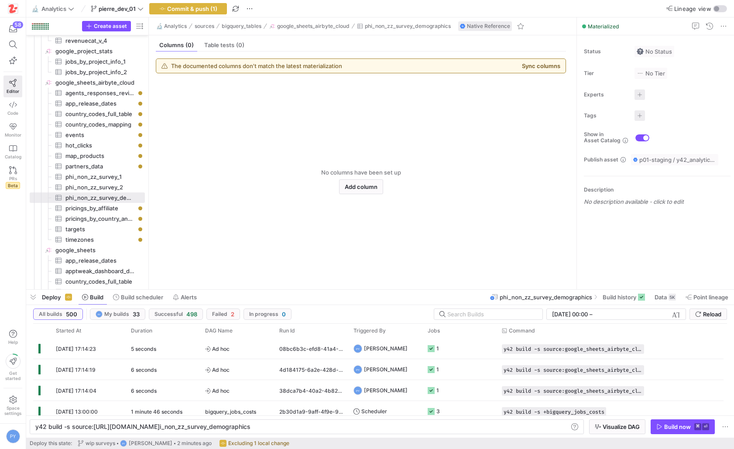
click at [520, 65] on div "The documented columns don't match the latest materialization Sync columns" at bounding box center [360, 66] width 409 height 14
click at [529, 66] on button "Sync columns" at bounding box center [541, 65] width 38 height 7
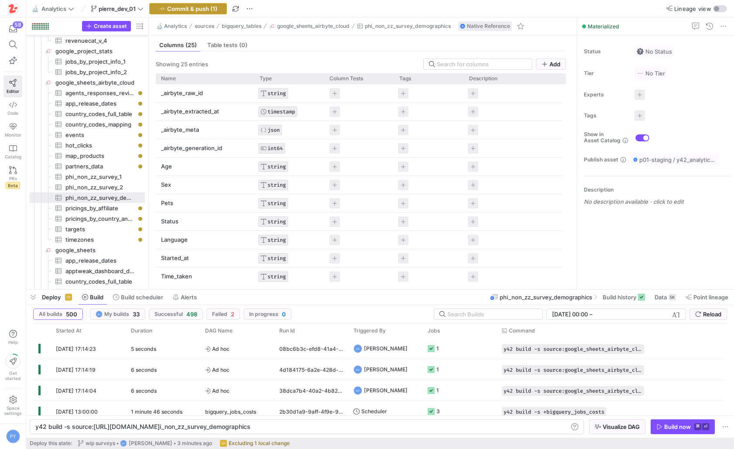
click at [207, 3] on span "button" at bounding box center [188, 8] width 77 height 10
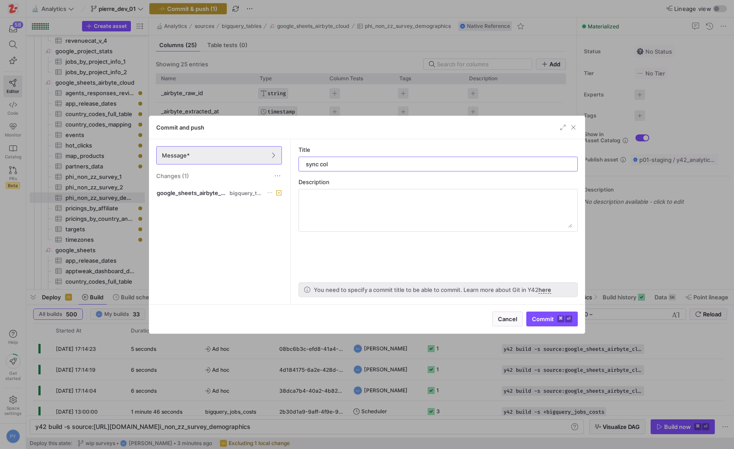
type input "sync cols"
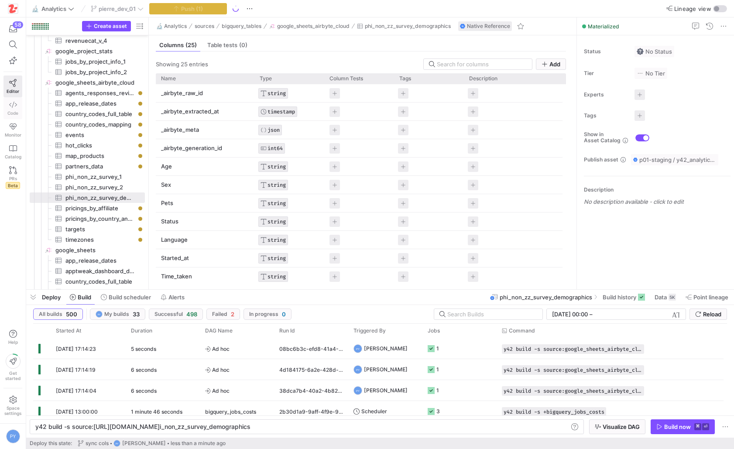
click at [11, 108] on icon at bounding box center [13, 105] width 8 height 8
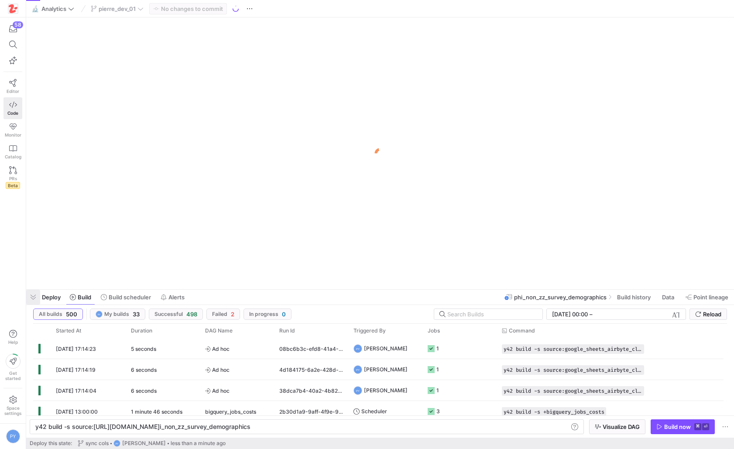
click at [32, 295] on span "button" at bounding box center [33, 297] width 14 height 15
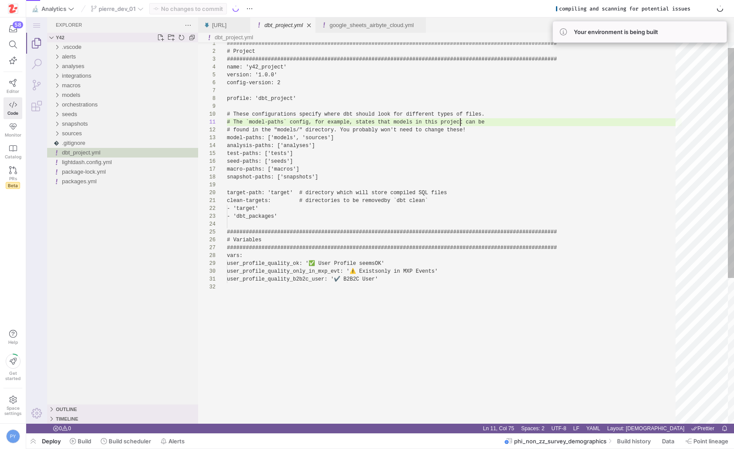
scroll to position [0, 233]
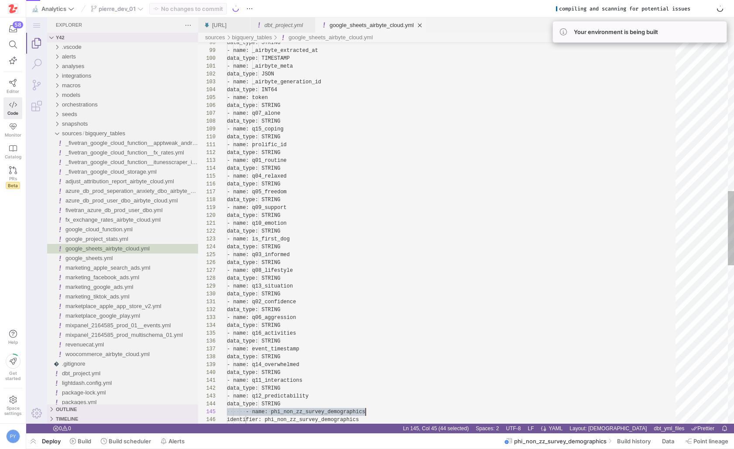
scroll to position [31, 139]
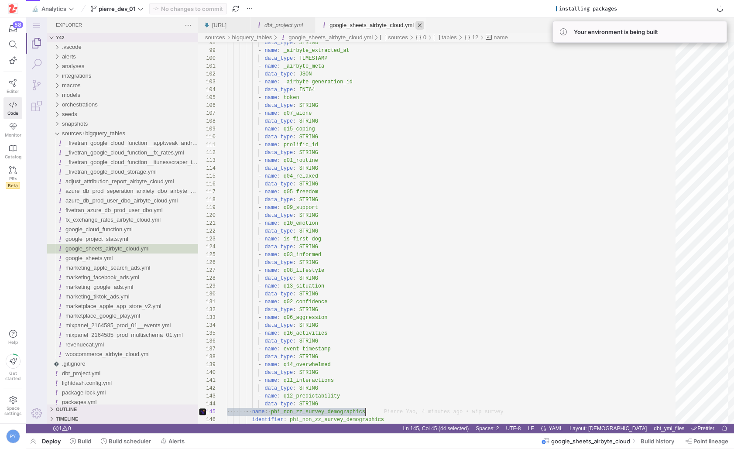
click at [424, 26] on link "Close (⌘W)" at bounding box center [419, 25] width 9 height 9
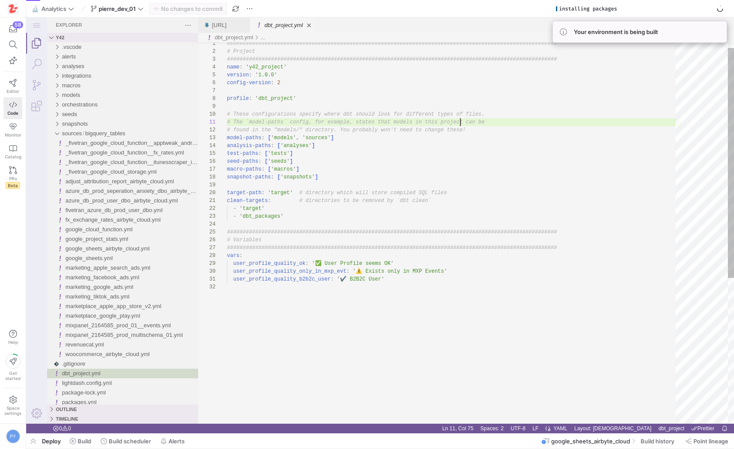
scroll to position [0, 233]
click at [313, 26] on link "Close (⌘W)" at bounding box center [309, 25] width 9 height 9
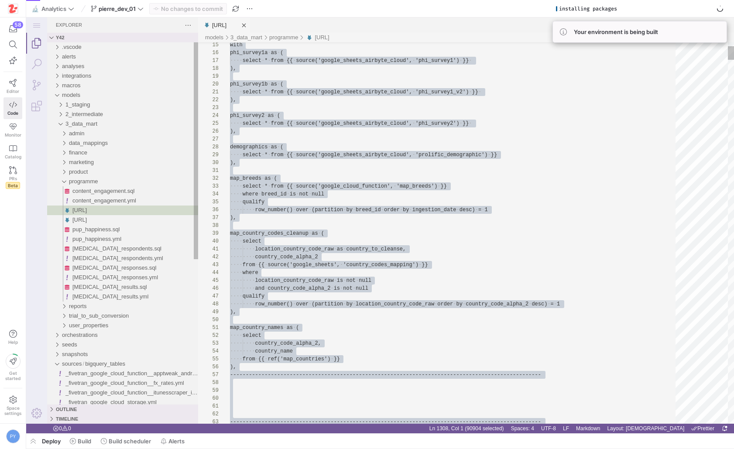
scroll to position [0, 3]
click at [87, 211] on span "[URL]" at bounding box center [79, 210] width 14 height 7
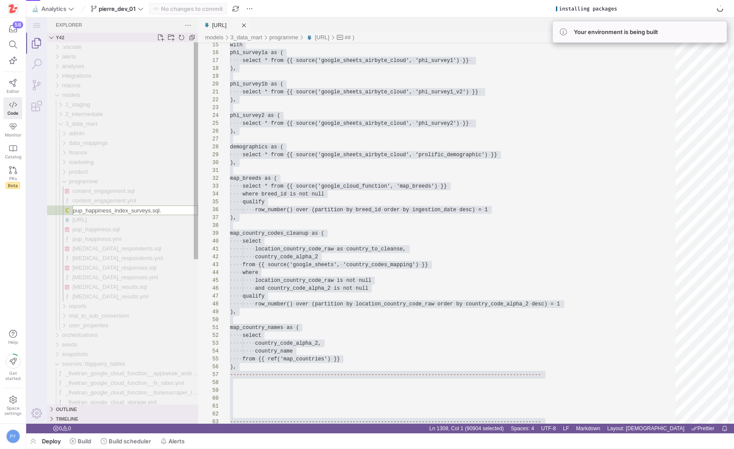
type input "pup_happiness_index_surveys.sql"
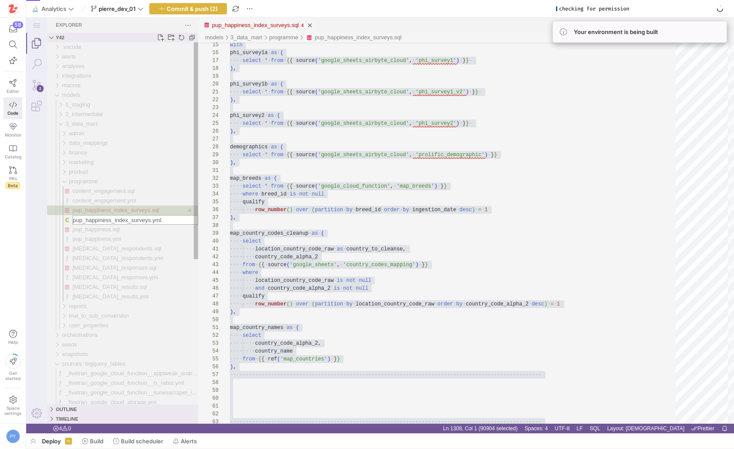
type input "pup_happiness_index_surveys.yml"
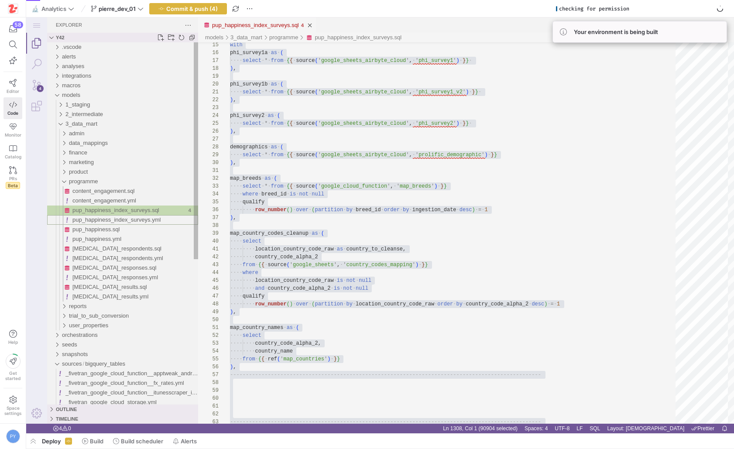
click at [136, 218] on span "pup_happiness_index_surveys.yml" at bounding box center [116, 219] width 88 height 7
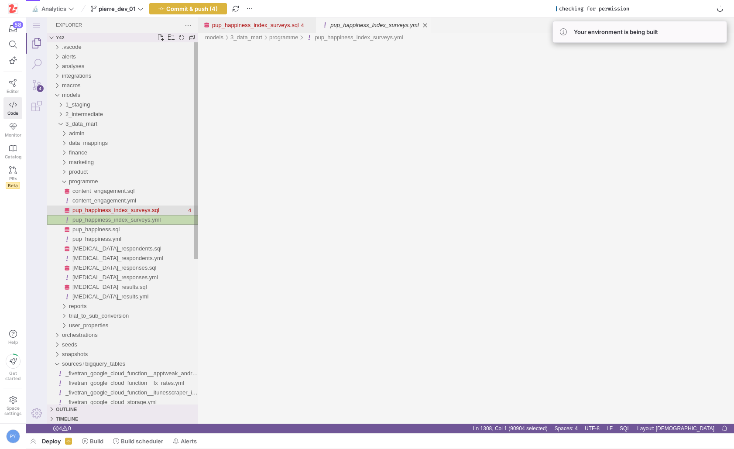
click at [136, 212] on span "pup_happiness_index_surveys.sql" at bounding box center [115, 210] width 87 height 7
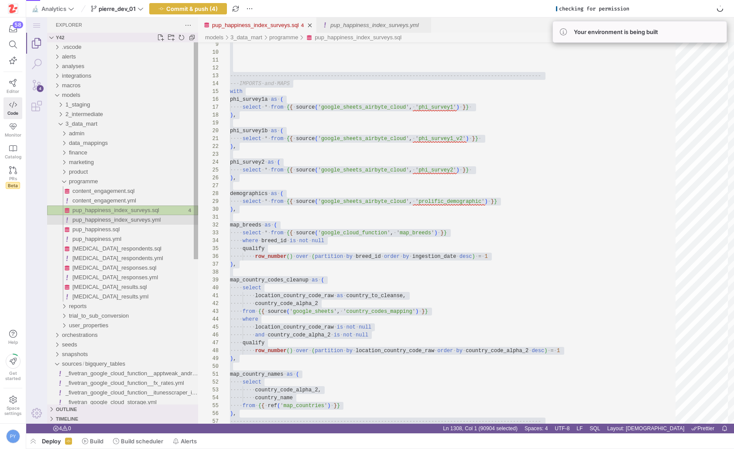
click at [139, 222] on span "pup_happiness_index_surveys.yml" at bounding box center [116, 219] width 88 height 7
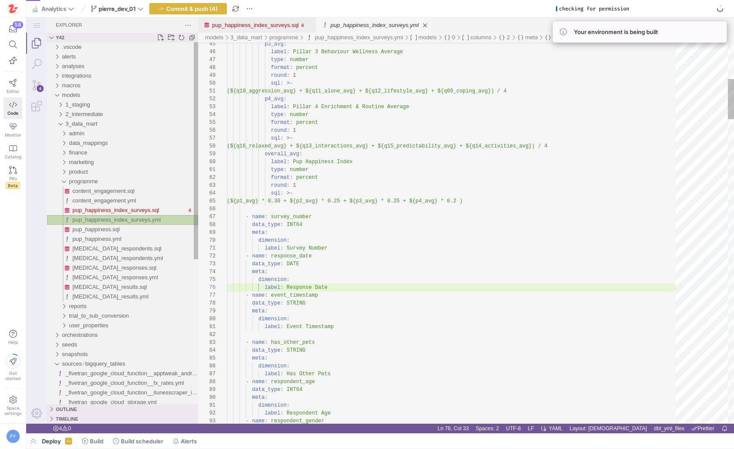
scroll to position [79, 100]
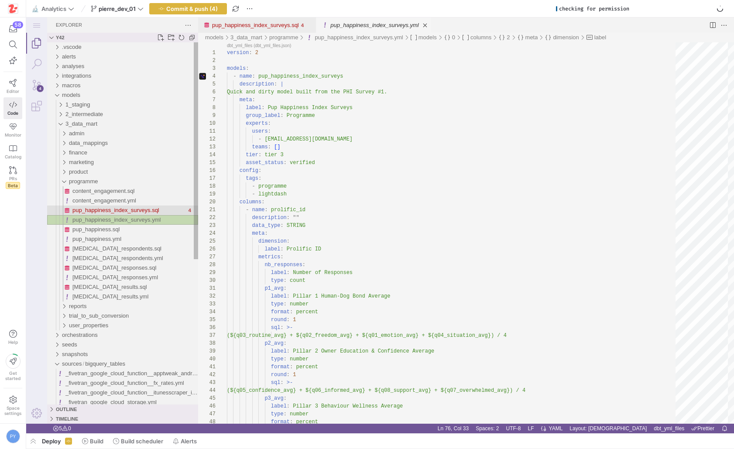
click at [115, 212] on span "pup_happiness_index_surveys.sql" at bounding box center [115, 210] width 87 height 7
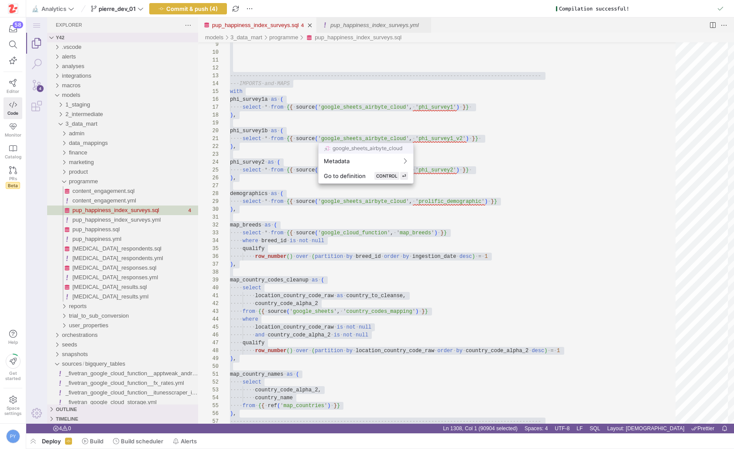
click at [370, 23] on div at bounding box center [367, 224] width 734 height 449
click at [407, 27] on link "pup_happiness_index_surveys.yml" at bounding box center [374, 25] width 88 height 7
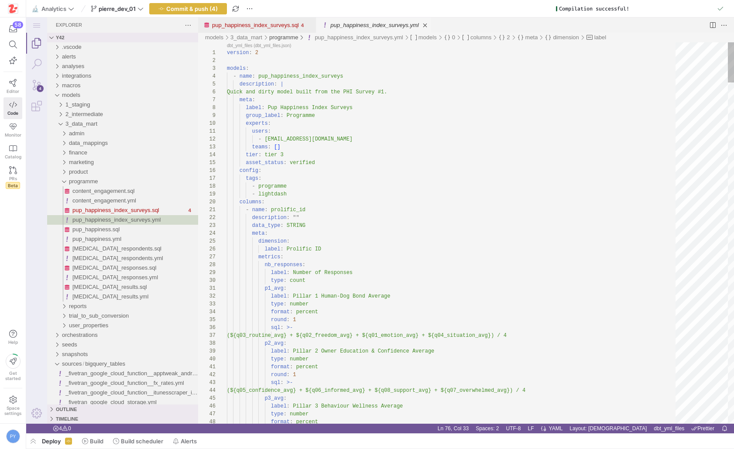
scroll to position [0, 100]
click at [378, 27] on link "pup_happiness_index_surveys.yml" at bounding box center [374, 25] width 88 height 7
click at [253, 26] on link "pup_happiness_index_surveys.sql" at bounding box center [255, 25] width 87 height 7
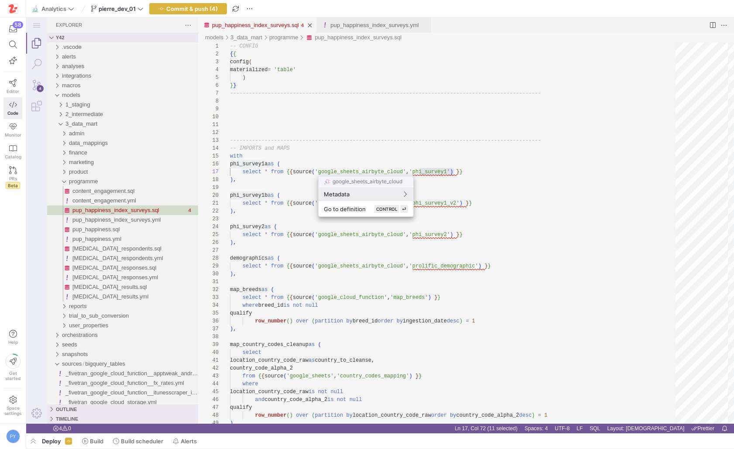
click at [432, 170] on div at bounding box center [367, 224] width 734 height 449
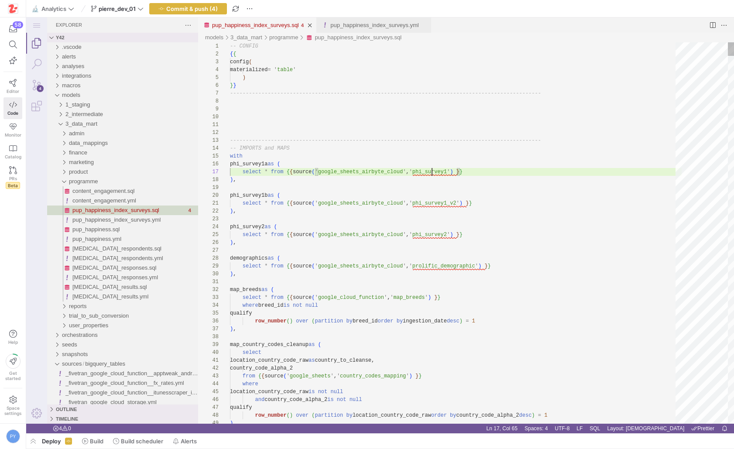
paste textarea "phi_non_zz_survey_1"
paste textarea "non_zz_survey_"
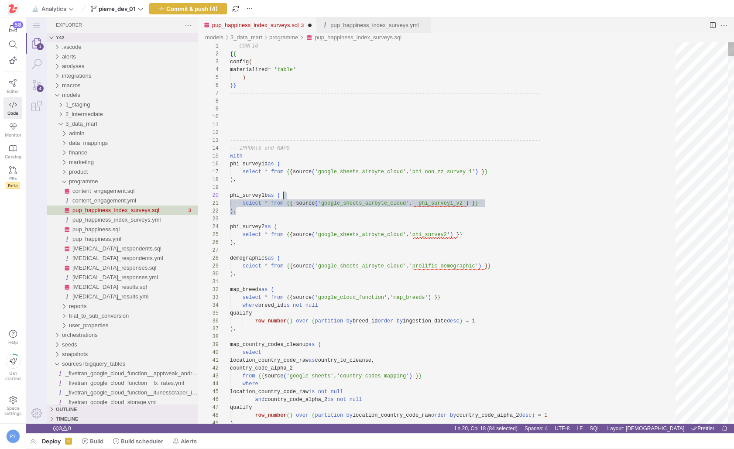
scroll to position [63, 0]
drag, startPoint x: 485, startPoint y: 207, endPoint x: 298, endPoint y: 187, distance: 187.4
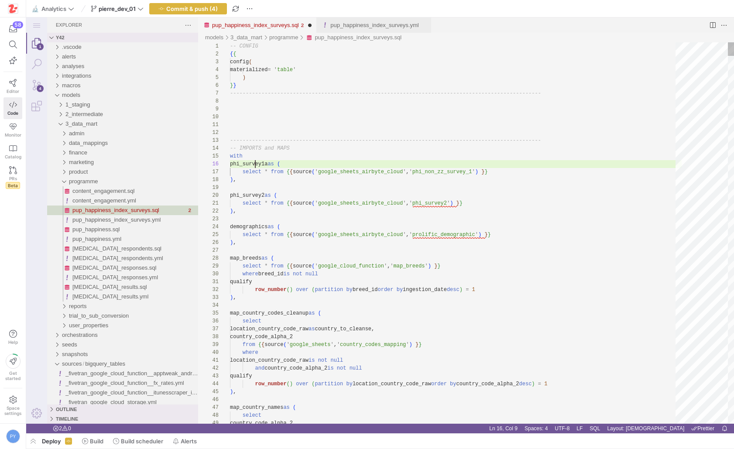
paste textarea "non_zz_survey_1"
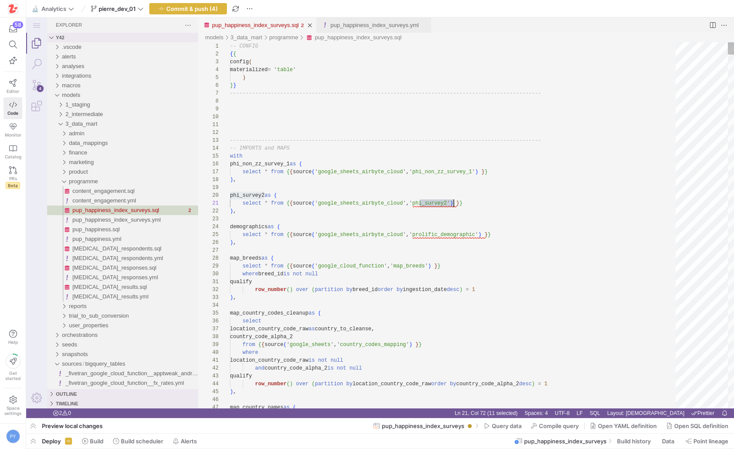
paste textarea "non_zz_survey_"
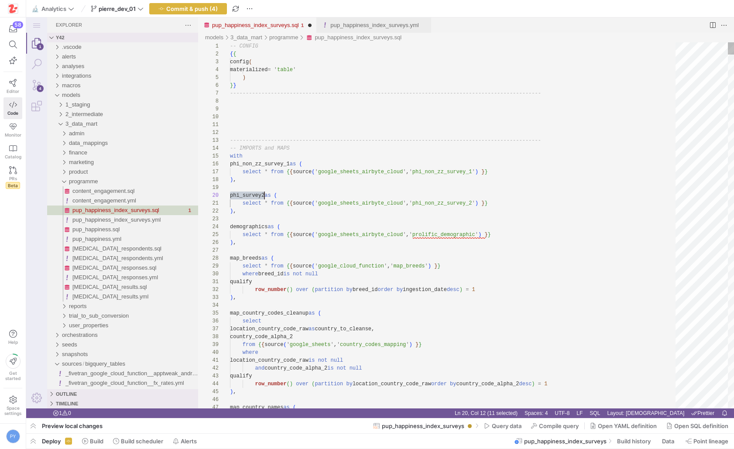
paste textarea "non_zz_survey_"
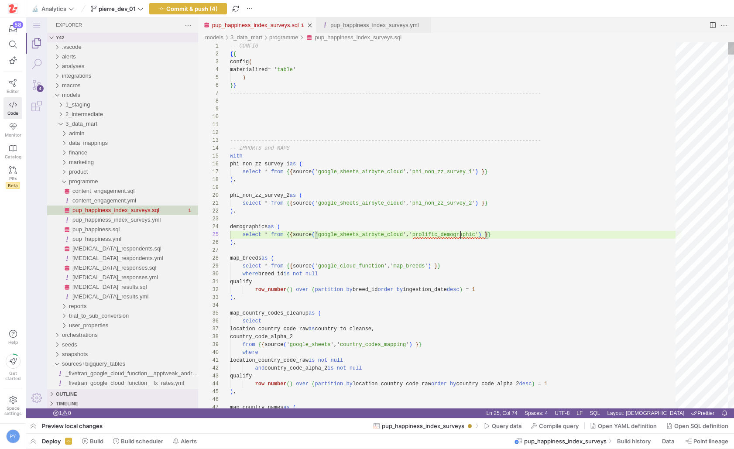
paste textarea "hi_non_zz_survey_demographics"
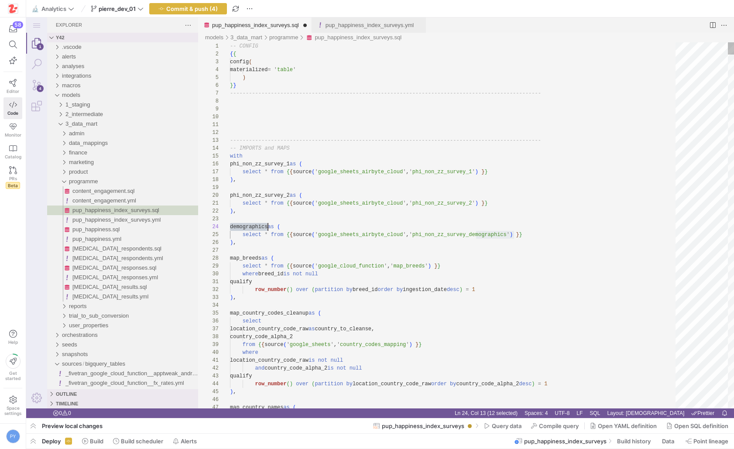
paste textarea "phi_non_zz_survey_"
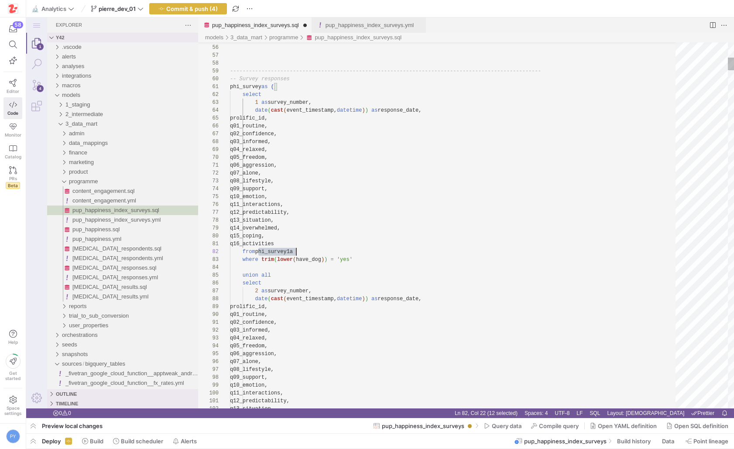
paste textarea "non_zz_survey_1"
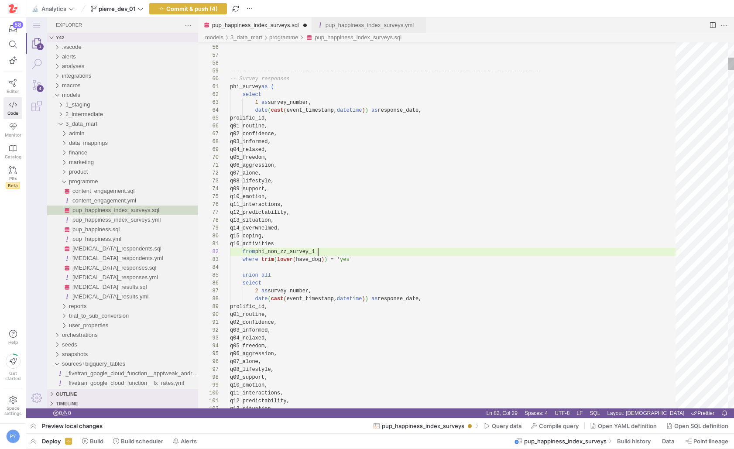
scroll to position [8, 88]
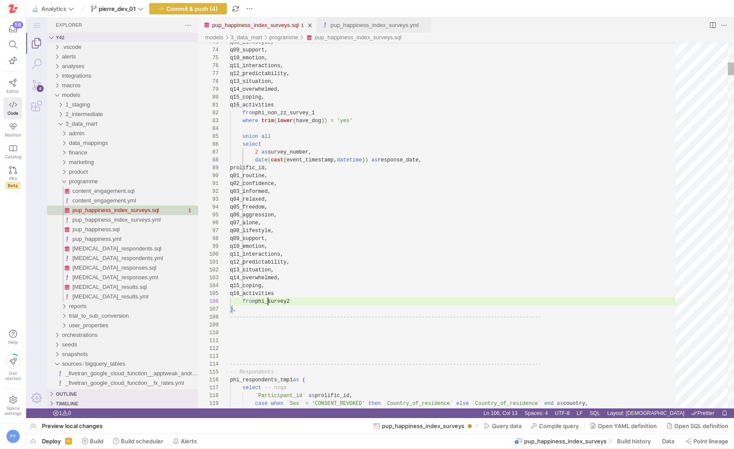
paste textarea "non_zz_survey_"
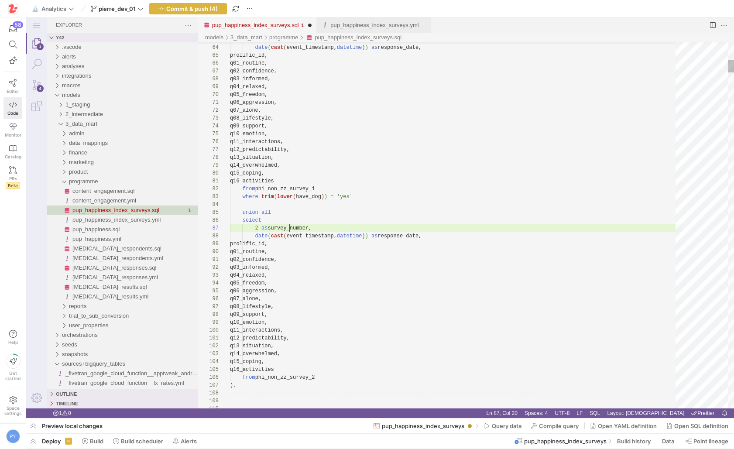
scroll to position [47, 82]
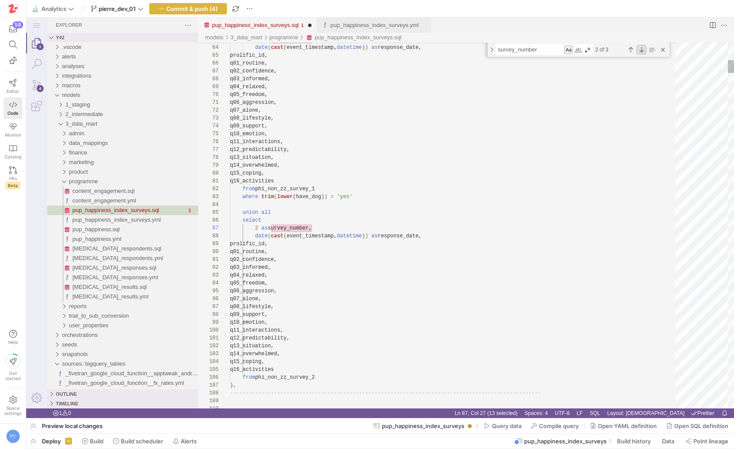
click at [641, 51] on div "Next Match (Enter)" at bounding box center [642, 50] width 10 height 10
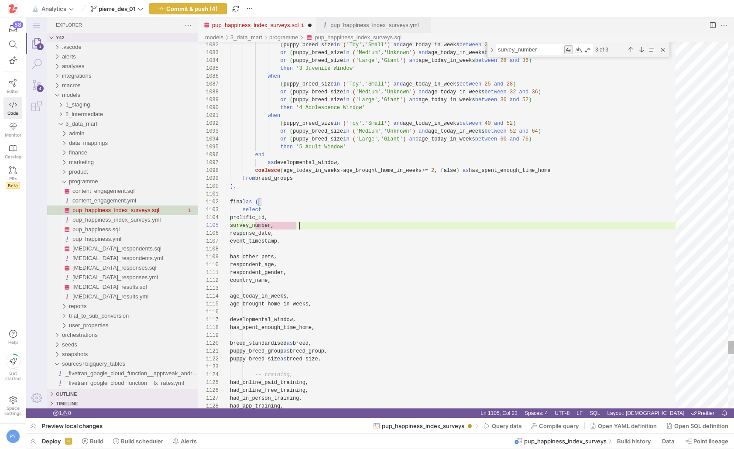
scroll to position [31, 0]
type textarea "final as ( select prolific_id, response_date, event_timestamp, has_other_pets, …"
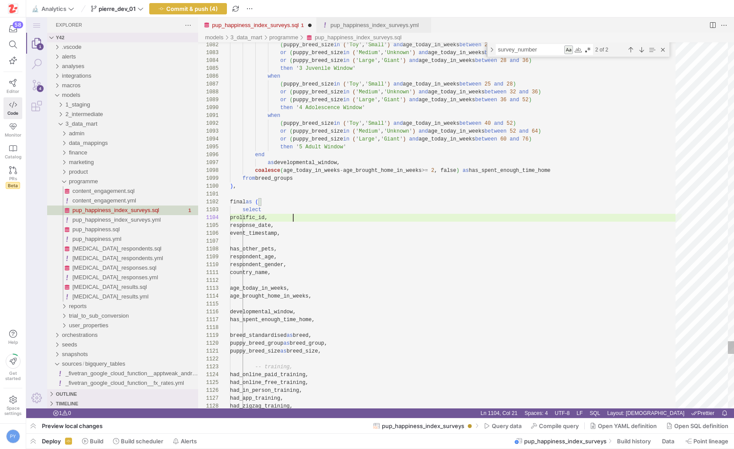
scroll to position [24, 63]
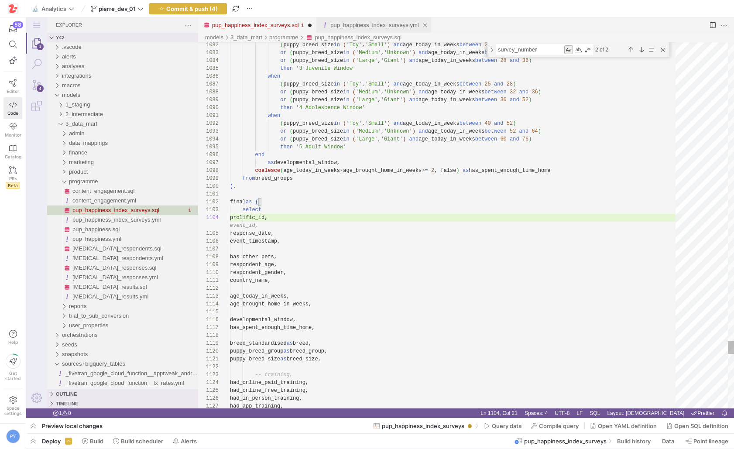
click at [379, 22] on link "pup_happiness_index_surveys.yml" at bounding box center [374, 25] width 88 height 7
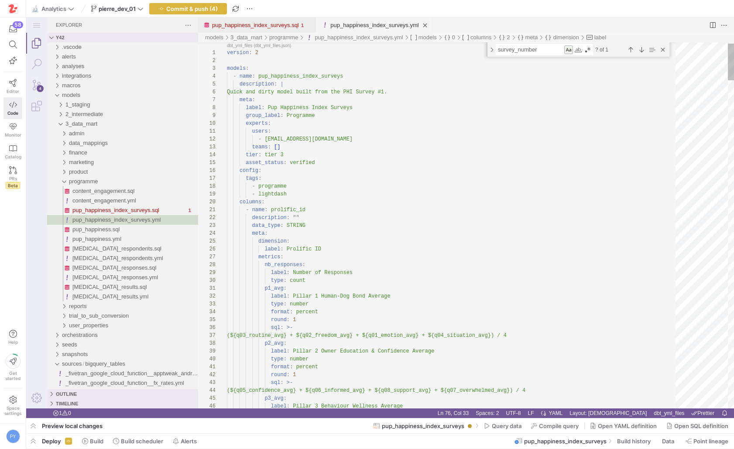
scroll to position [0, 100]
click at [641, 51] on div "Next Match (Enter)" at bounding box center [642, 50] width 10 height 10
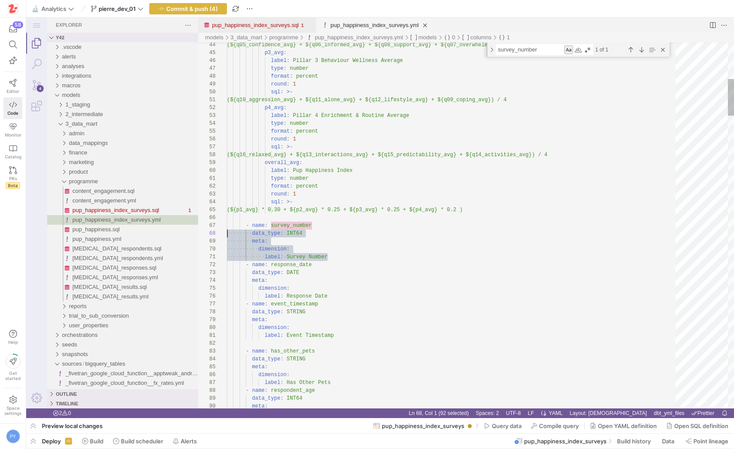
scroll to position [47, 0]
drag, startPoint x: 339, startPoint y: 255, endPoint x: 217, endPoint y: 227, distance: 125.7
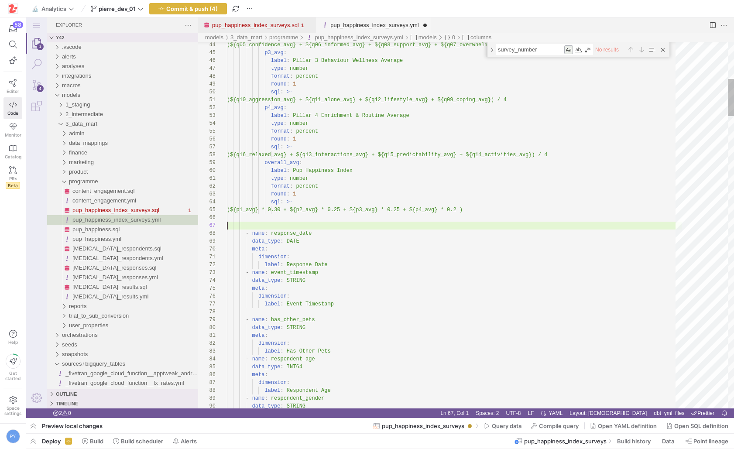
type textarea "type: number format: percent round: 1 sql: >- (${p1_avg} * 0.30 + ${p2_avg} * 0…"
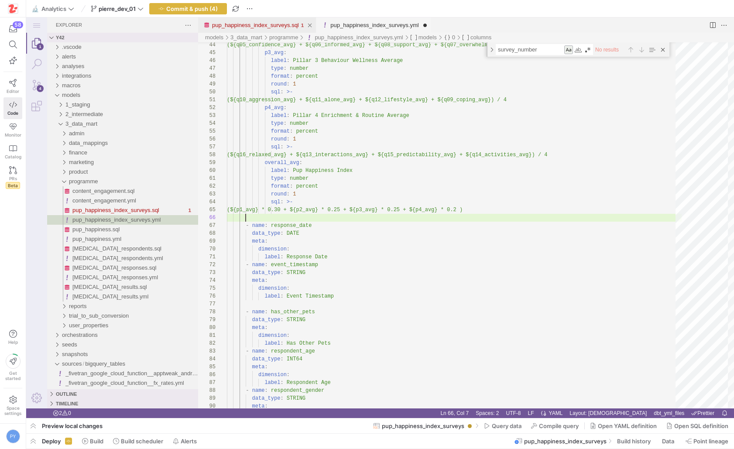
click at [284, 23] on link "pup_happiness_index_surveys.sql" at bounding box center [255, 25] width 87 height 7
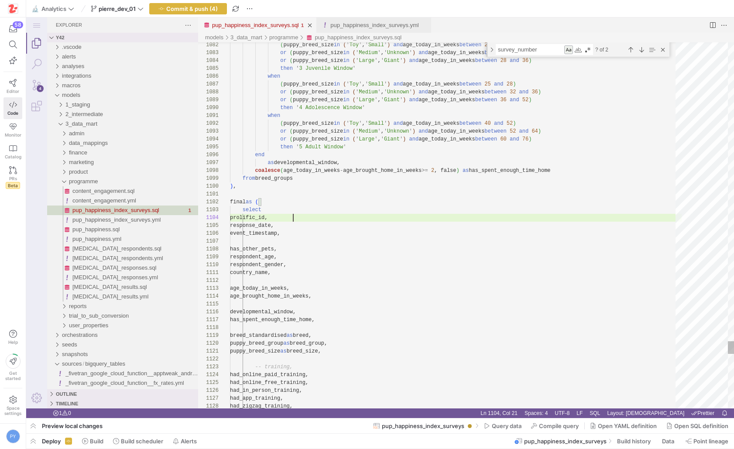
scroll to position [24, 63]
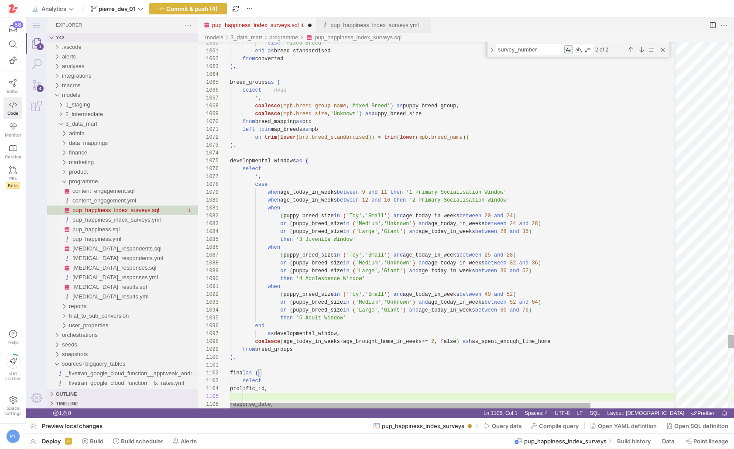
scroll to position [24, 63]
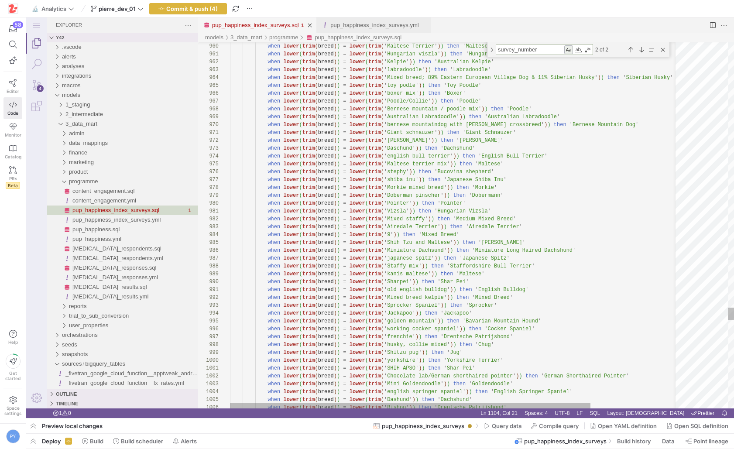
type textarea "country_name, age_today_in_weeks, age_brought_home_in_weeks, developmental_wind…"
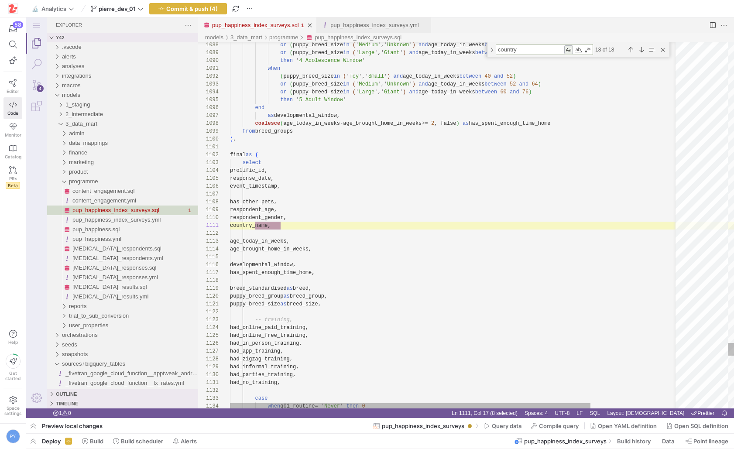
scroll to position [79, 47]
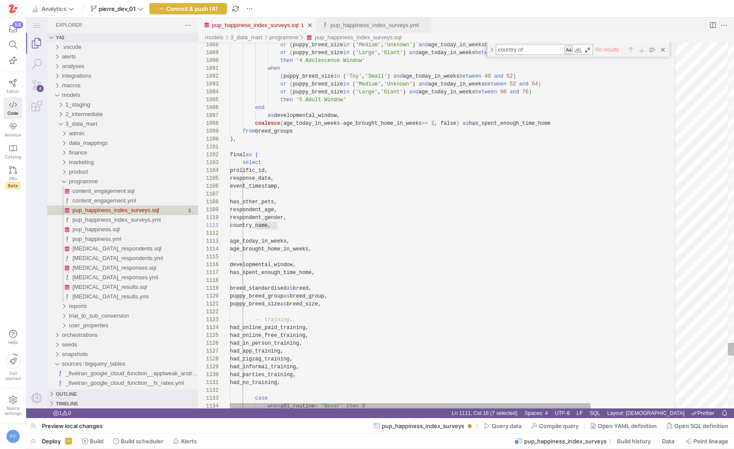
type textarea "country of"
click at [570, 46] on div "Match Case (⌥⌘C)" at bounding box center [568, 49] width 9 height 9
type textarea "final as ( select prolific_id, response_date, event_timestamp, has_other_pets, …"
type textarea "resi"
type textarea "-------------------------------------------------------------------------------…"
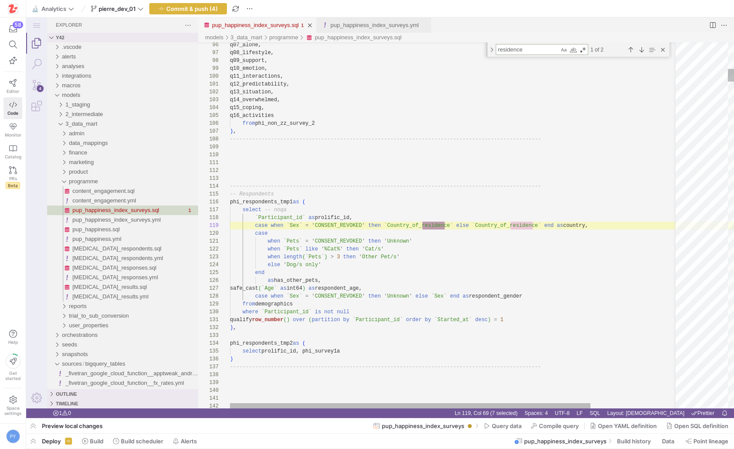
scroll to position [79, 221]
type textarea "residence"
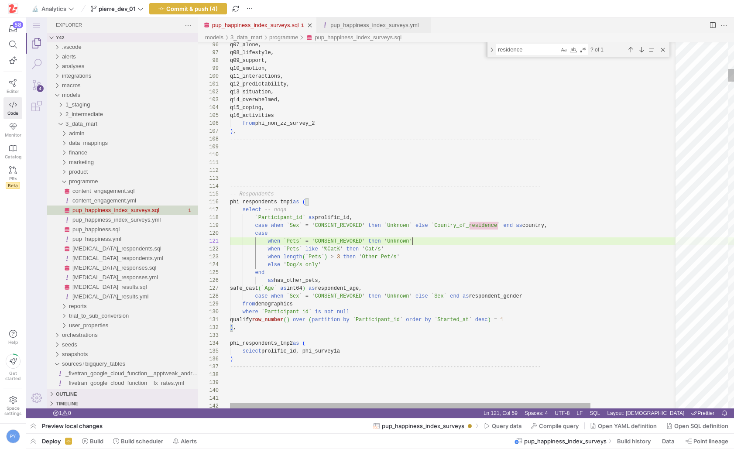
scroll to position [0, 183]
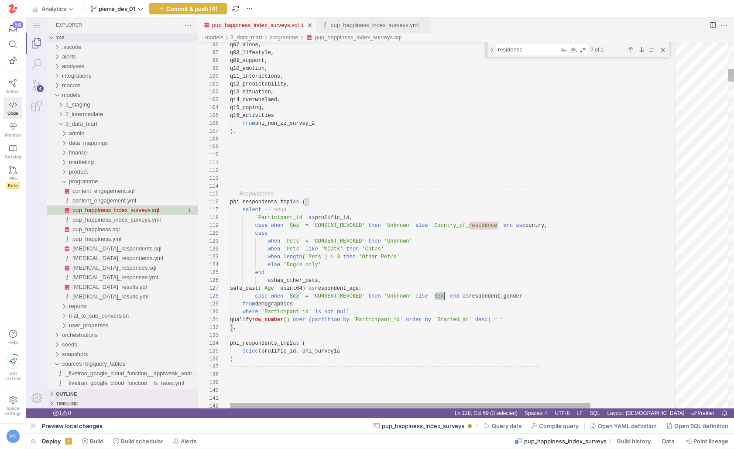
scroll to position [55, 214]
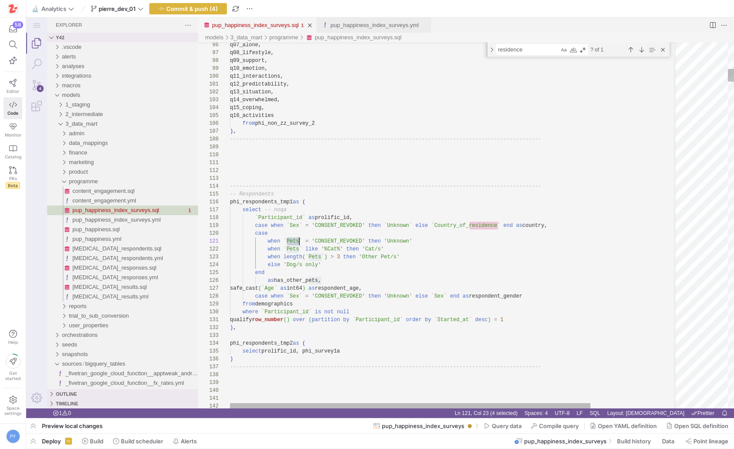
scroll to position [0, 69]
paste textarea "Pets"
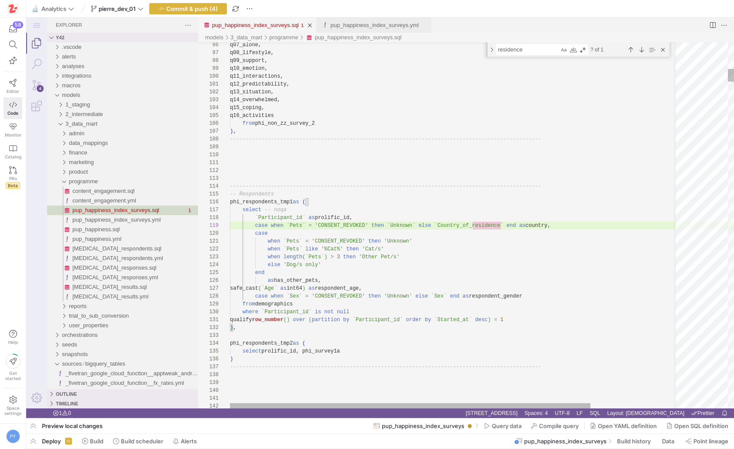
paste textarea "Country_of_residence"
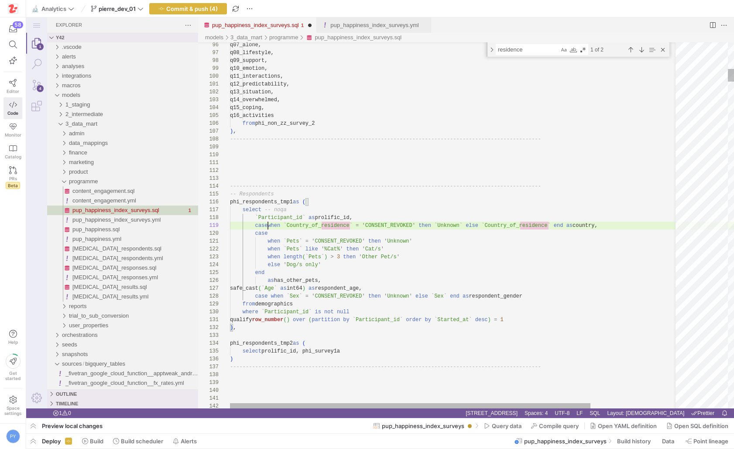
scroll to position [71, 38]
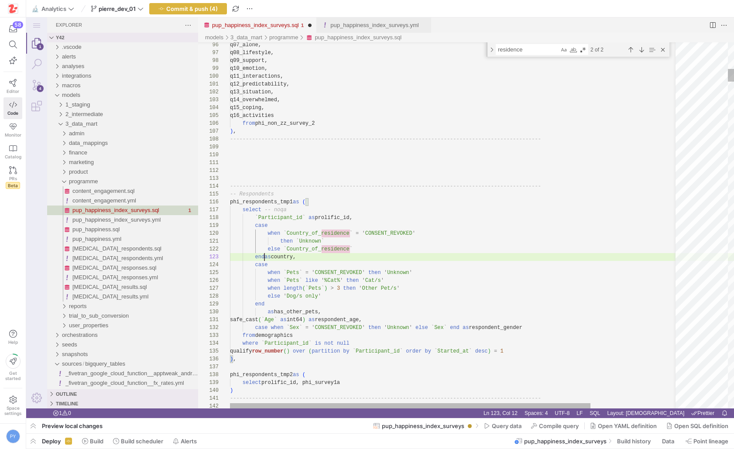
scroll to position [24, 38]
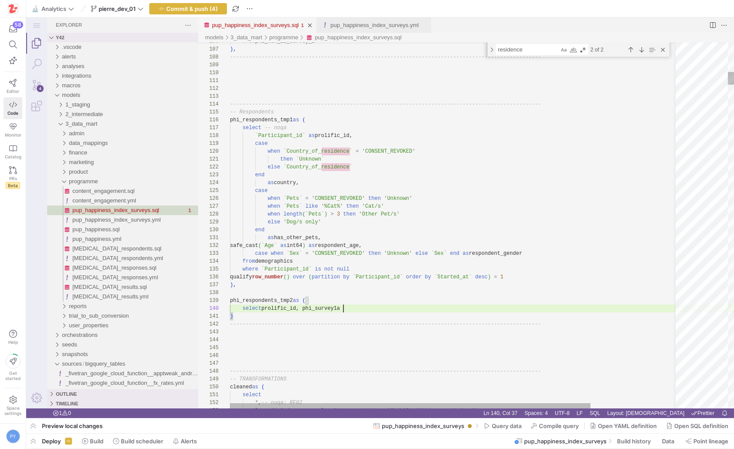
scroll to position [71, 113]
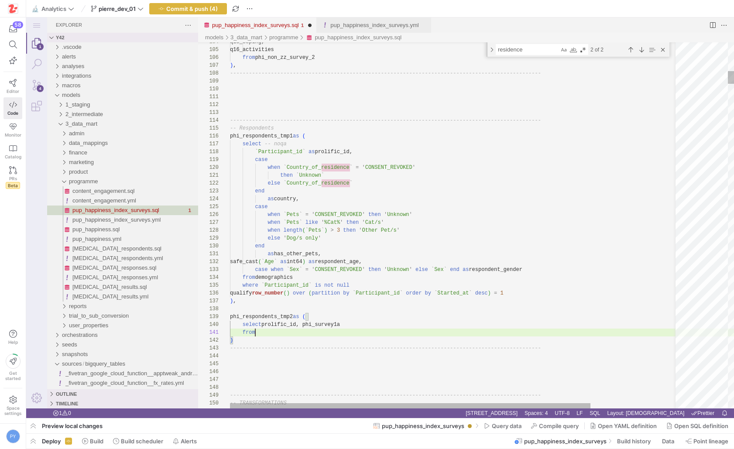
paste textarea "phi_non_zz_survey_1"
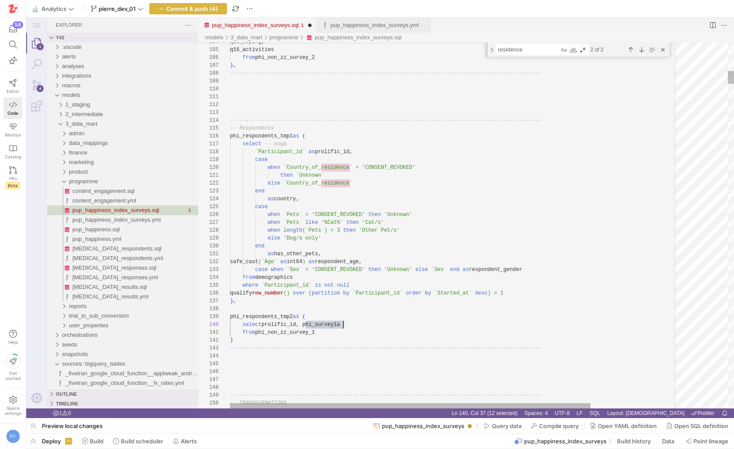
scroll to position [71, 75]
paste textarea "age_today"
paste textarea "age_brought_home"
paste textarea "breed"
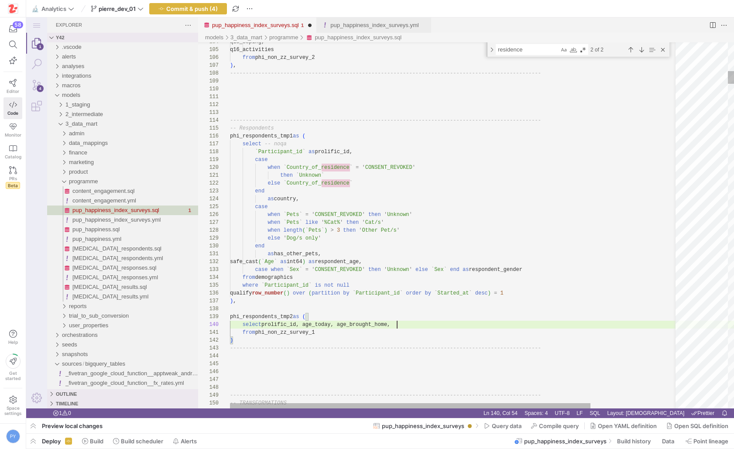
scroll to position [71, 183]
paste textarea "training"
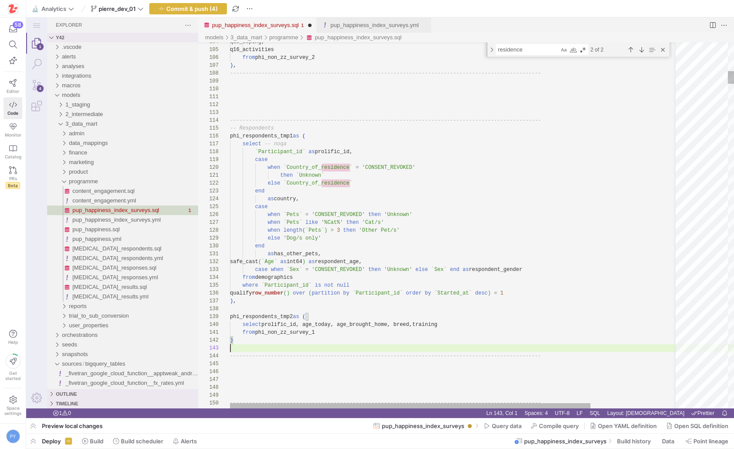
scroll to position [24, 0]
paste textarea "is_first_dog"
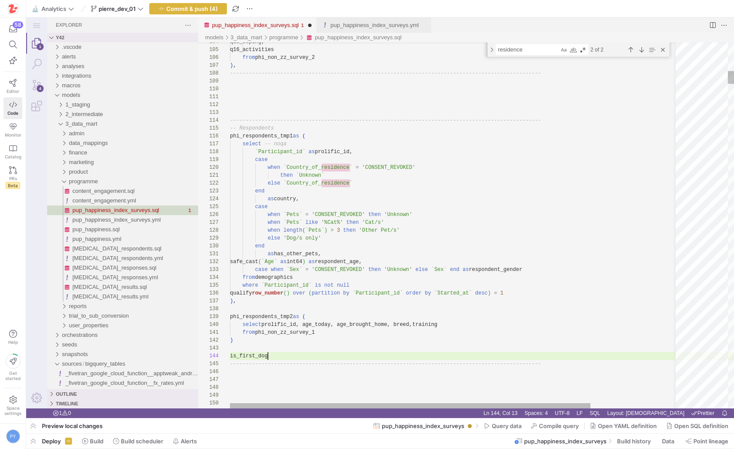
scroll to position [24, 38]
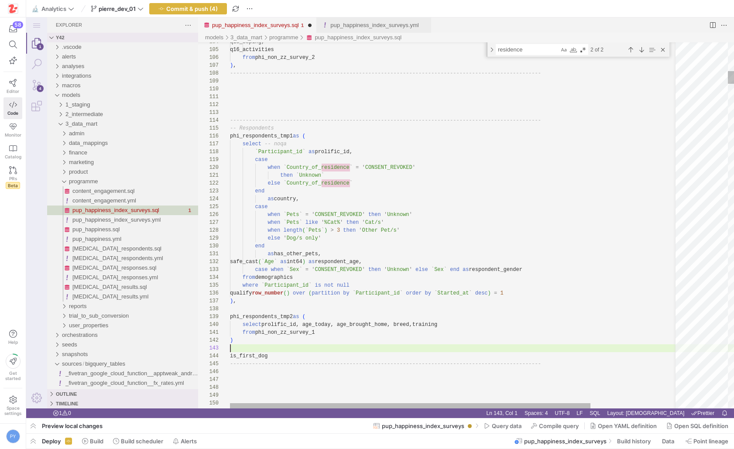
paste textarea "phi_respondents_tmp2"
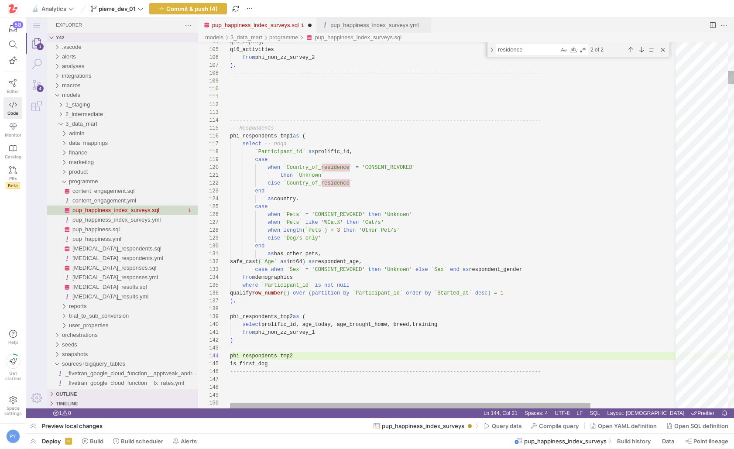
scroll to position [24, 60]
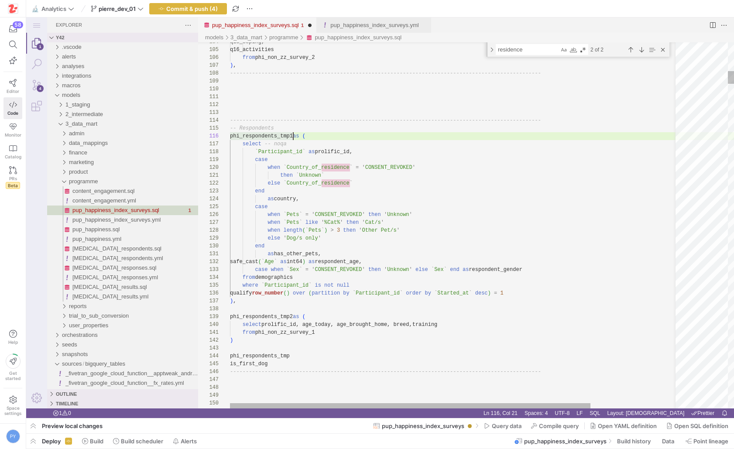
scroll to position [39, 63]
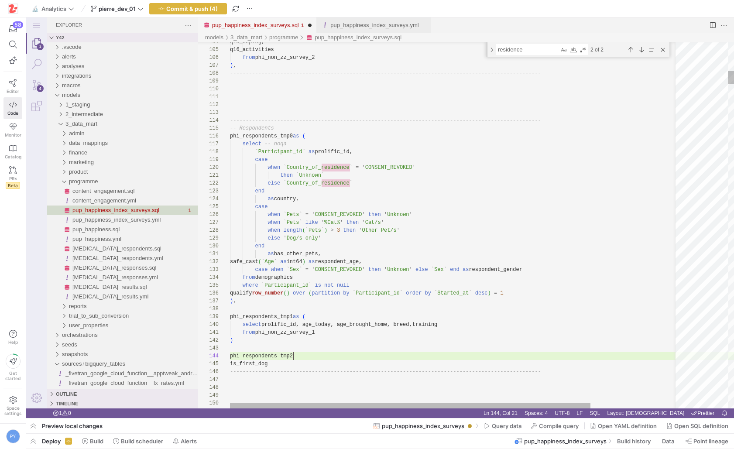
scroll to position [24, 63]
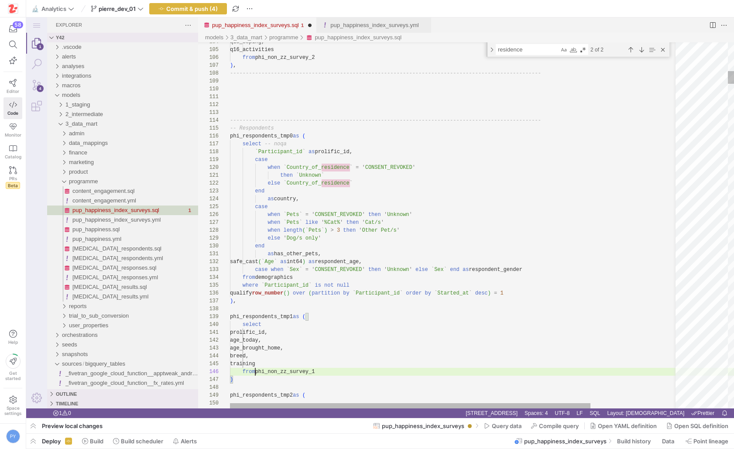
scroll to position [47, 3]
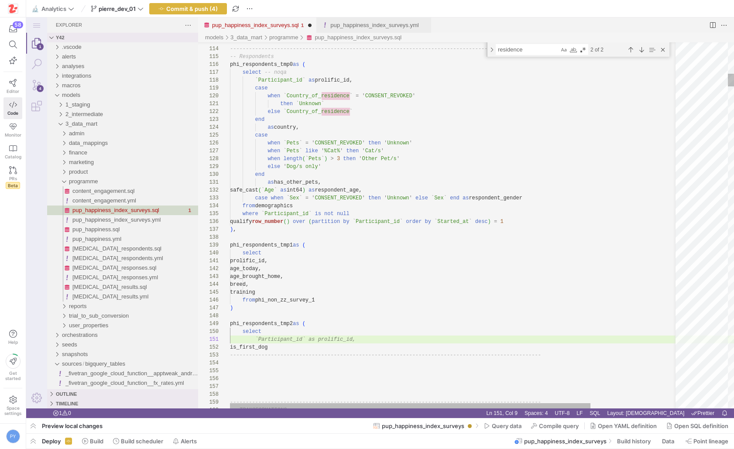
paste textarea "select prolific_id, age_today, age_brought_home, breed, training"
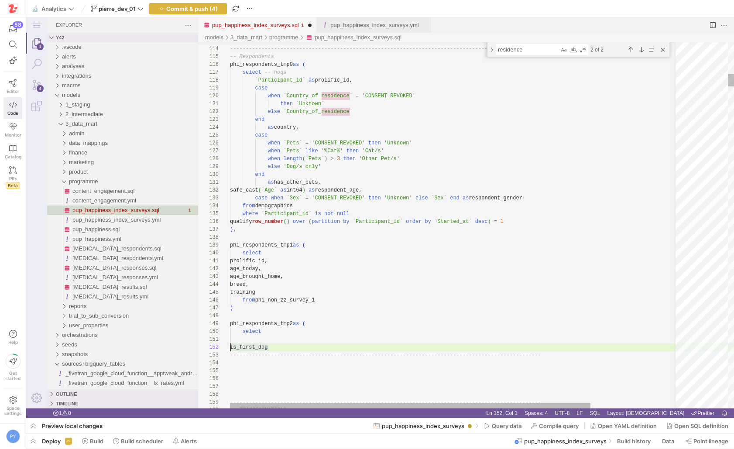
scroll to position [8, 0]
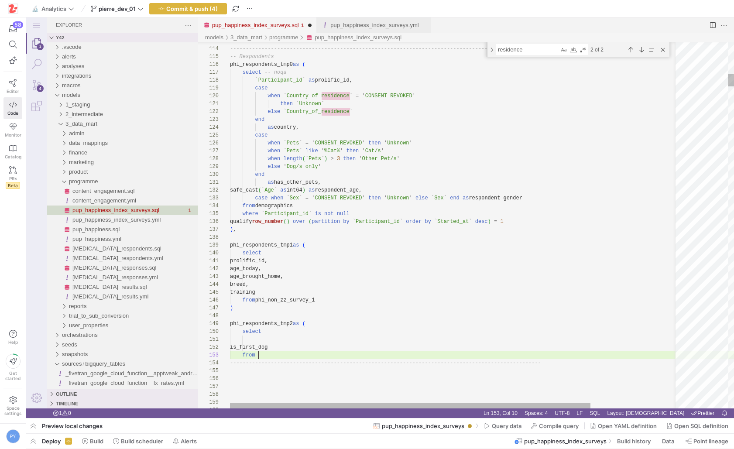
paste textarea "phi_non_zz_survey_1"
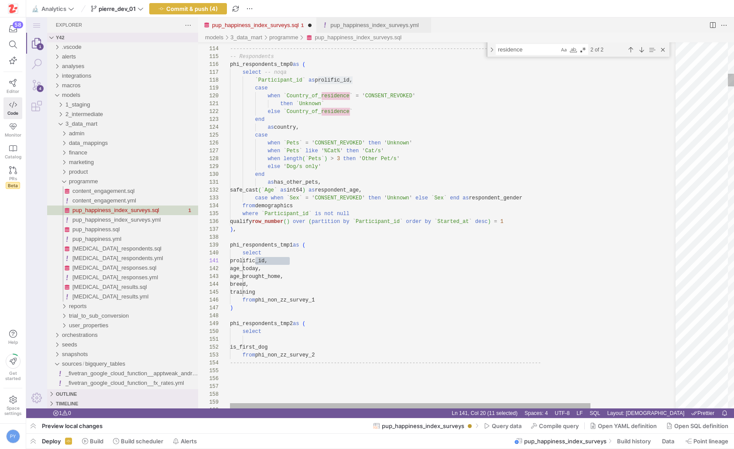
paste textarea "prolific_id"
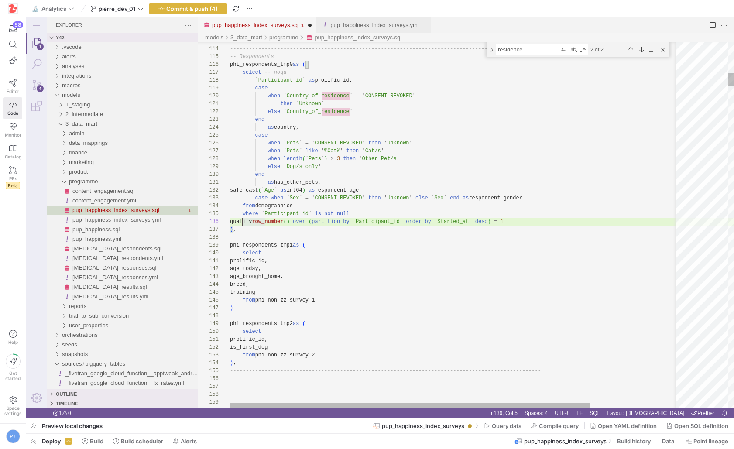
scroll to position [39, 290]
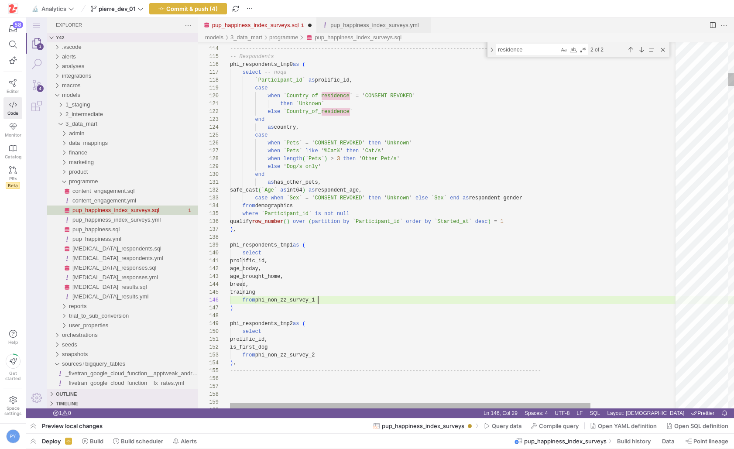
paste textarea "qualify row_number() over (partition by `Participant_id` order by `Started_at` …"
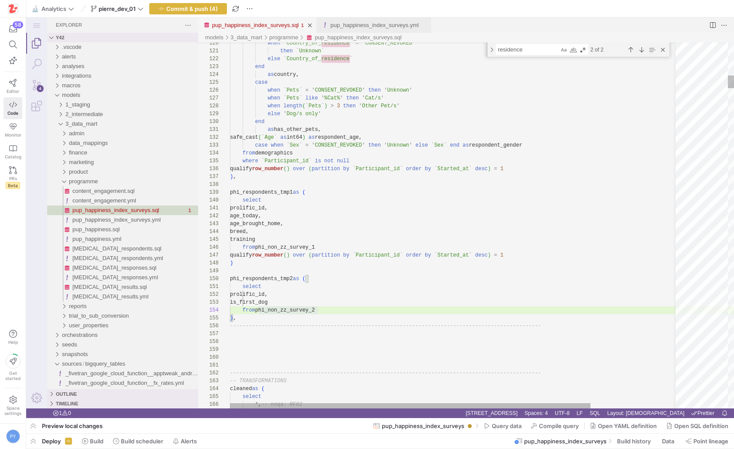
paste textarea "date(cast(event_timestamp, datetime))"
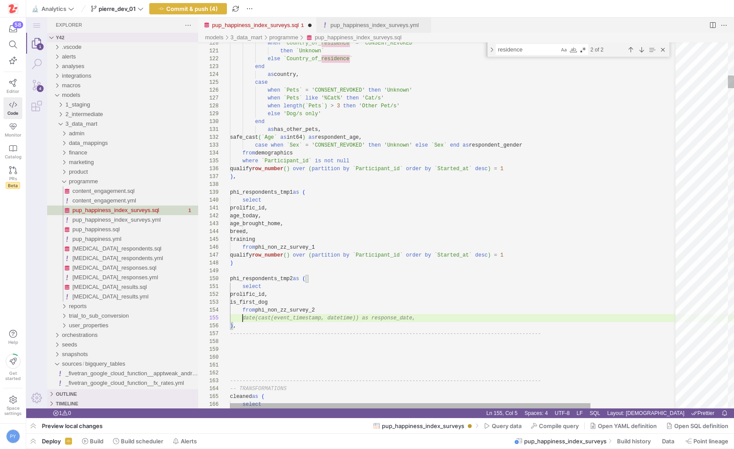
scroll to position [31, 13]
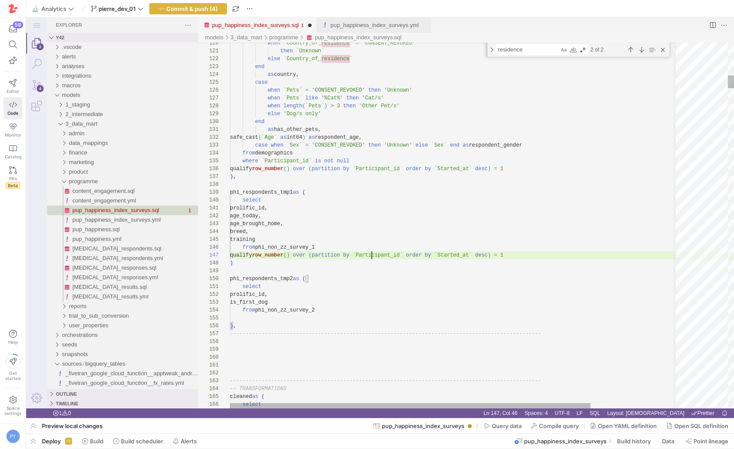
paste textarea "date(cast(event_timestamp, datetime))"
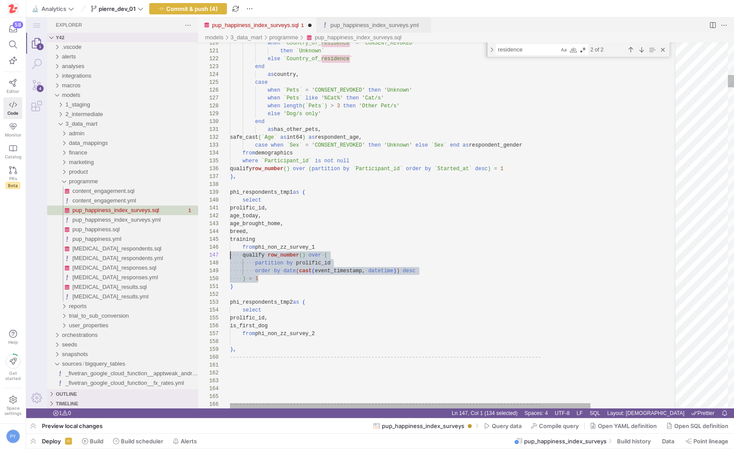
scroll to position [47, 0]
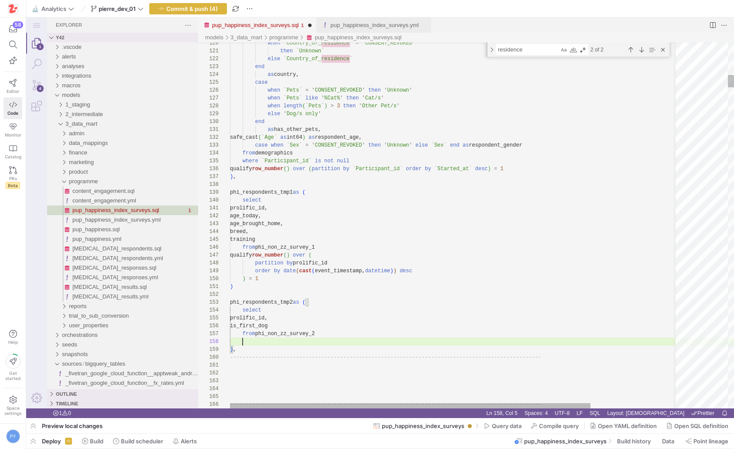
scroll to position [55, 13]
paste textarea ") = 1 ), ----------------------------------------------------------------------…"
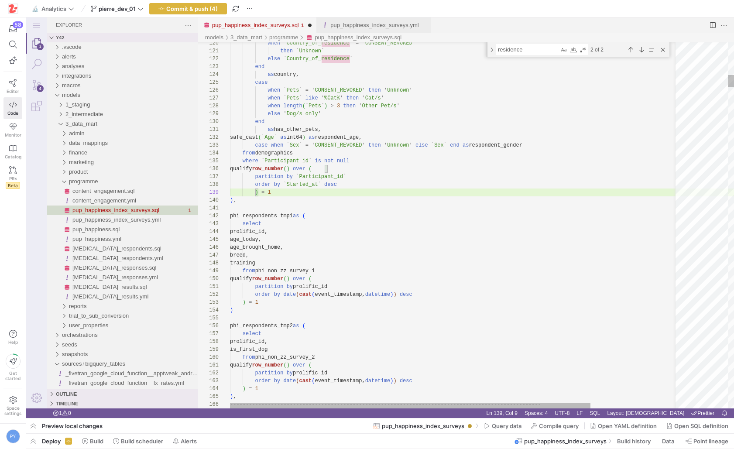
scroll to position [63, 13]
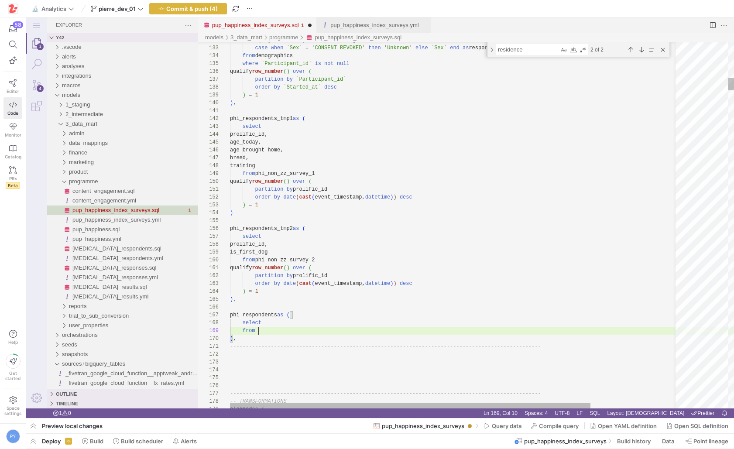
scroll to position [63, 28]
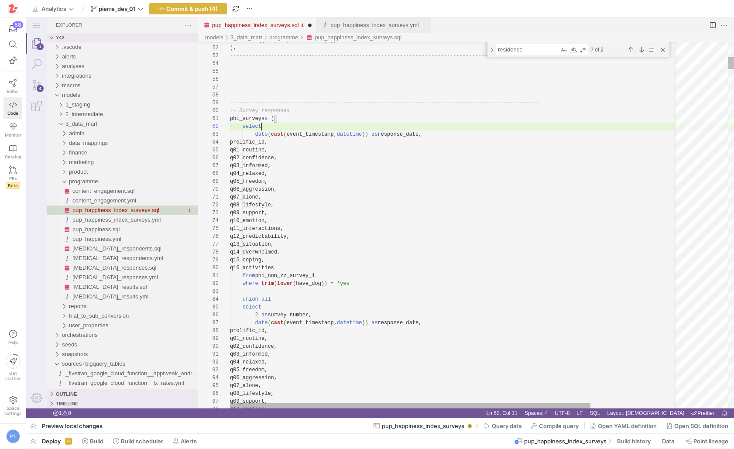
scroll to position [8, 31]
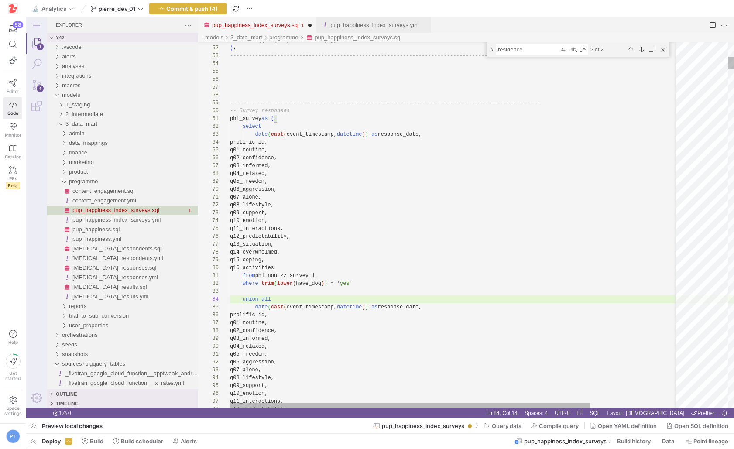
scroll to position [31, 0]
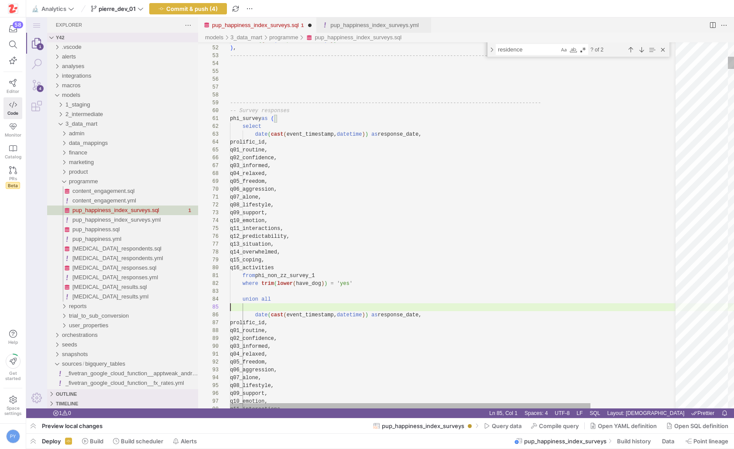
type textarea "from phi_non_zz_survey_1 where trim(lower(have_dog)) = 'yes' union all select 2…"
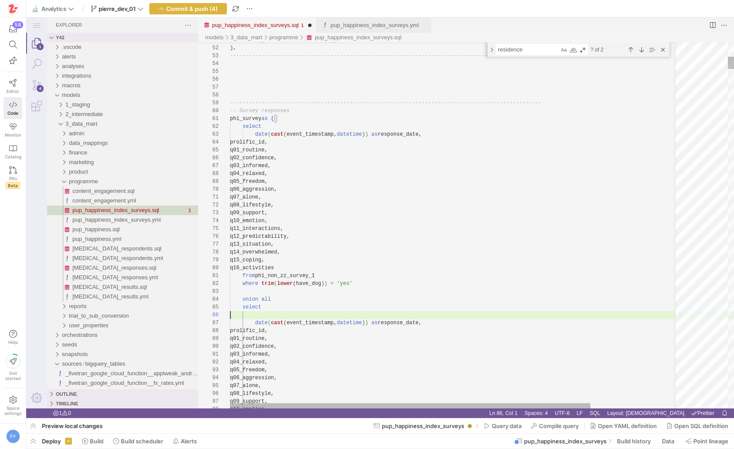
scroll to position [31, 31]
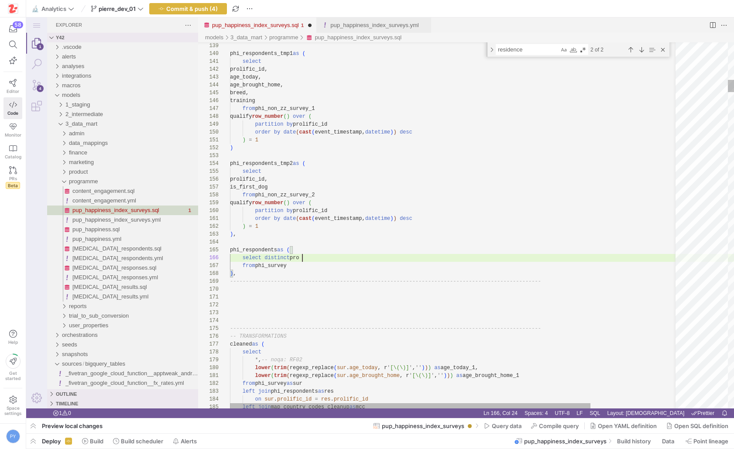
scroll to position [39, 79]
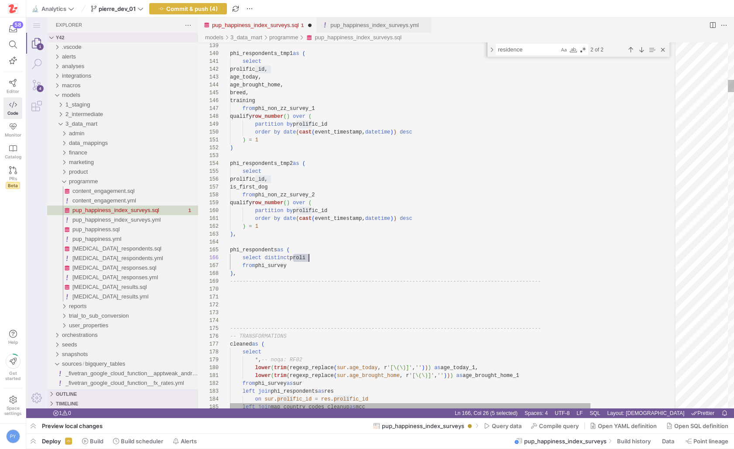
scroll to position [39, 98]
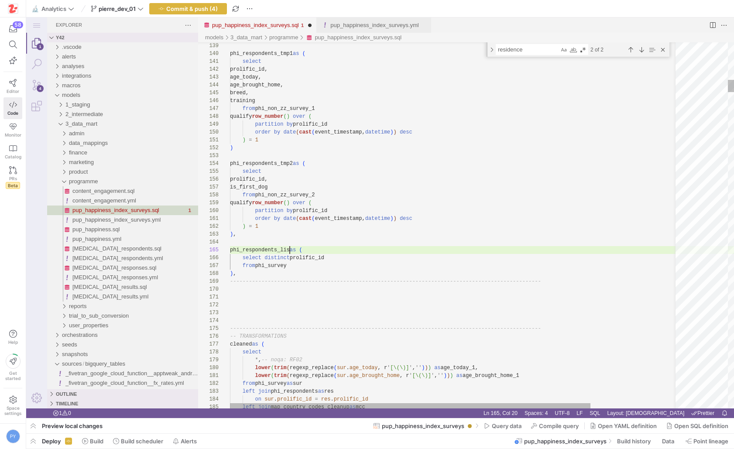
scroll to position [31, 63]
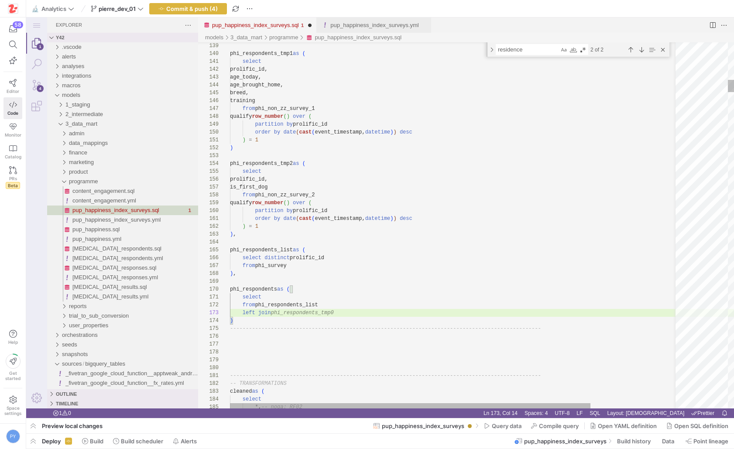
scroll to position [16, 44]
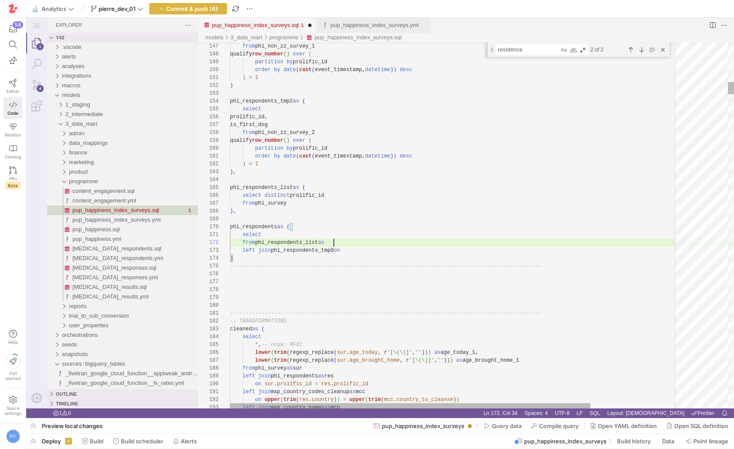
scroll to position [8, 104]
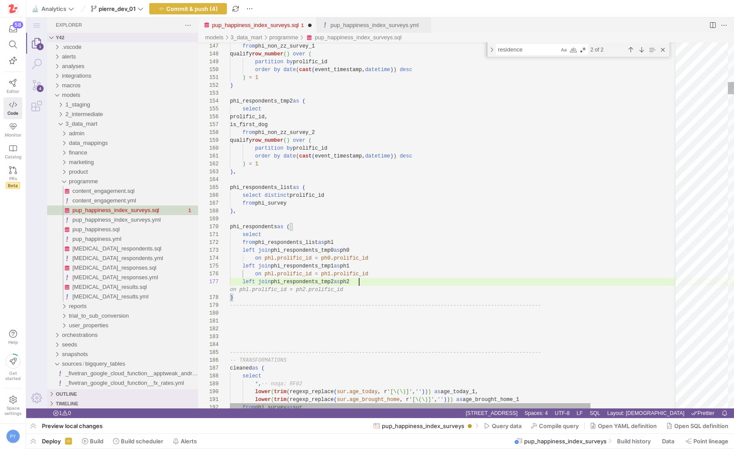
scroll to position [55, 139]
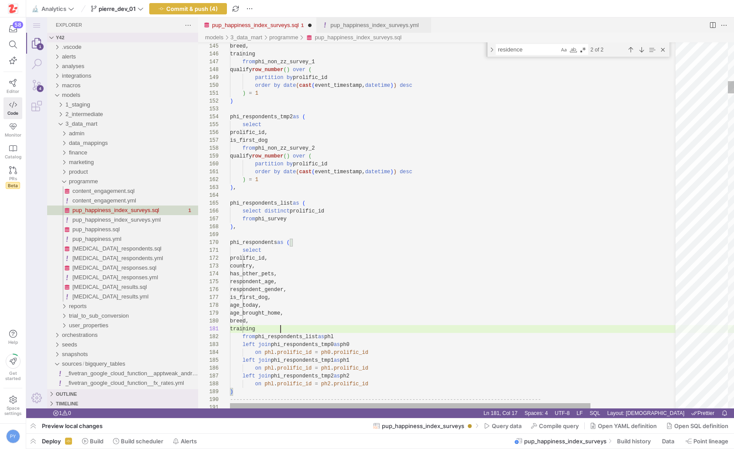
scroll to position [0, 51]
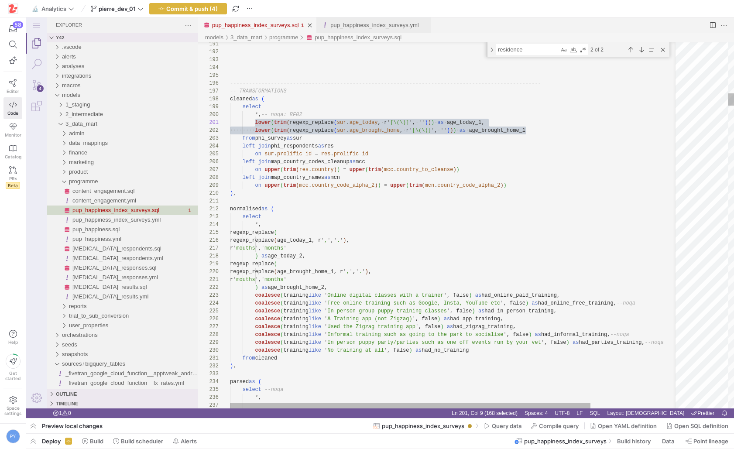
scroll to position [0, 0]
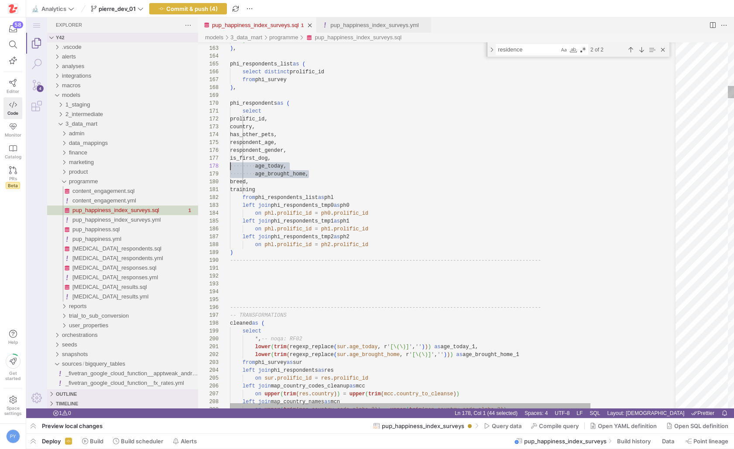
scroll to position [63, 296]
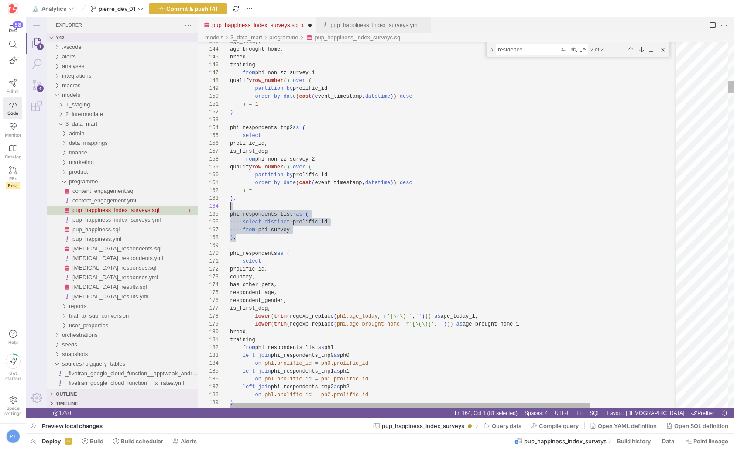
scroll to position [24, 0]
drag, startPoint x: 245, startPoint y: 237, endPoint x: 229, endPoint y: 209, distance: 33.0
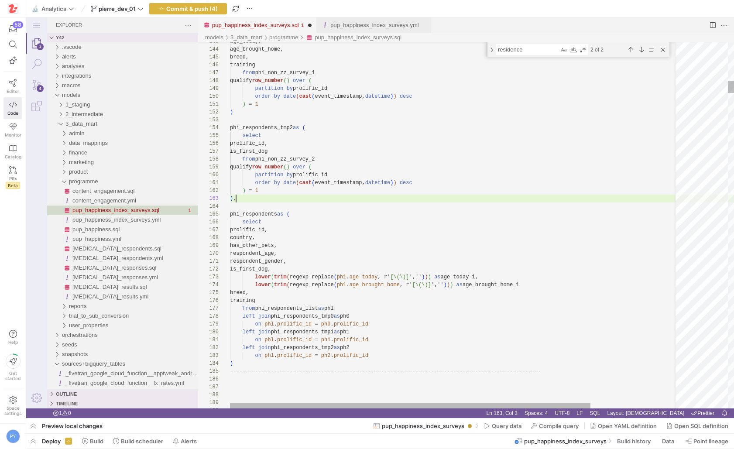
scroll to position [16, 6]
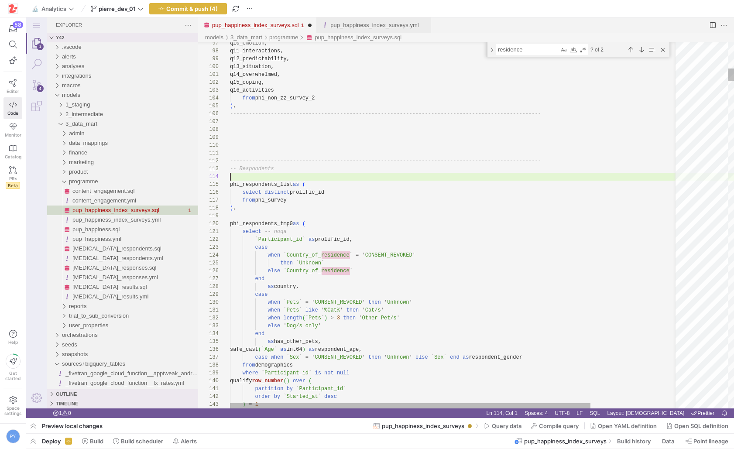
scroll to position [16, 44]
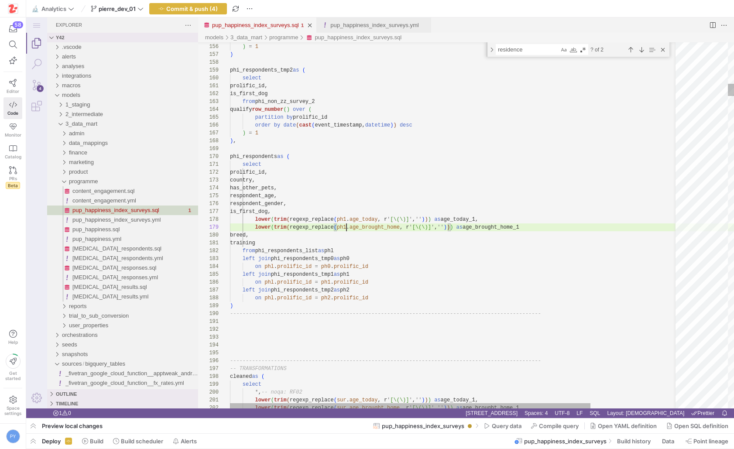
scroll to position [63, 116]
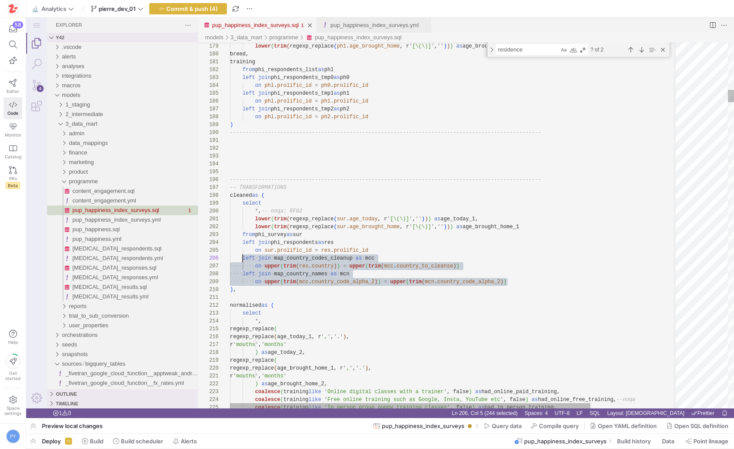
scroll to position [39, 0]
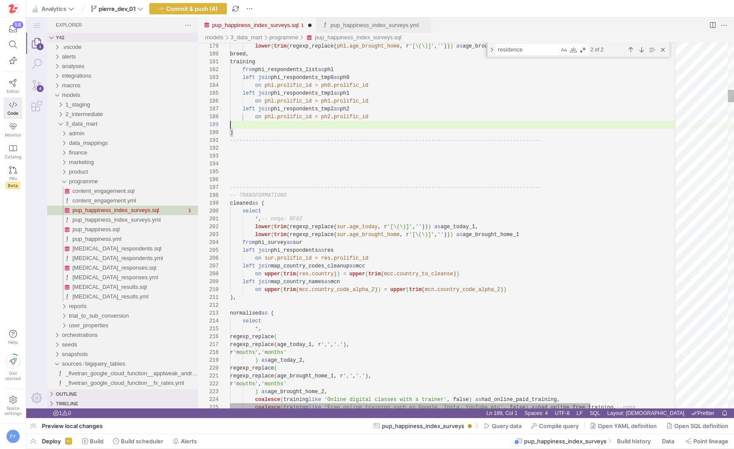
scroll to position [8, 277]
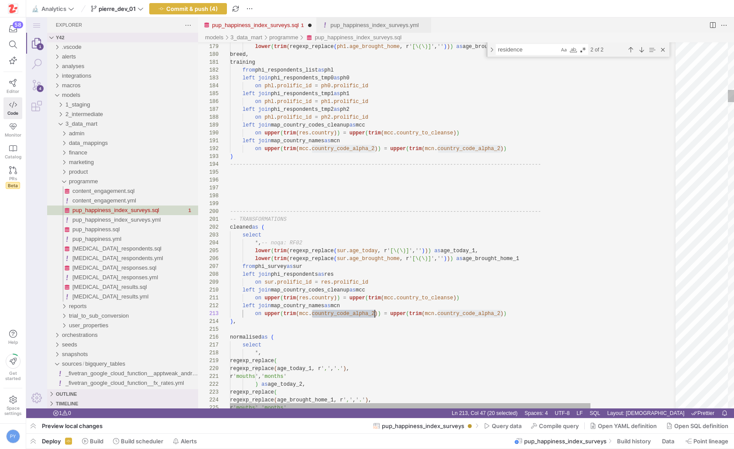
type textarea "on upper(trim(res.country)) = upper(trim(mcc.country_to_cleanse)) left join map…"
type textarea "country_code_alpha_2"
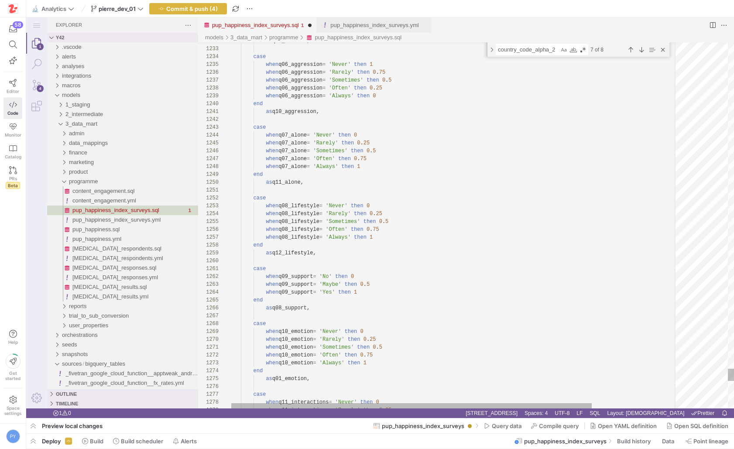
type textarea "case when q09_support = 'No' then 0 when q09_support = 'Maybe' then 0.5 when q0…"
type textarea "c"
type textarea "as q07_overwhelmed, case when q15_coping = 'Never' then 0 when q15_coping = 'Ra…"
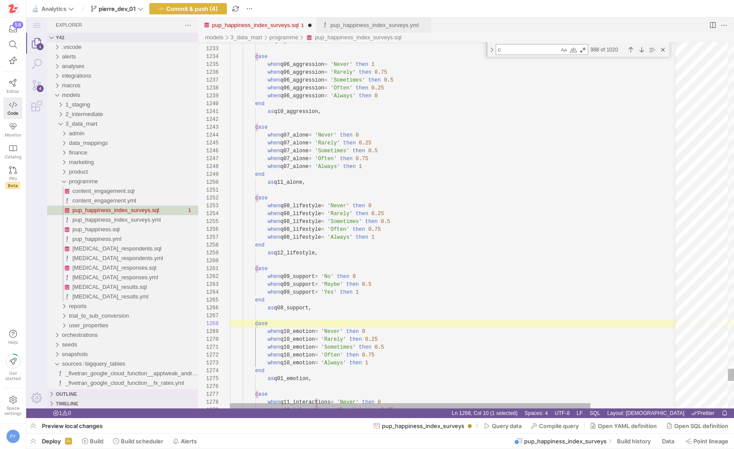
type textarea "co"
type textarea "qualify row_number() over (partition by breed_id order by ingestion_date desc) …"
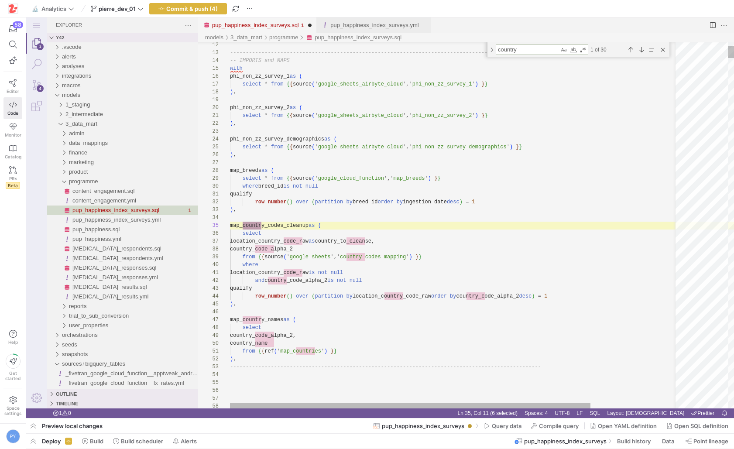
scroll to position [79, 34]
type textarea "country"
click at [630, 46] on div "Previous Match (⇧Enter)" at bounding box center [631, 50] width 10 height 10
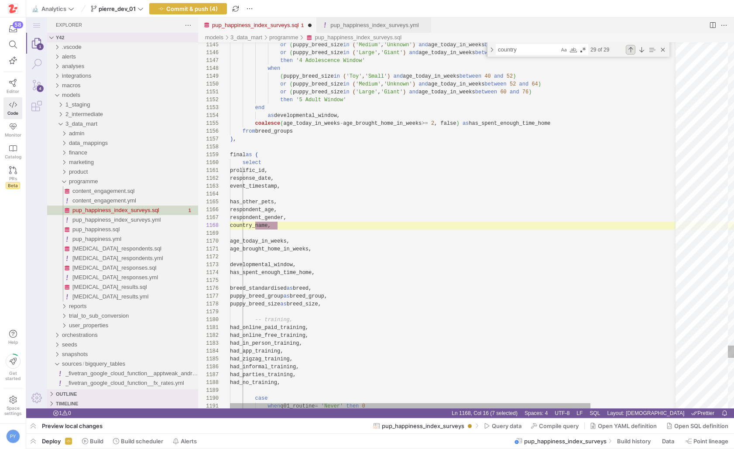
scroll to position [79, 47]
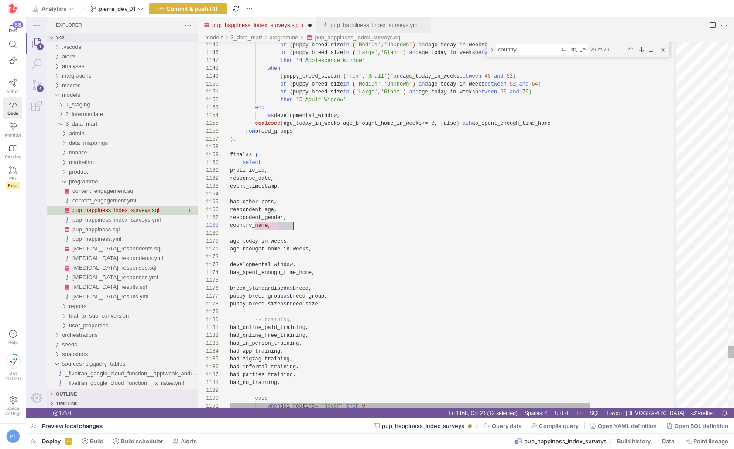
click at [642, 52] on div "Next Match (Enter)" at bounding box center [642, 50] width 10 height 10
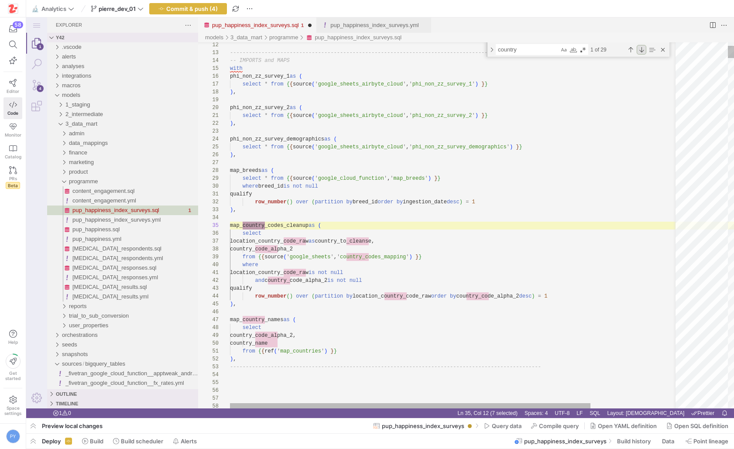
scroll to position [0, 34]
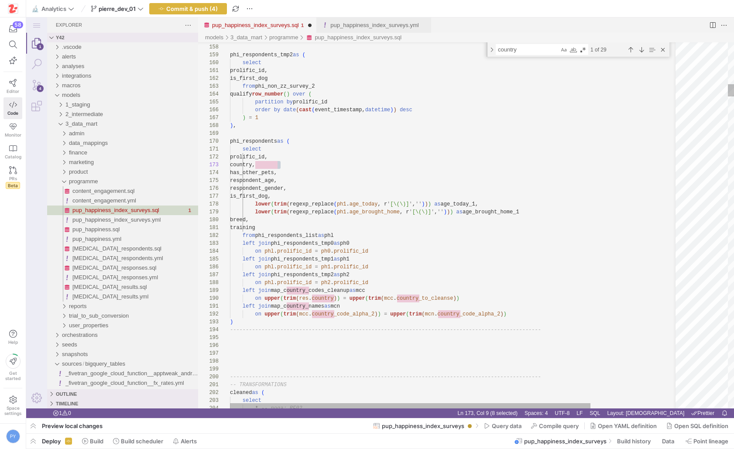
paste textarea "_name"
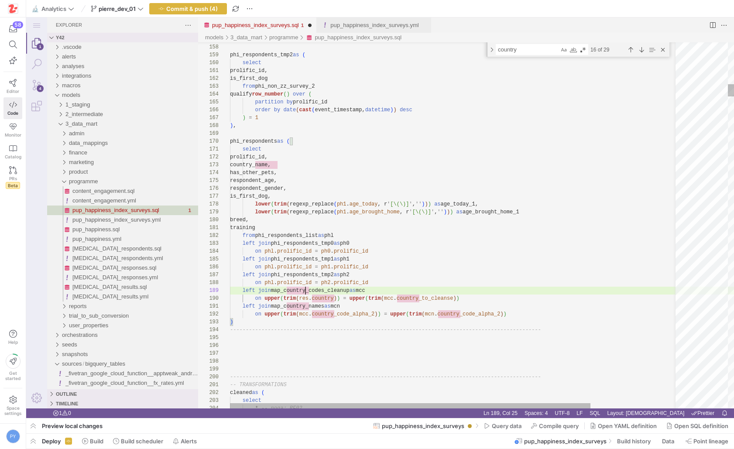
scroll to position [71, 75]
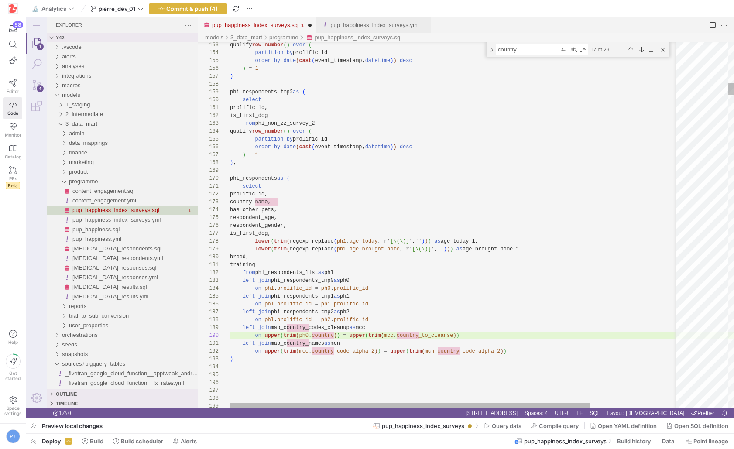
scroll to position [71, 164]
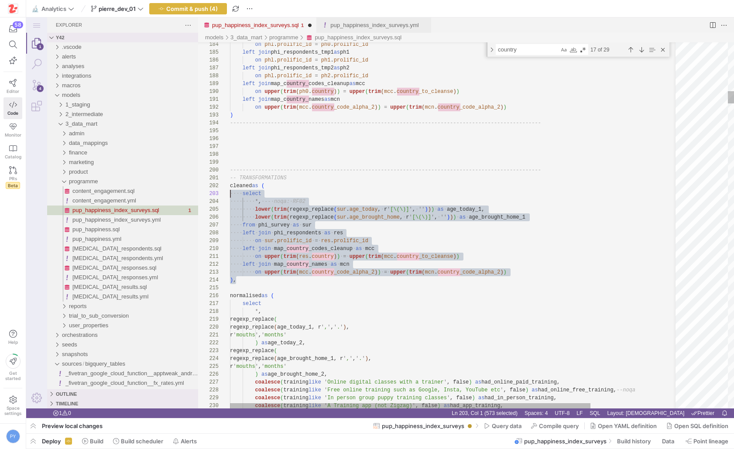
scroll to position [8, 0]
drag, startPoint x: 257, startPoint y: 283, endPoint x: 196, endPoint y: 188, distance: 112.5
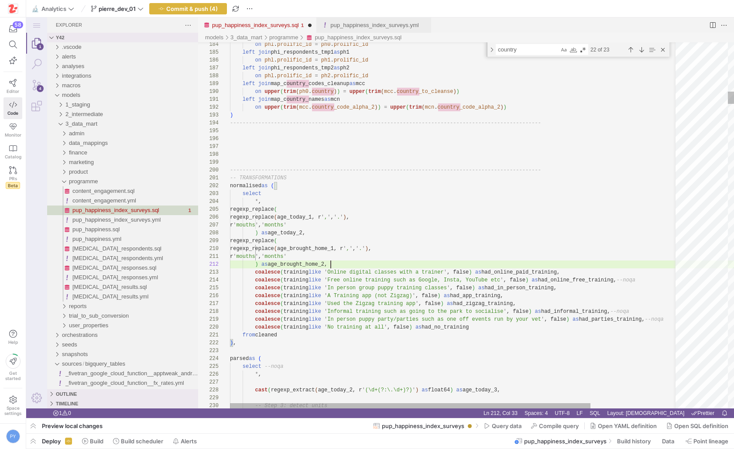
scroll to position [8, 101]
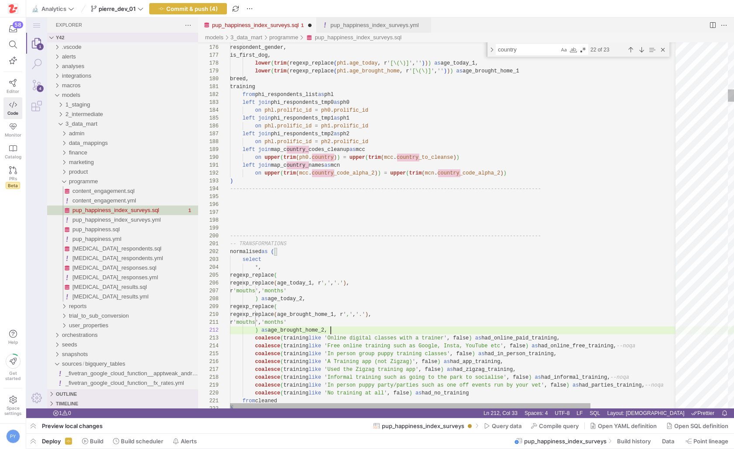
scroll to position [31, 72]
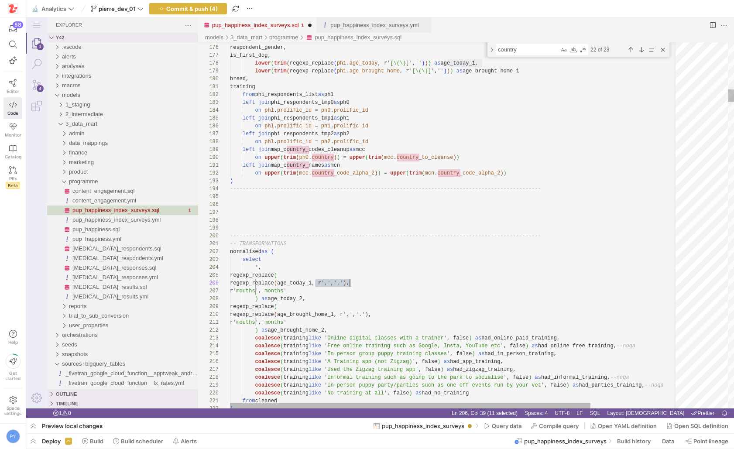
drag, startPoint x: 259, startPoint y: 297, endPoint x: 215, endPoint y: 273, distance: 50.4
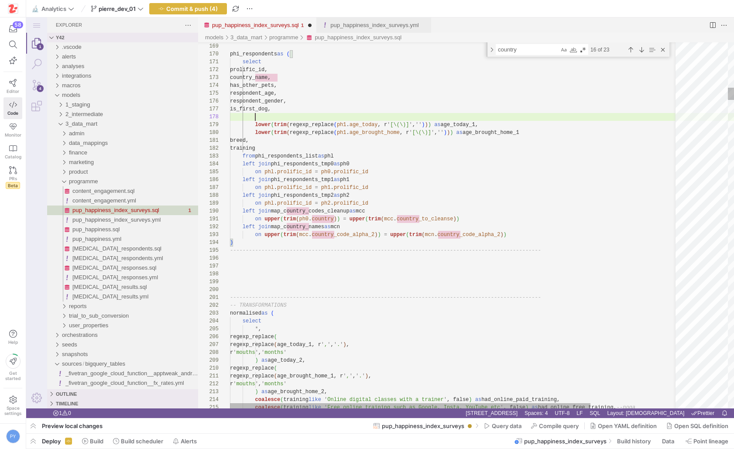
scroll to position [55, 0]
paste textarea ") lower(trim(regexp_replace(ph1.age_today, r'[\(\)]', ''))) as age_today_1, low…"
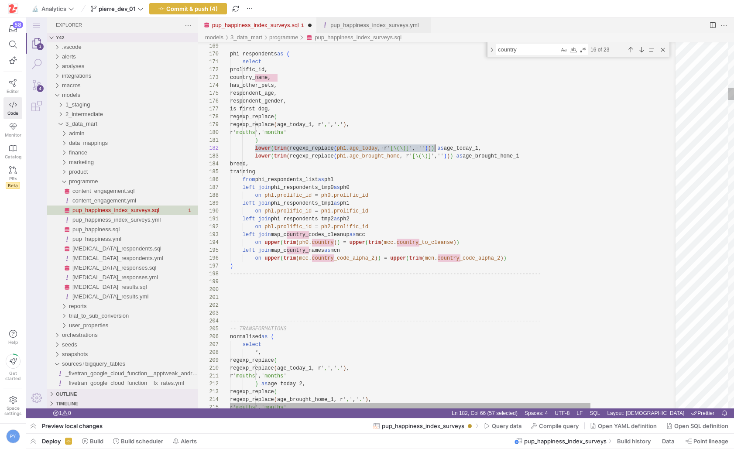
scroll to position [8, 205]
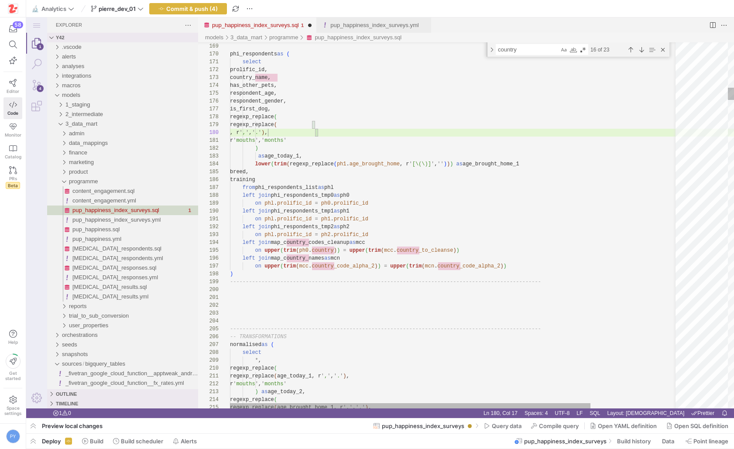
scroll to position [0, 51]
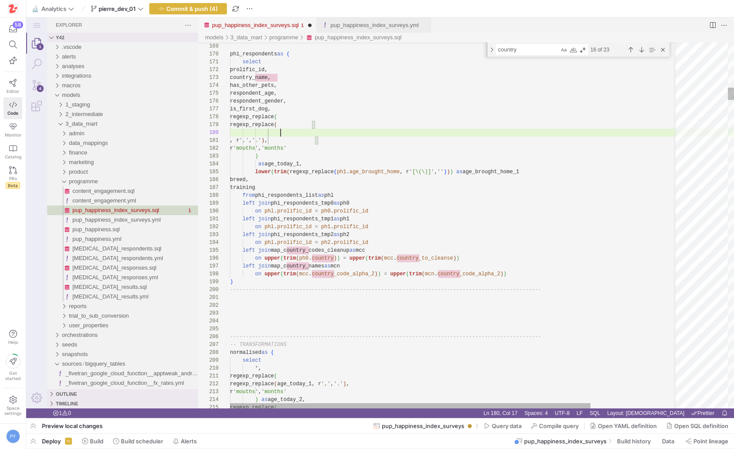
paste textarea "lower(trim(regexp_replace(ph1.age_today, r'[\(\)]', '')))"
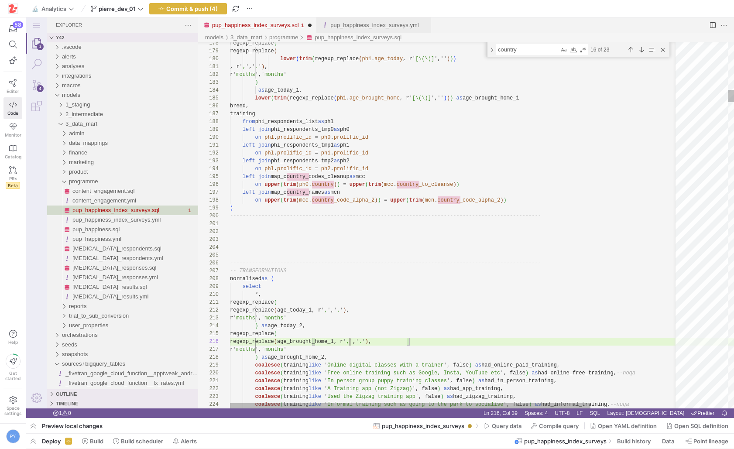
scroll to position [39, 142]
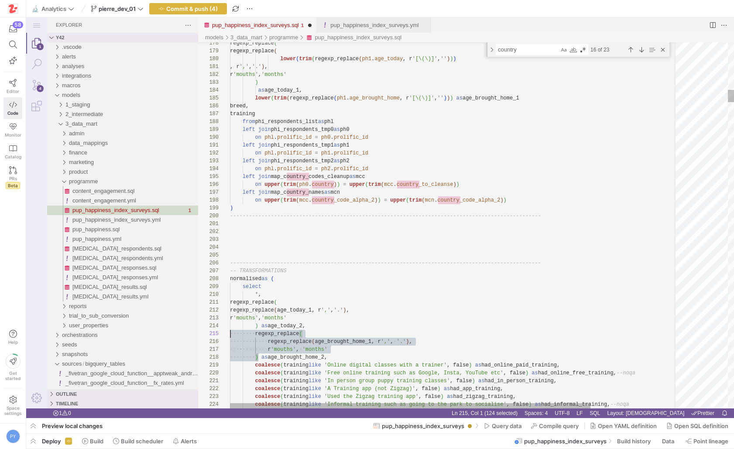
scroll to position [31, 0]
drag, startPoint x: 259, startPoint y: 356, endPoint x: 195, endPoint y: 332, distance: 67.9
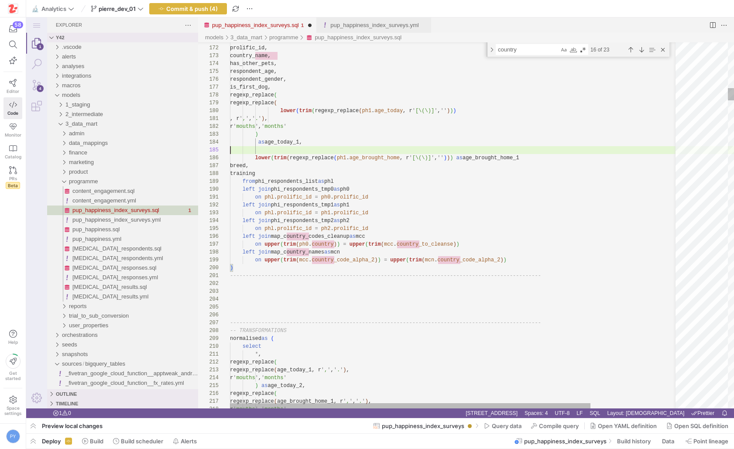
paste textarea "regexp_replace( regexp_replace(age_brought_home_1, r',', '.'), r'mouths', 'mont…"
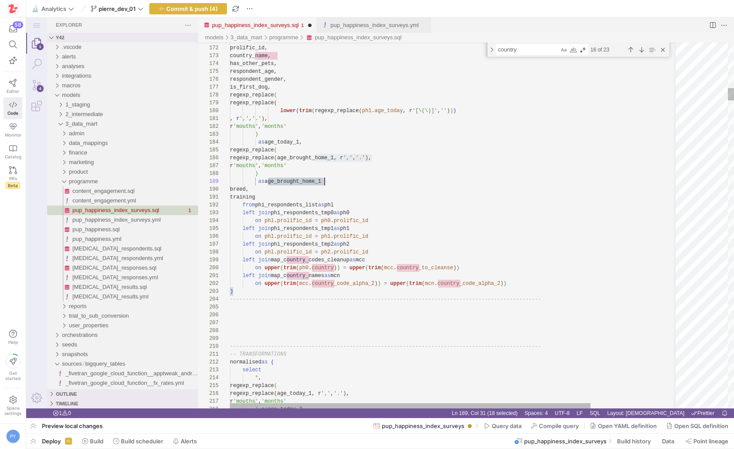
scroll to position [63, 95]
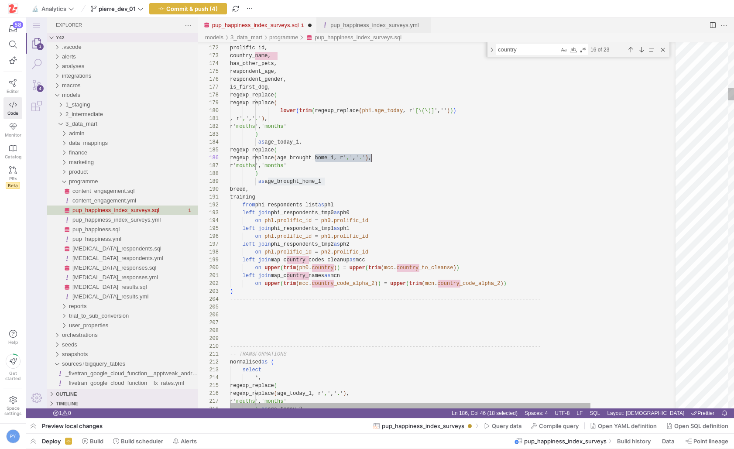
paste textarea "lower(trim(regexp_replace(ph1.age_brought_home, r'[\(\)]', '')))"
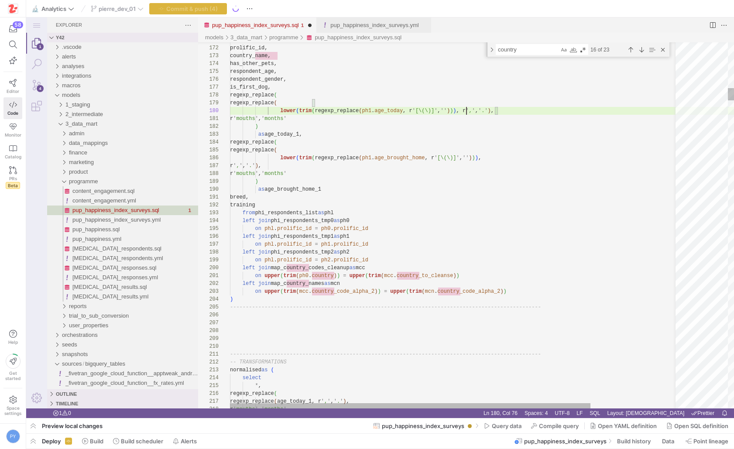
scroll to position [0, 51]
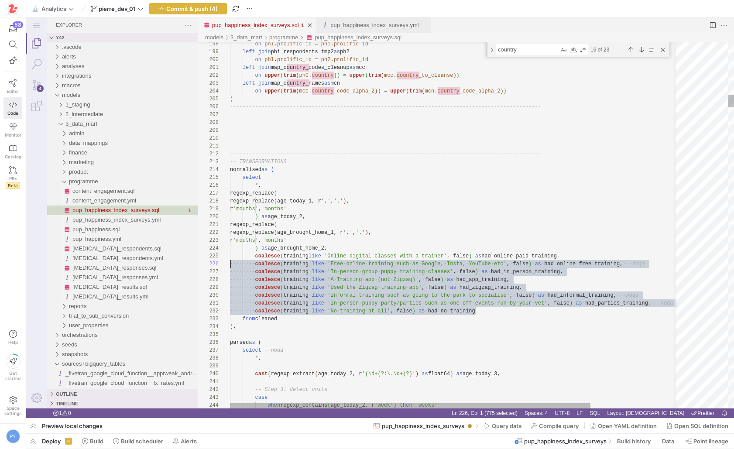
scroll to position [31, 0]
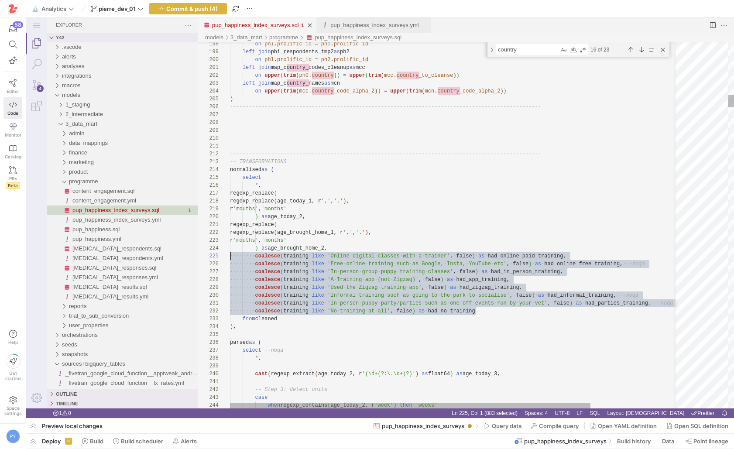
drag, startPoint x: 479, startPoint y: 309, endPoint x: 200, endPoint y: 257, distance: 283.9
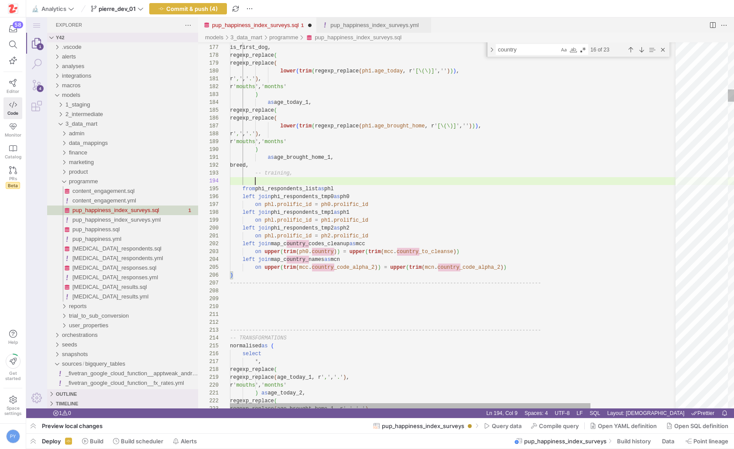
scroll to position [24, 0]
paste textarea "coalesce(training like 'No training at all', false) as had_no_training from phi…"
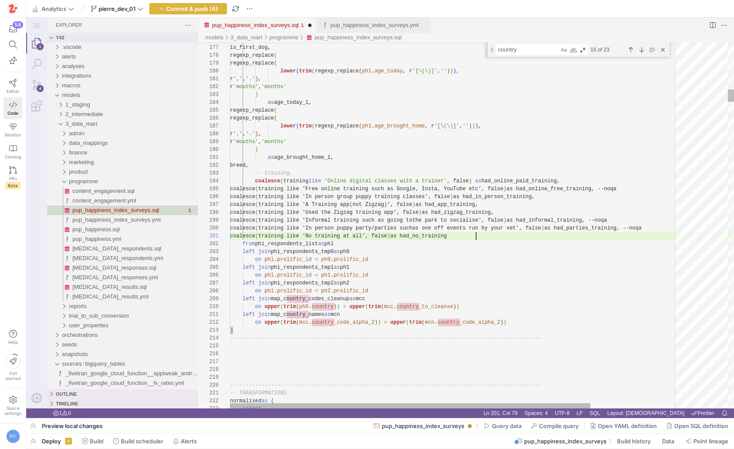
scroll to position [0, 246]
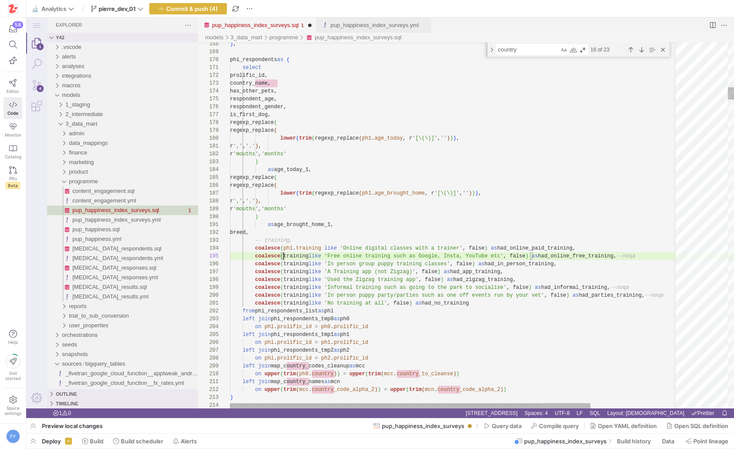
paste textarea "ph1."
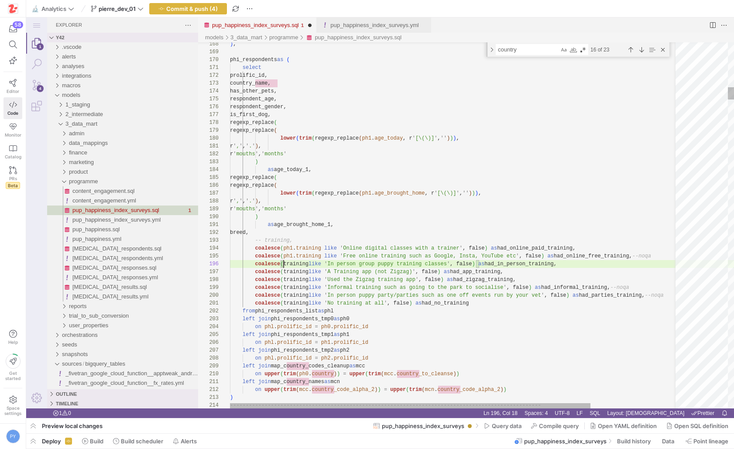
paste textarea "ph1."
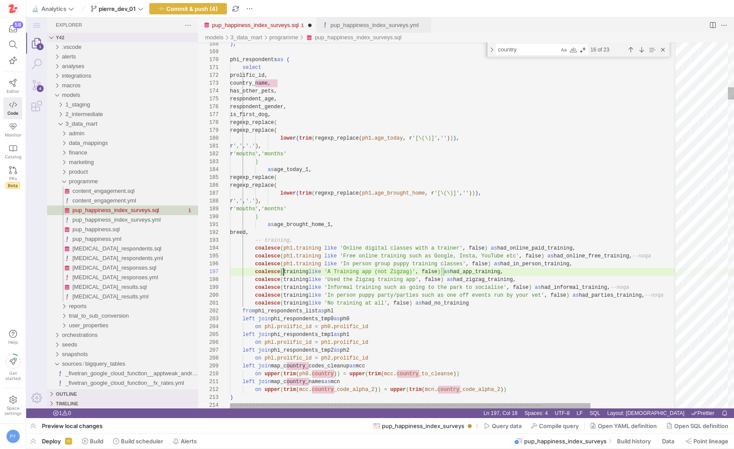
paste textarea "ph1."
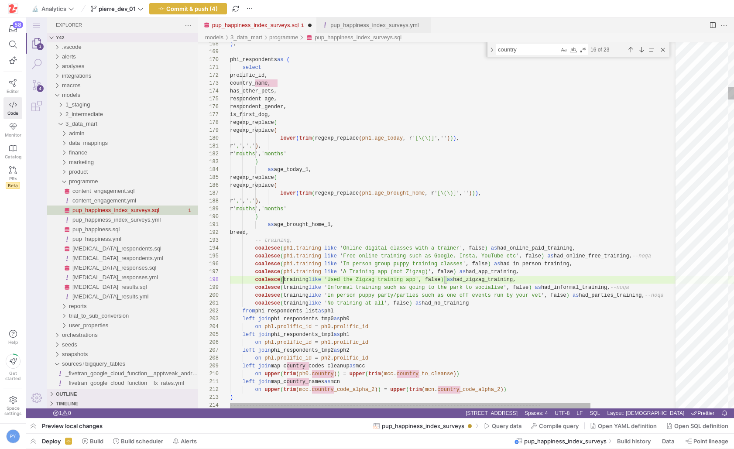
paste textarea "ed, -- training, coalesce(ph1.training like 'Online digital classes with a trai…"
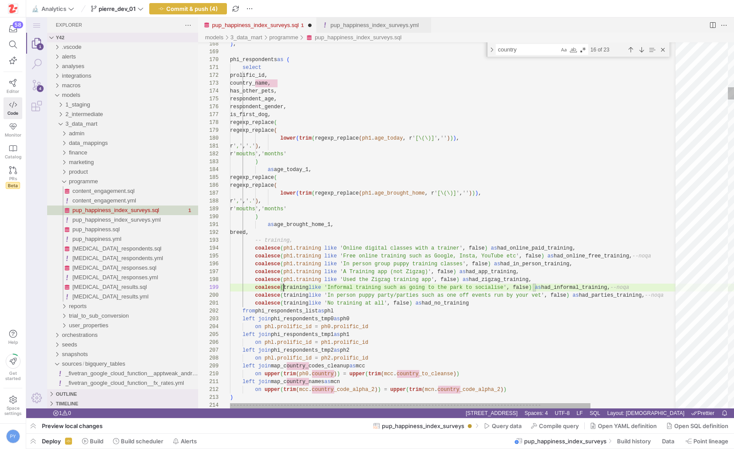
paste textarea "', false) as had_online_paid_training, coalesce(ph1.training like 'Free online …"
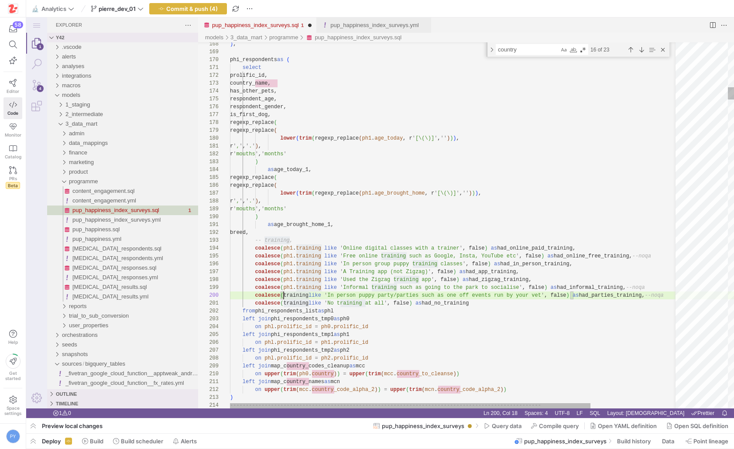
paste textarea "lse) as had_online_free_training, --noqa coalesce(ph1.training like 'In person …"
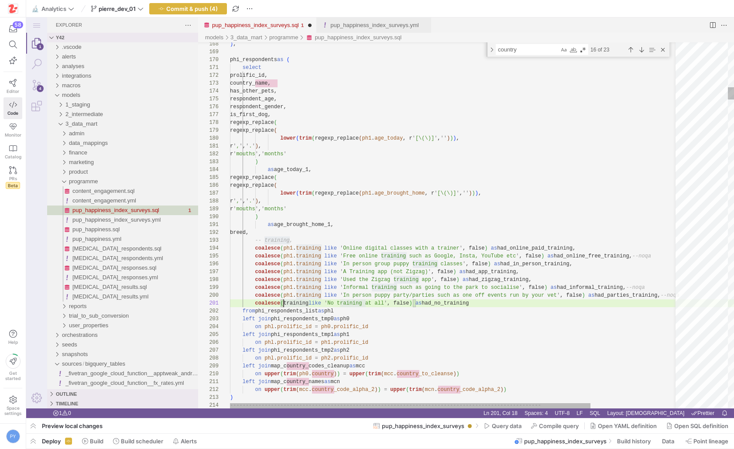
paste textarea "ph1."
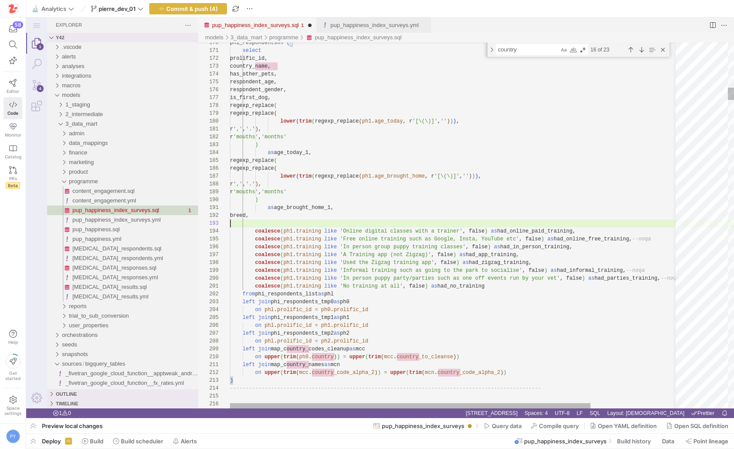
scroll to position [16, 0]
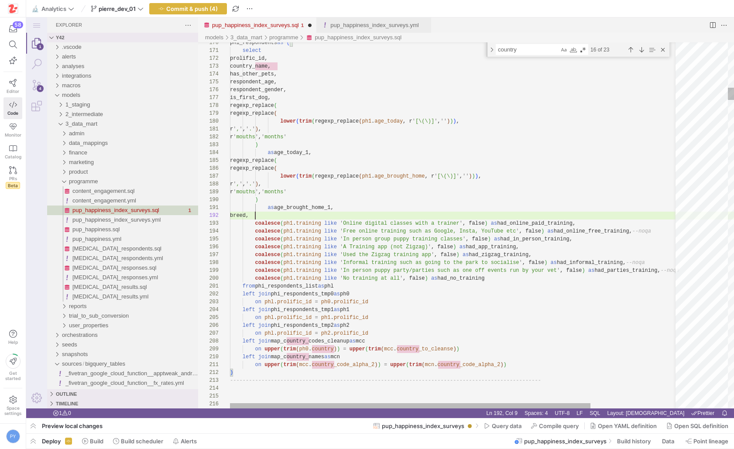
paste textarea "ph1."
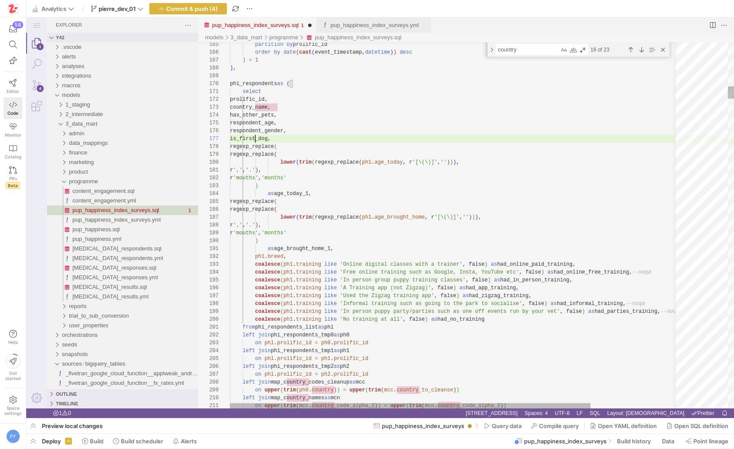
paste textarea "ph1."
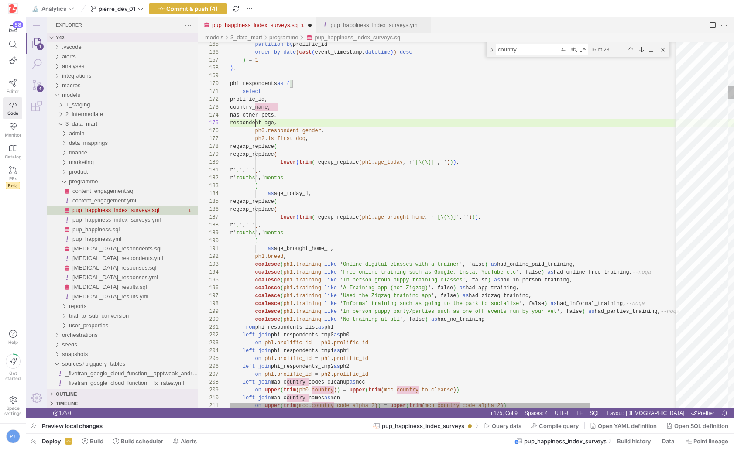
scroll to position [31, 0]
paste textarea "ph0."
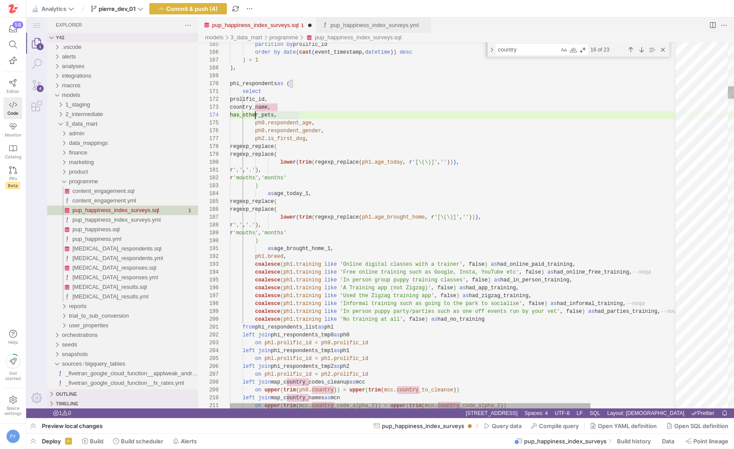
paste textarea "ph0."
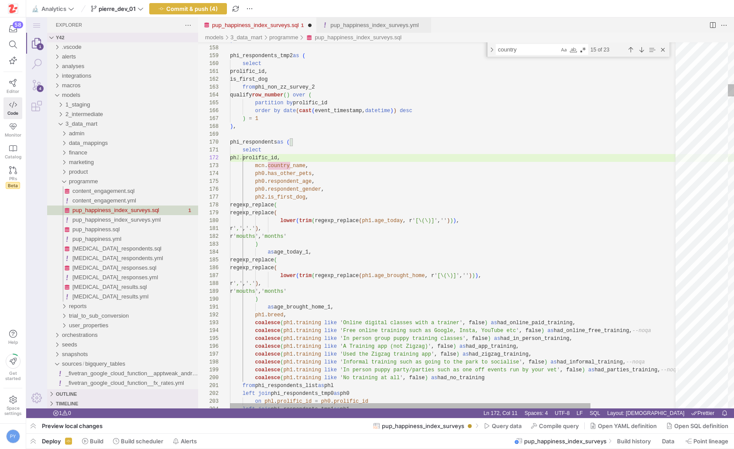
scroll to position [8, 34]
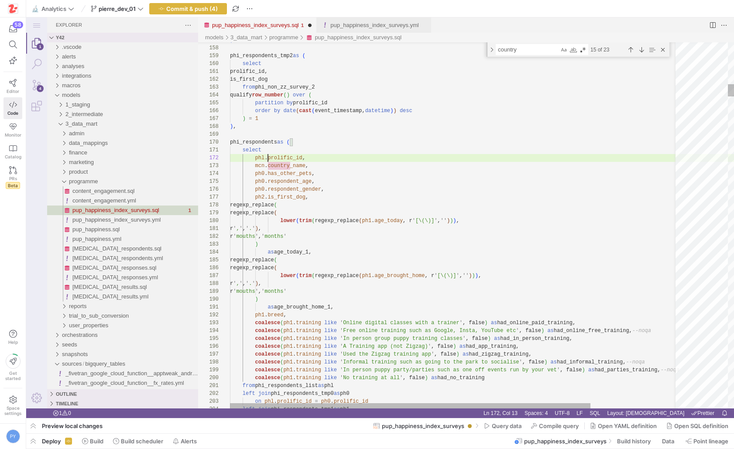
scroll to position [8, 38]
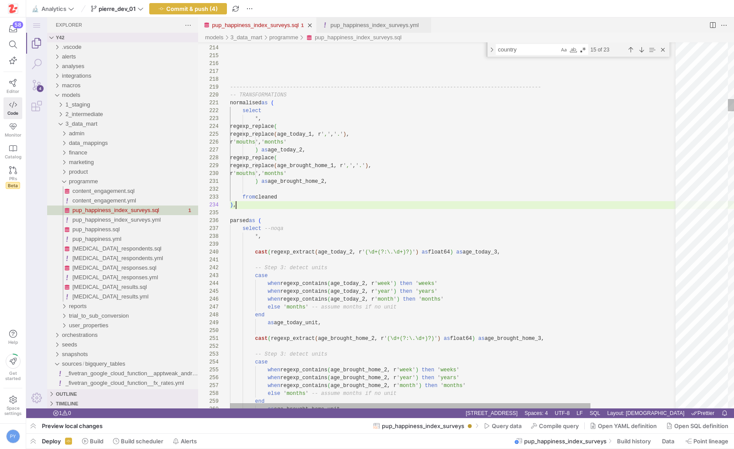
scroll to position [0, 0]
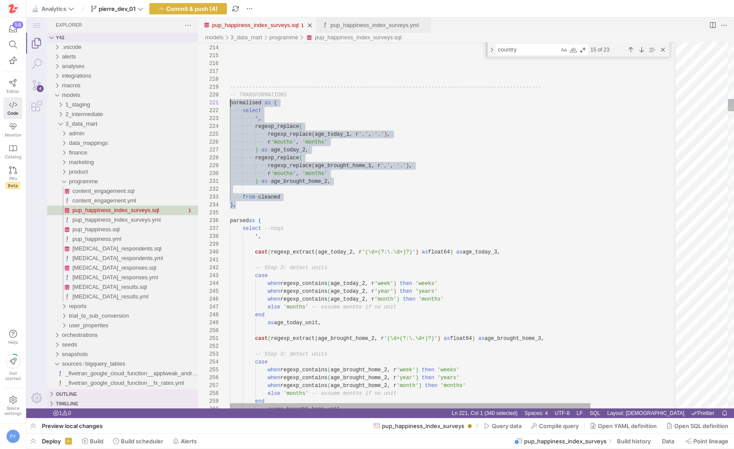
drag, startPoint x: 261, startPoint y: 204, endPoint x: 187, endPoint y: 99, distance: 128.1
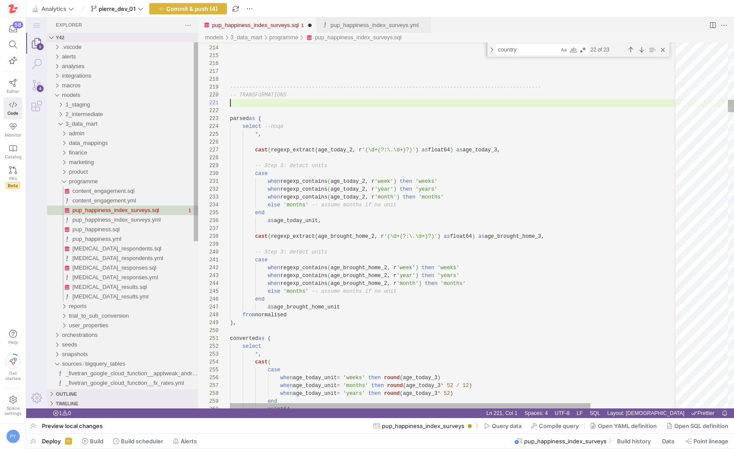
scroll to position [71, 57]
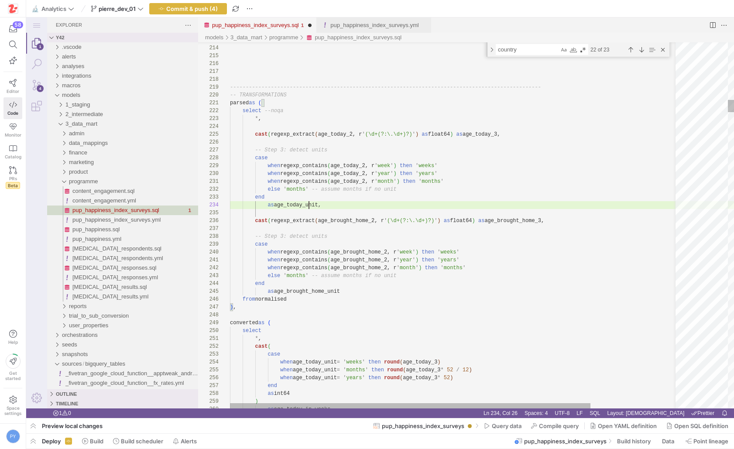
scroll to position [24, 92]
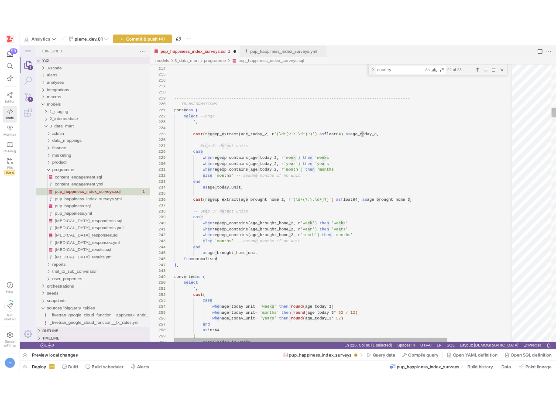
scroll to position [31, 274]
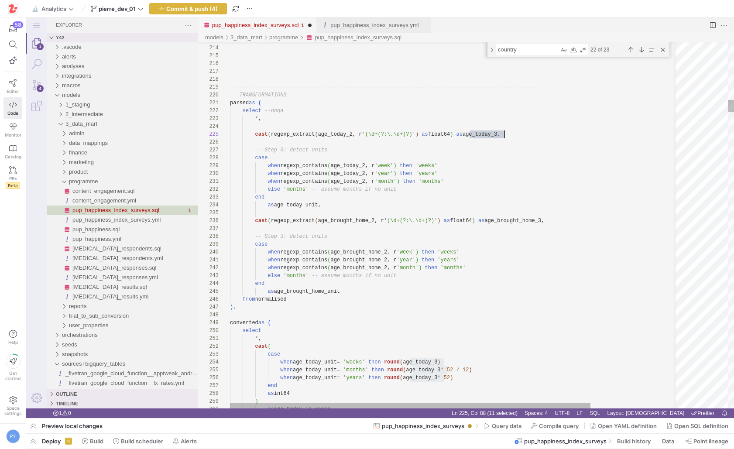
type textarea "parsed as ( select --noqa *, cast(regexp_extract(age_today_2, r'(\d+(?:\.\d+)?)…"
type textarea "age_today_3"
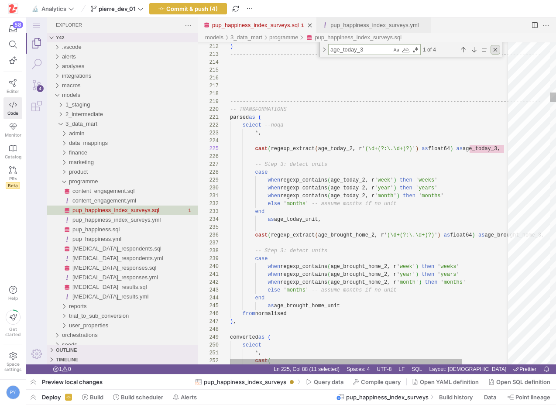
click at [495, 47] on div "Close (Escape)" at bounding box center [495, 50] width 10 height 10
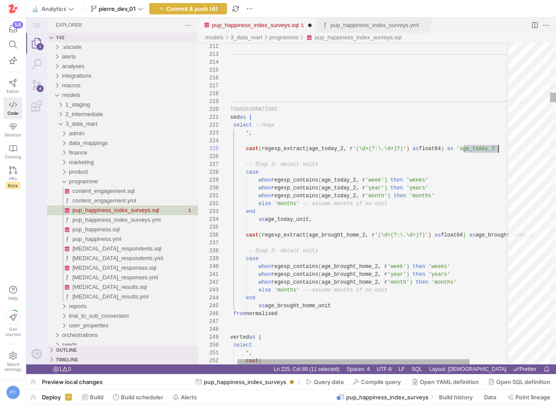
scroll to position [31, 277]
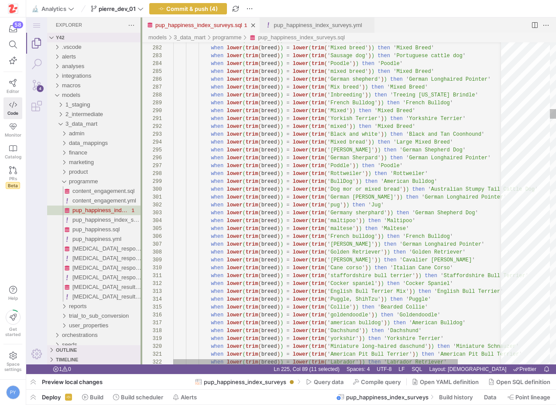
drag, startPoint x: 197, startPoint y: 43, endPoint x: 138, endPoint y: 61, distance: 61.4
click at [140, 61] on div at bounding box center [141, 190] width 2 height 347
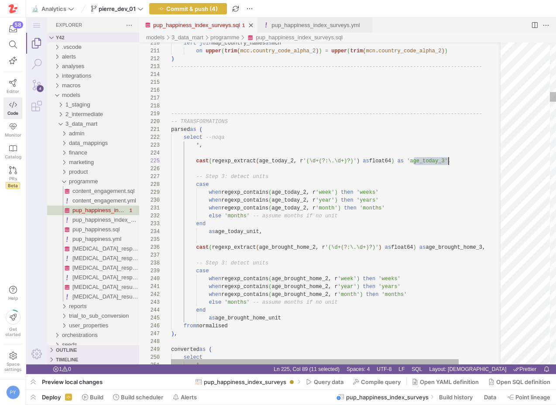
type textarea "parsed as ( select --noqa *, cast(regexp_extract(age_today_2, r'(\d+(?:\.\d+)?)…"
